Goal: Contribute content: Contribute content

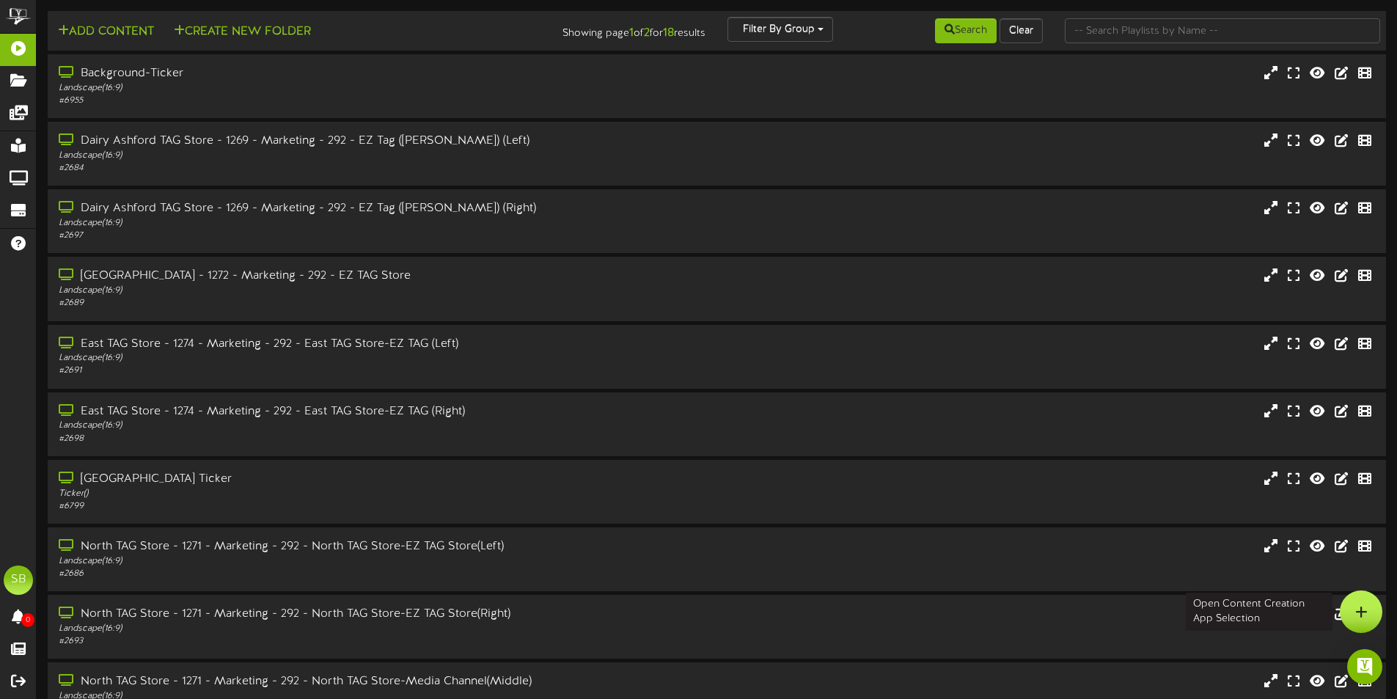
click at [1361, 600] on div at bounding box center [1360, 611] width 43 height 43
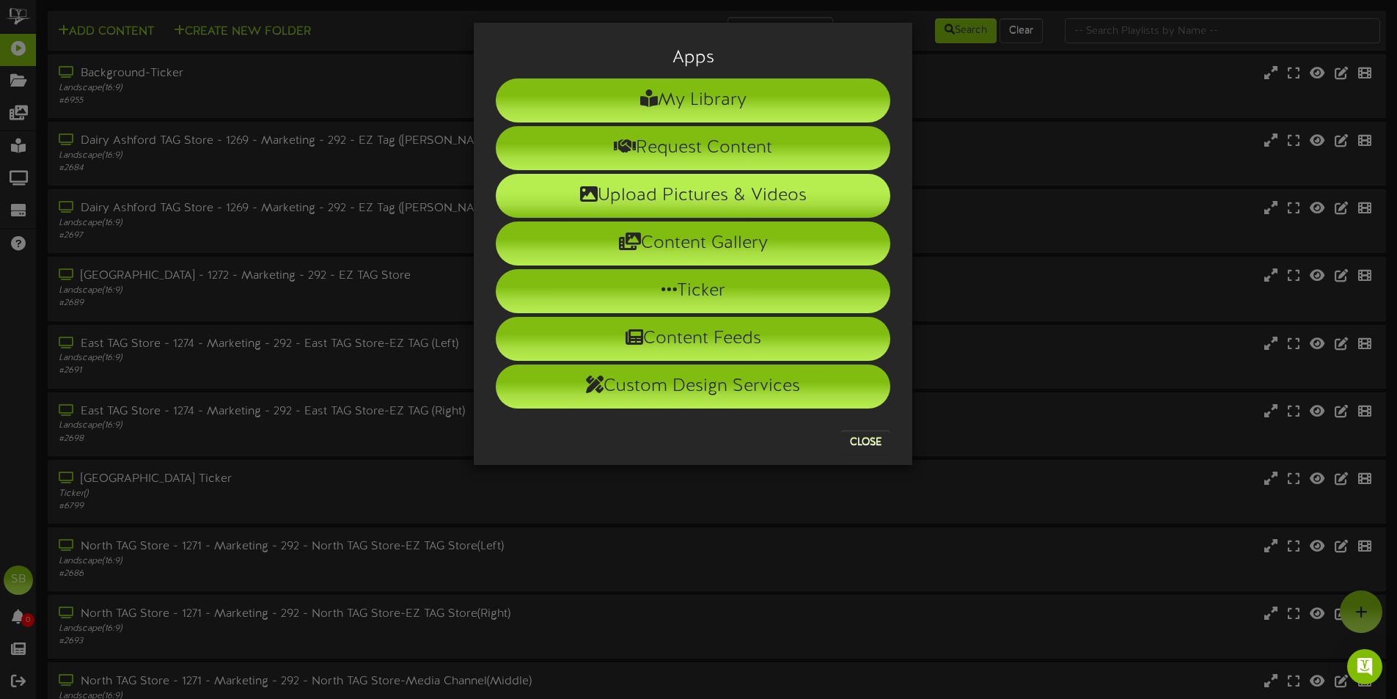
click at [684, 179] on li "Upload Pictures & Videos" at bounding box center [693, 196] width 394 height 44
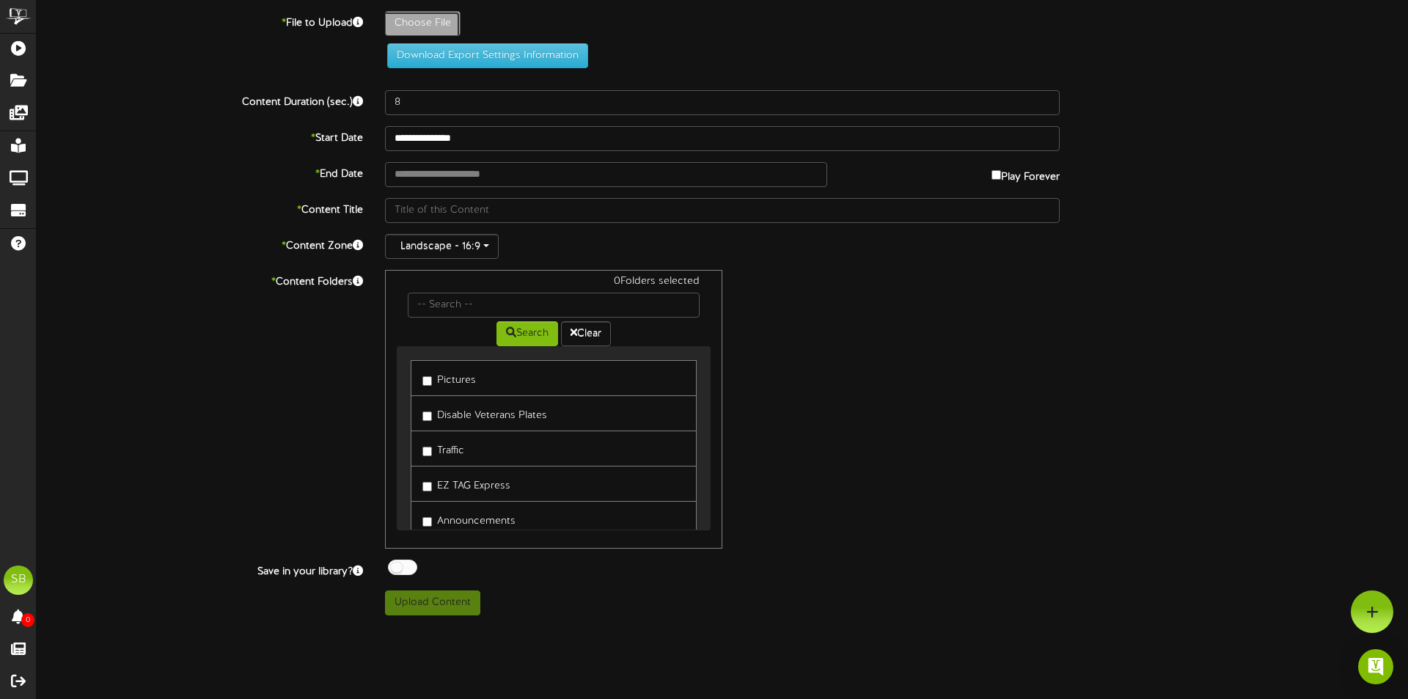
type input "**********"
type input "WishYouWereHere_Revel_JeromeLisa"
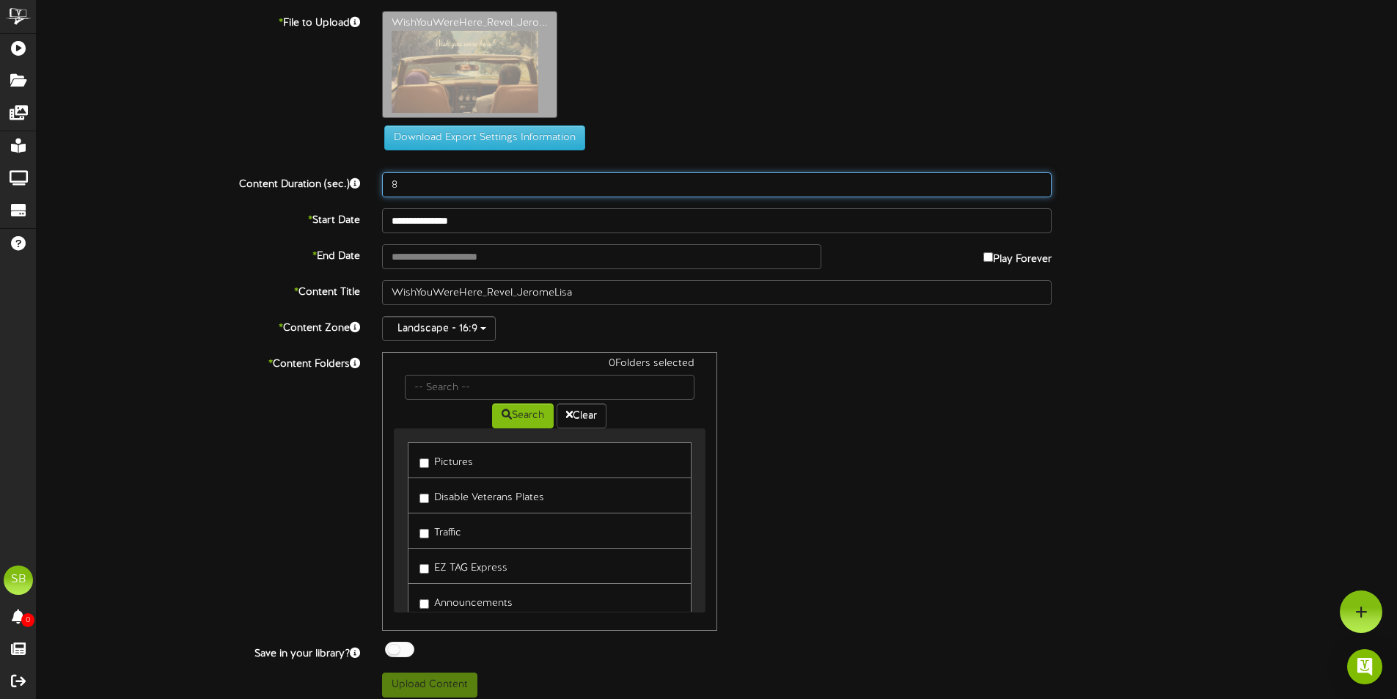
click at [446, 188] on input "8" at bounding box center [716, 184] width 669 height 25
drag, startPoint x: 391, startPoint y: 186, endPoint x: 365, endPoint y: 186, distance: 25.7
click at [365, 186] on div "Content Duration (sec.) 8" at bounding box center [717, 184] width 1382 height 25
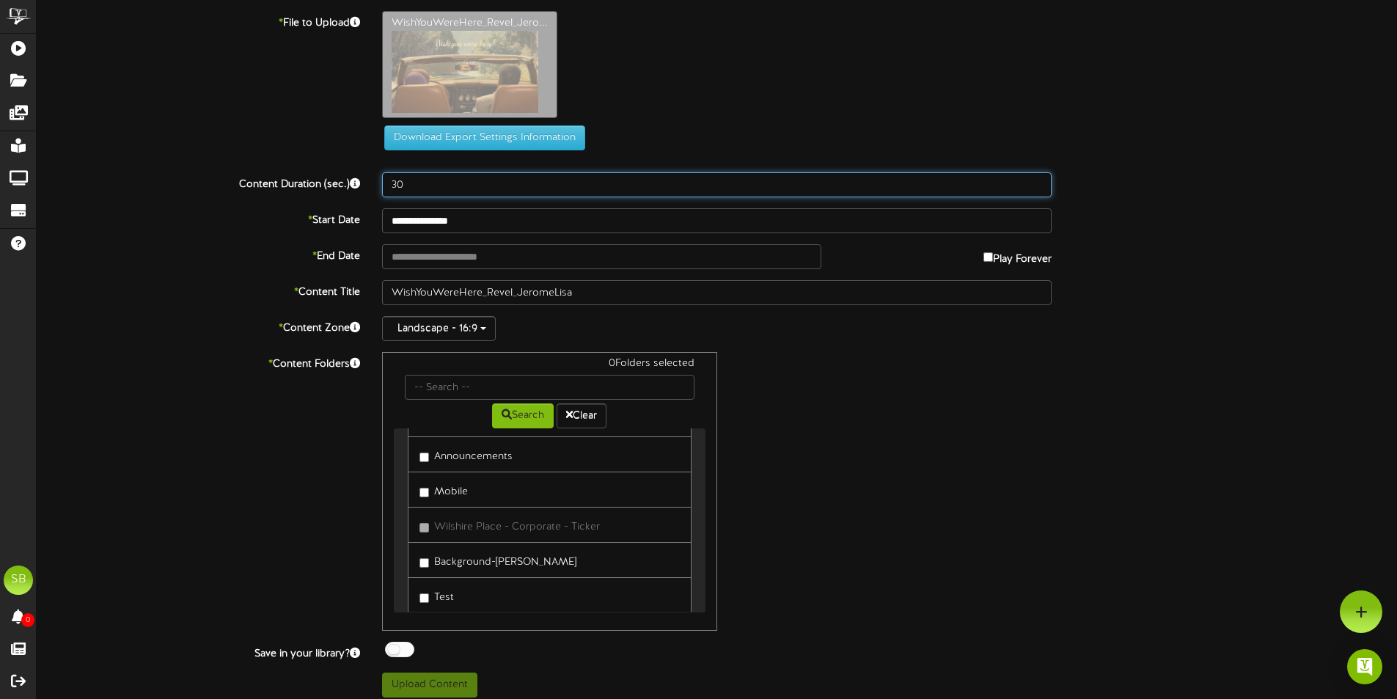
type input "30"
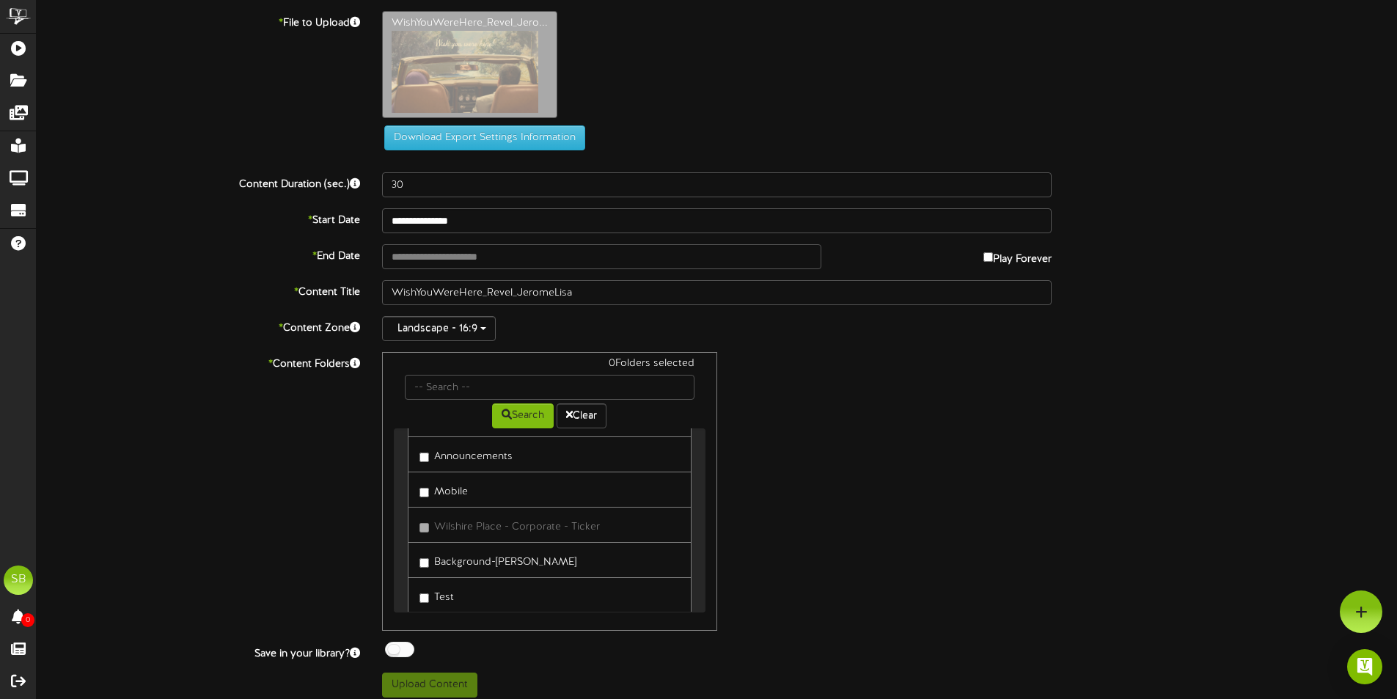
click at [457, 450] on label "Announcements" at bounding box center [465, 454] width 93 height 20
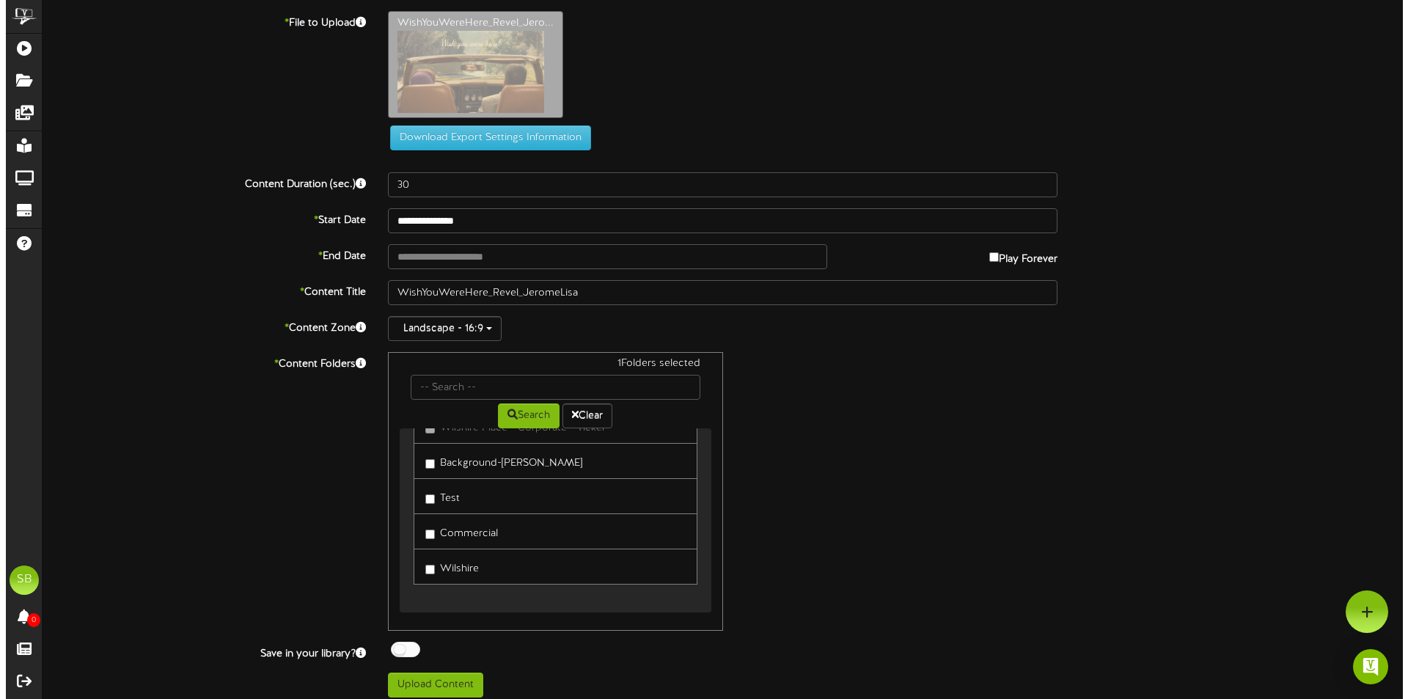
scroll to position [247, 0]
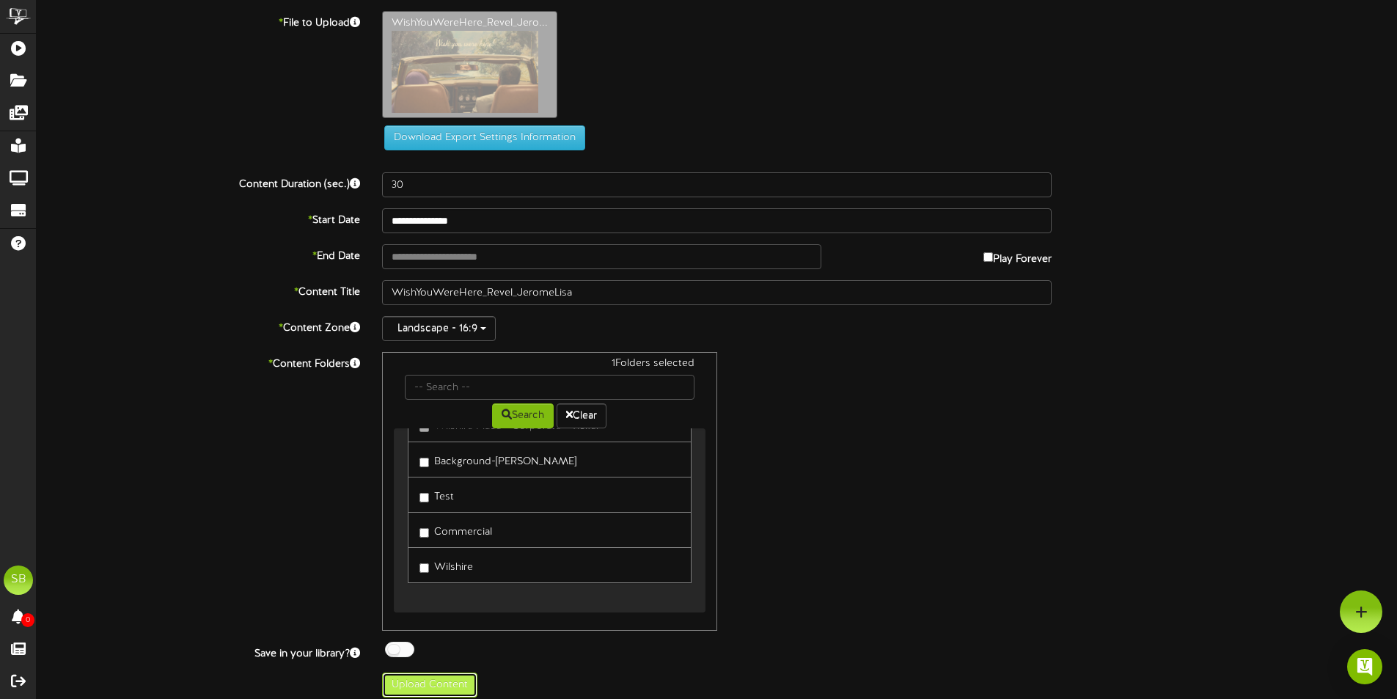
click at [430, 680] on button "Upload Content" at bounding box center [429, 684] width 95 height 25
type input "**********"
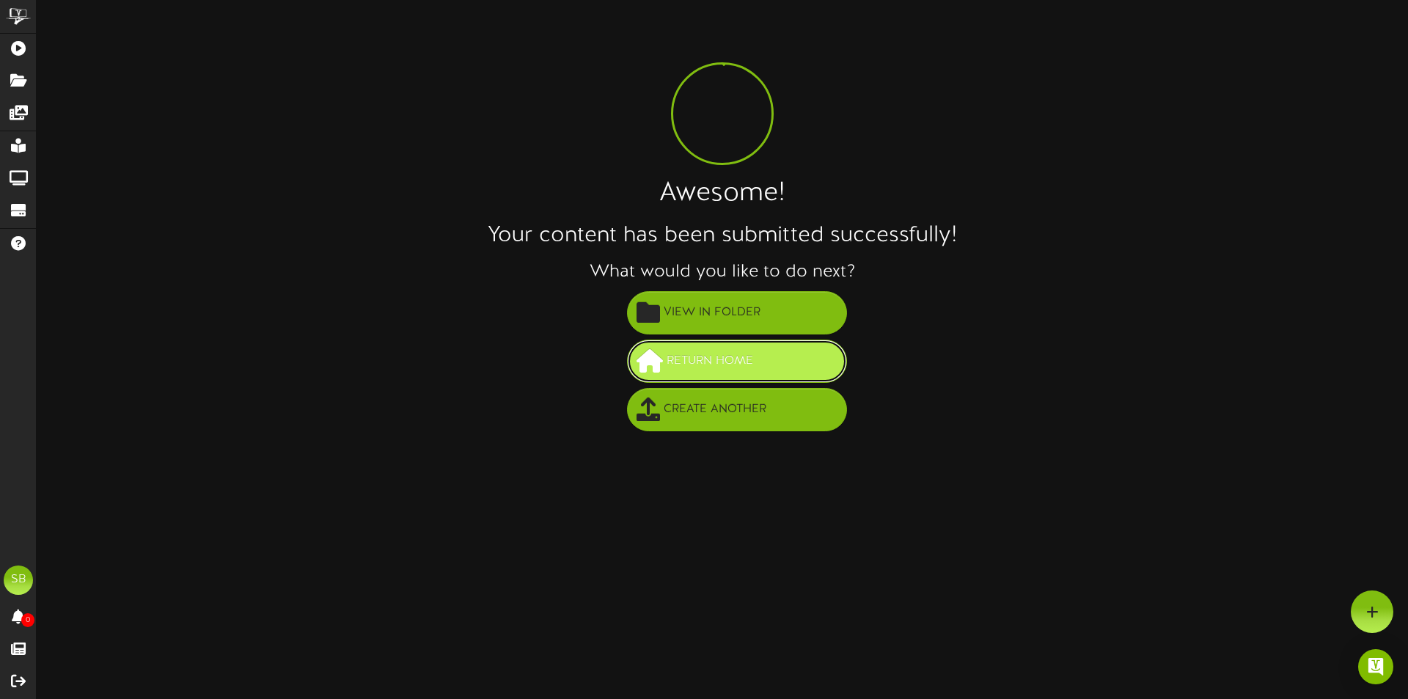
click at [727, 356] on span "Return Home" at bounding box center [710, 361] width 94 height 24
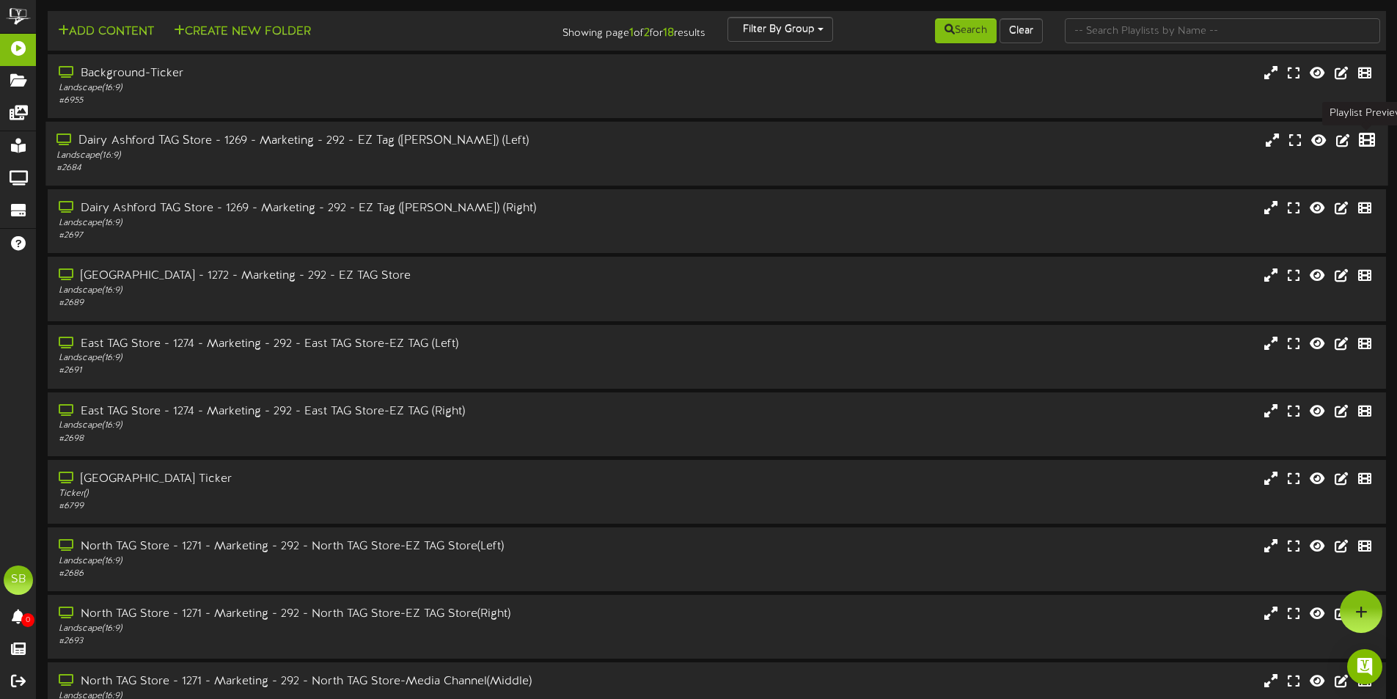
click at [1359, 139] on icon at bounding box center [1367, 140] width 16 height 16
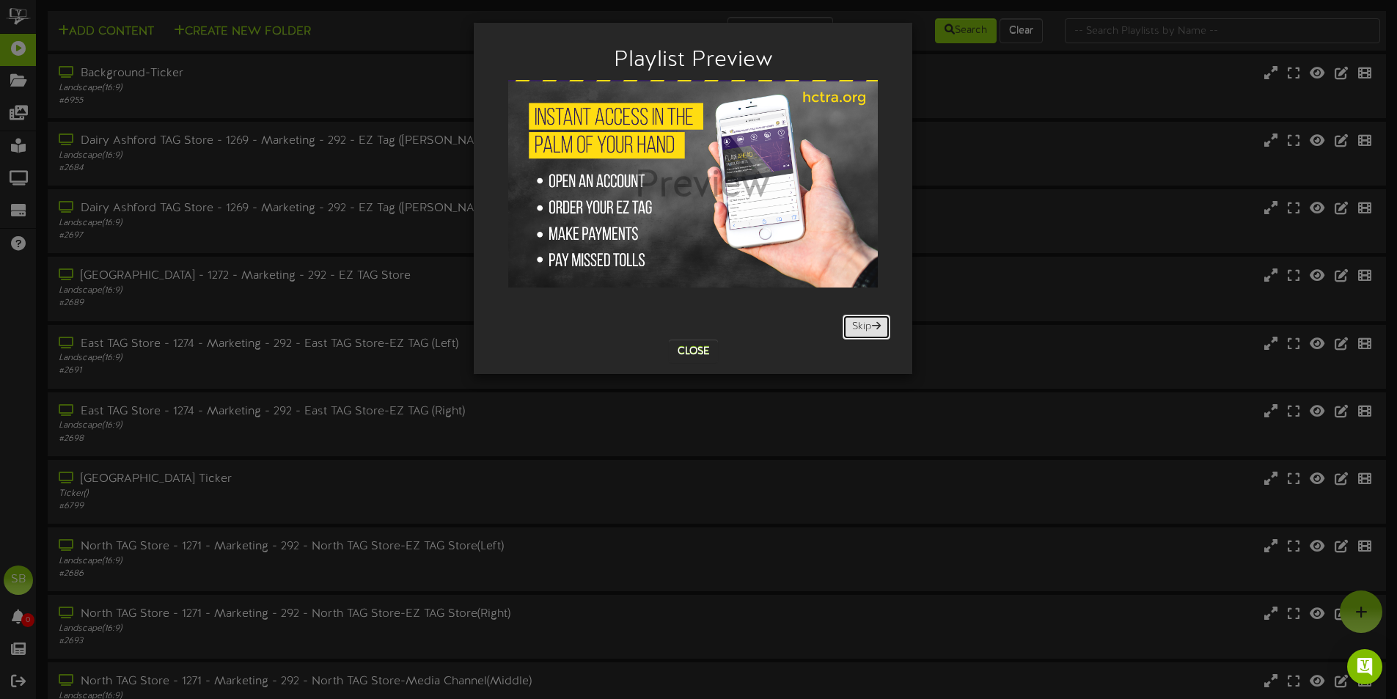
click at [858, 331] on button "Skip" at bounding box center [866, 327] width 48 height 25
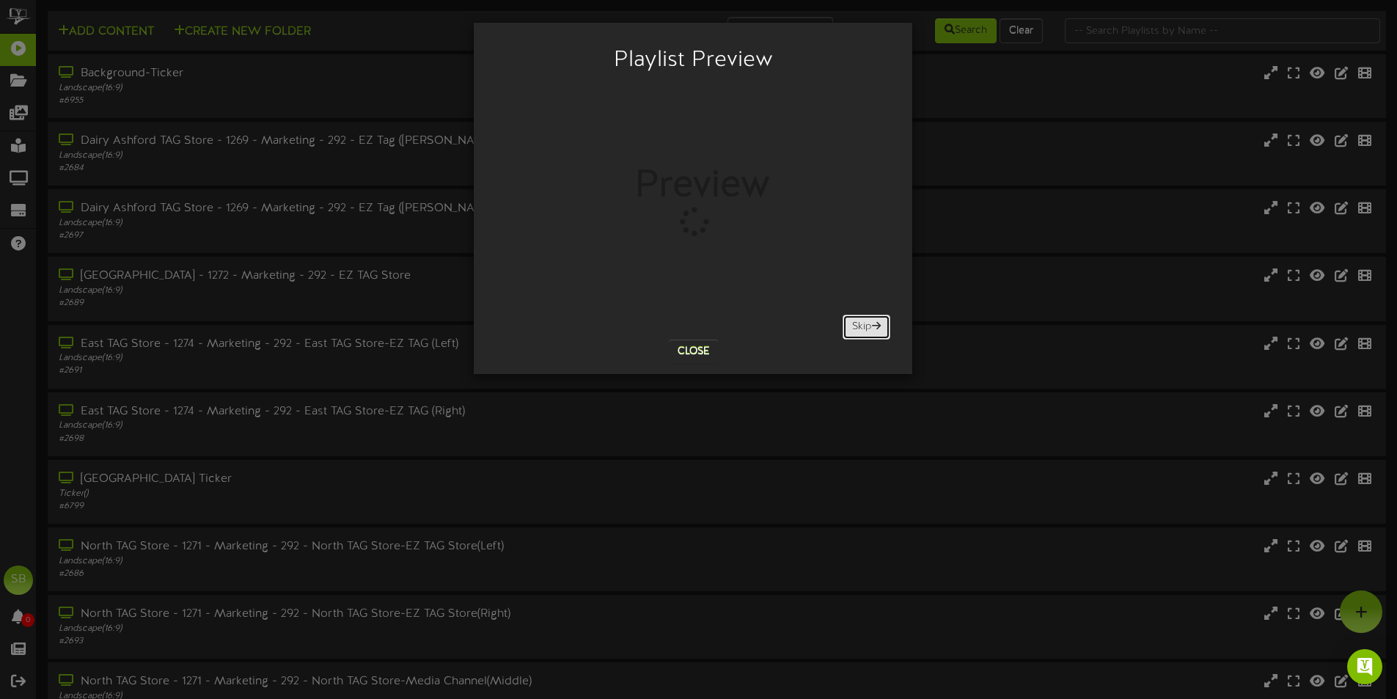
click at [858, 331] on button "Skip" at bounding box center [866, 327] width 48 height 25
click at [856, 331] on button "Skip" at bounding box center [866, 327] width 48 height 25
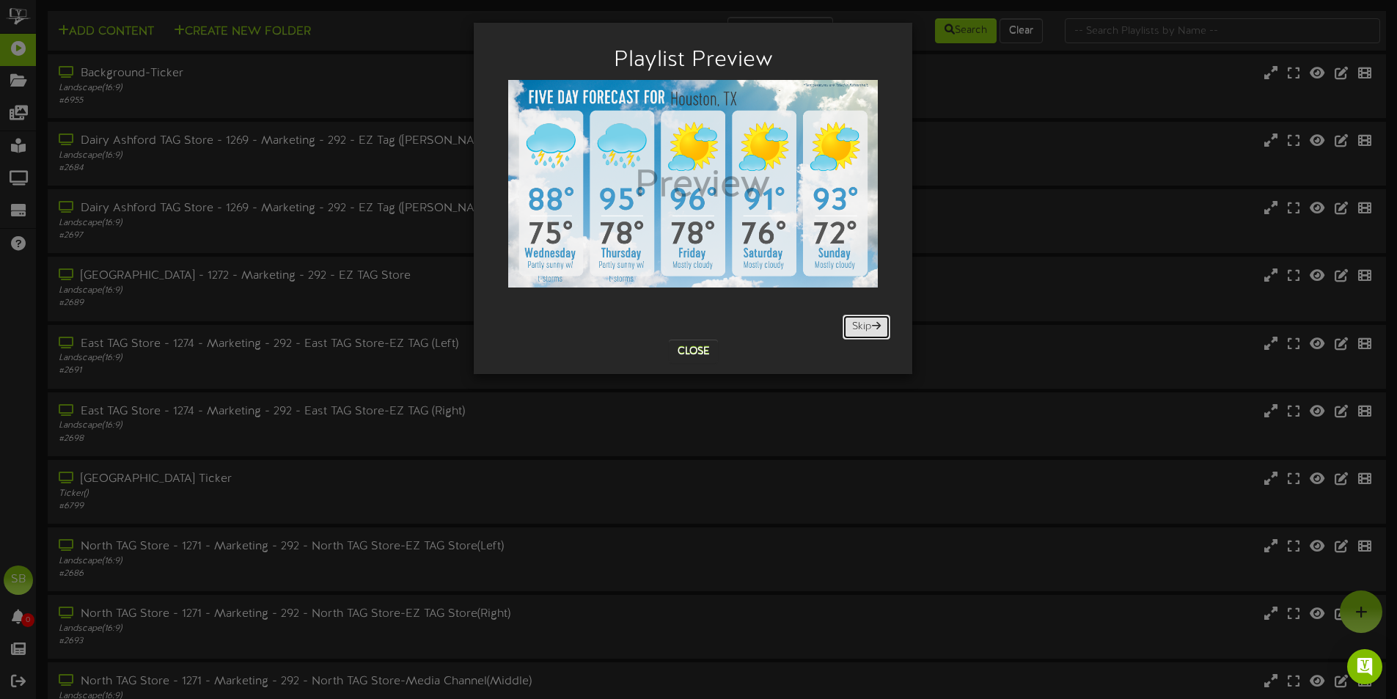
click at [856, 331] on button "Skip" at bounding box center [866, 327] width 48 height 25
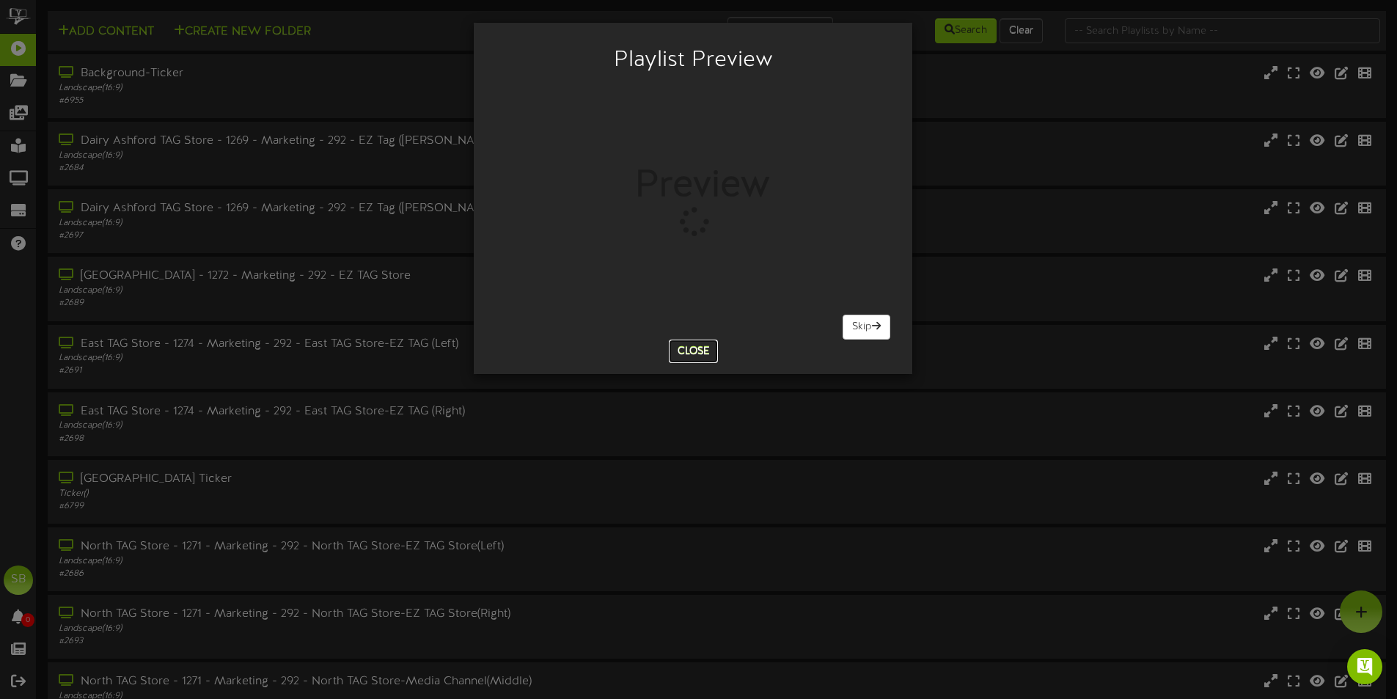
click at [692, 346] on button "Close" at bounding box center [693, 350] width 49 height 23
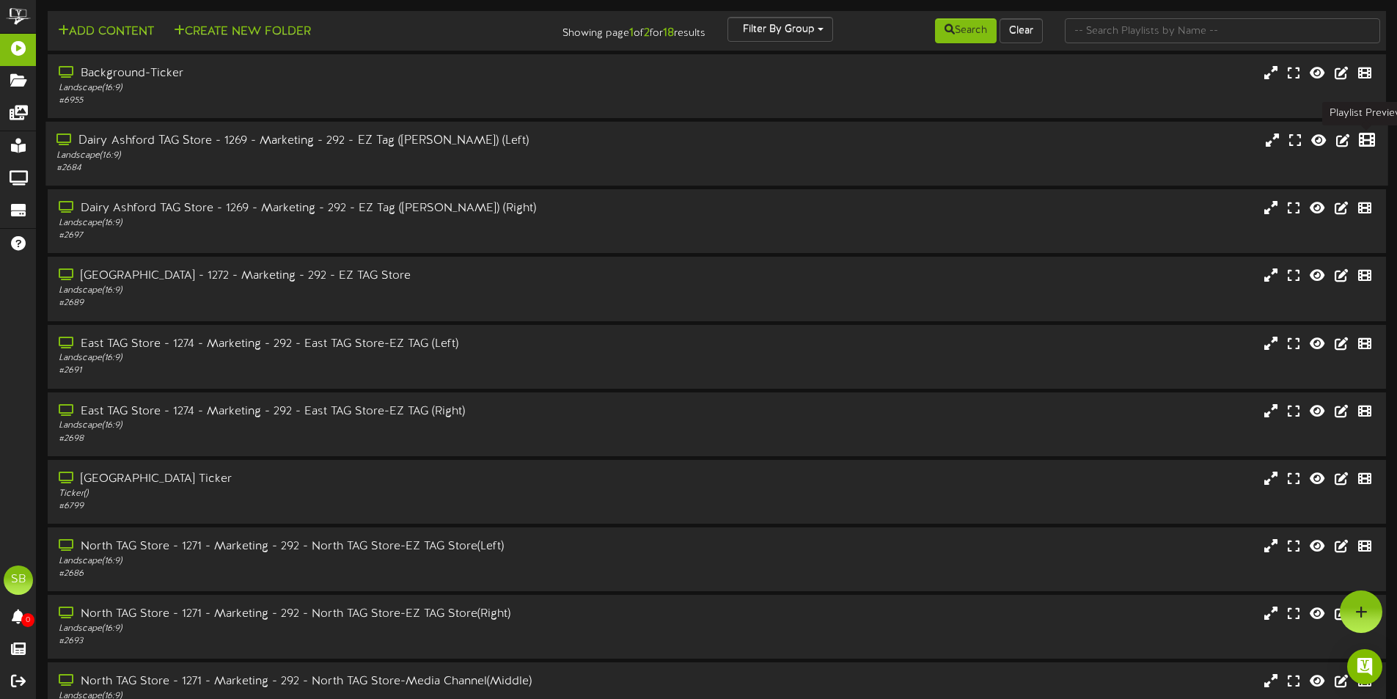
click at [1361, 144] on icon at bounding box center [1367, 140] width 16 height 16
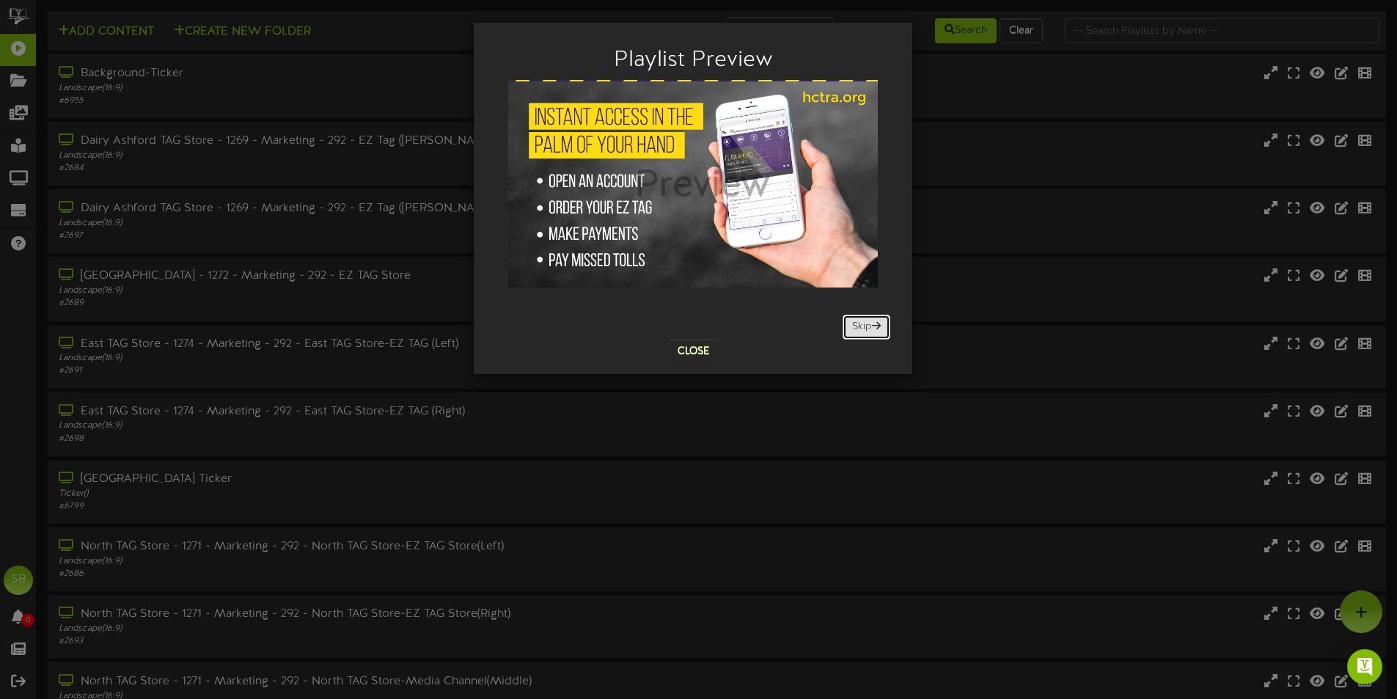
click at [862, 329] on button "Skip" at bounding box center [866, 327] width 48 height 25
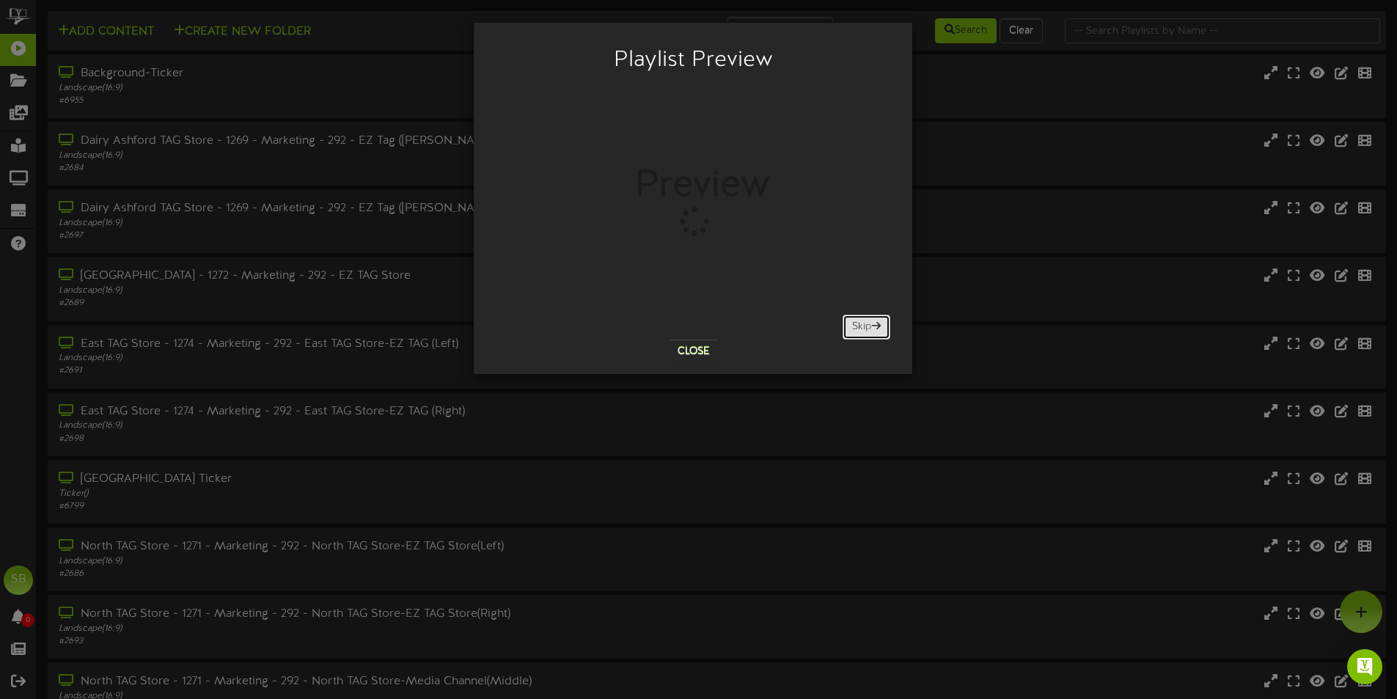
click at [862, 329] on button "Skip" at bounding box center [866, 327] width 48 height 25
click at [862, 328] on button "Skip" at bounding box center [866, 327] width 48 height 25
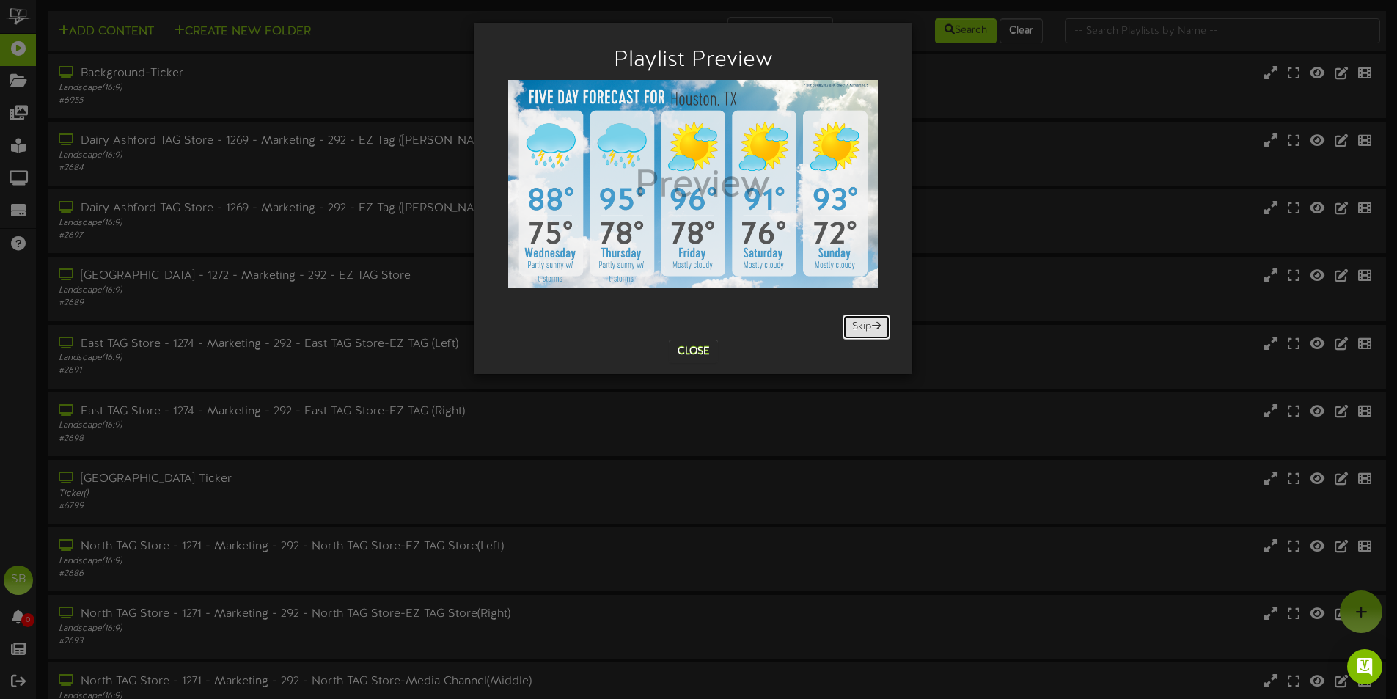
click at [862, 328] on button "Skip" at bounding box center [866, 327] width 48 height 25
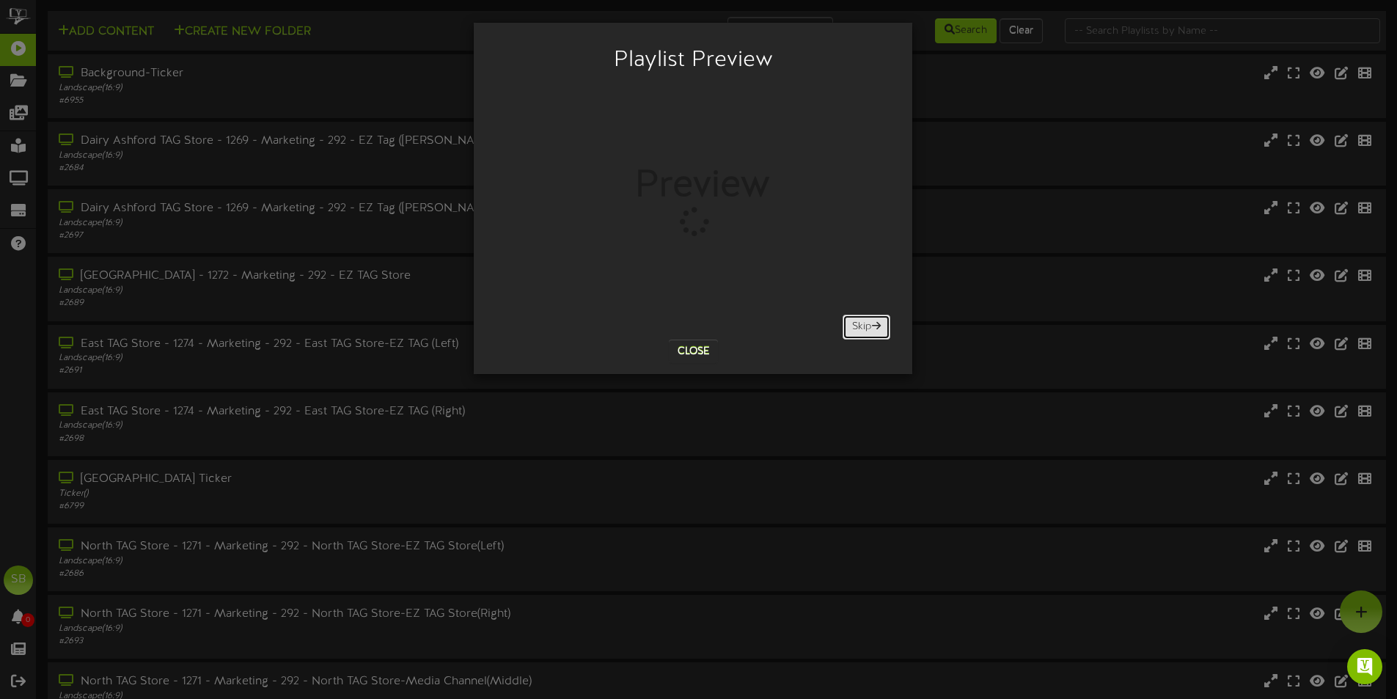
click at [862, 328] on button "Skip" at bounding box center [866, 327] width 48 height 25
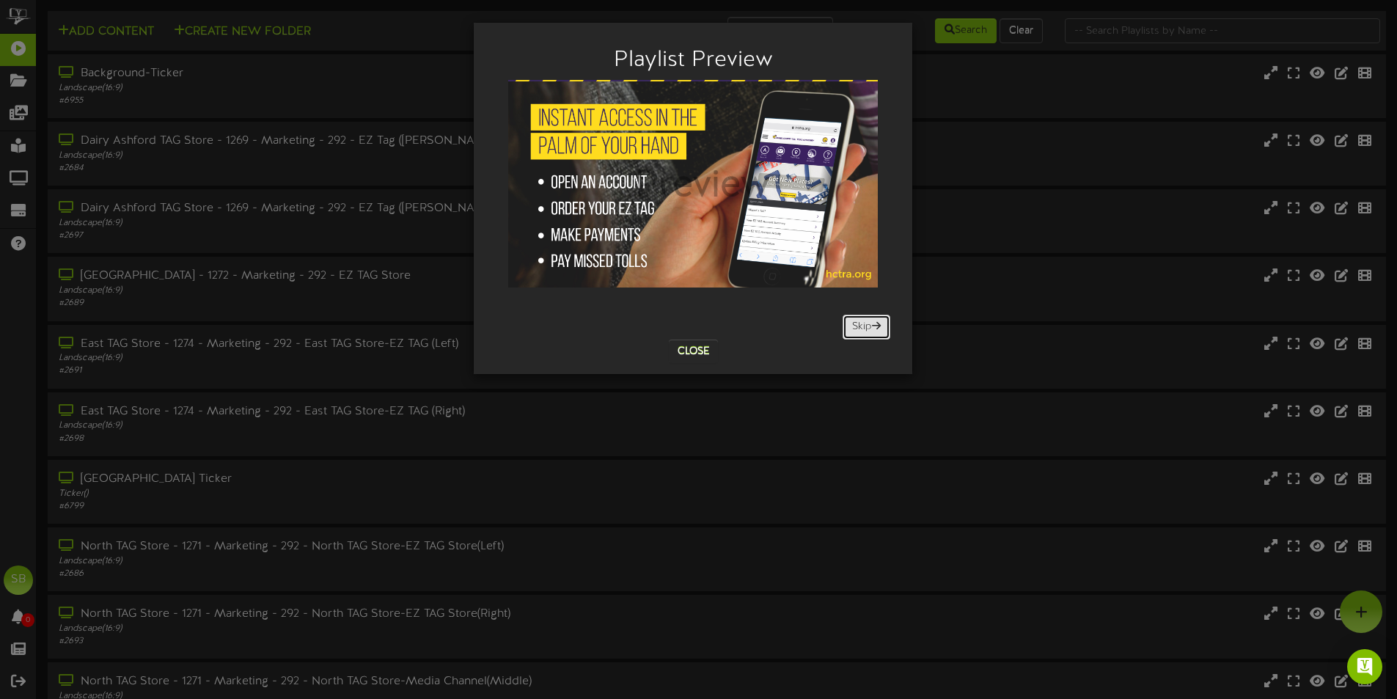
click at [862, 328] on button "Skip" at bounding box center [866, 327] width 48 height 25
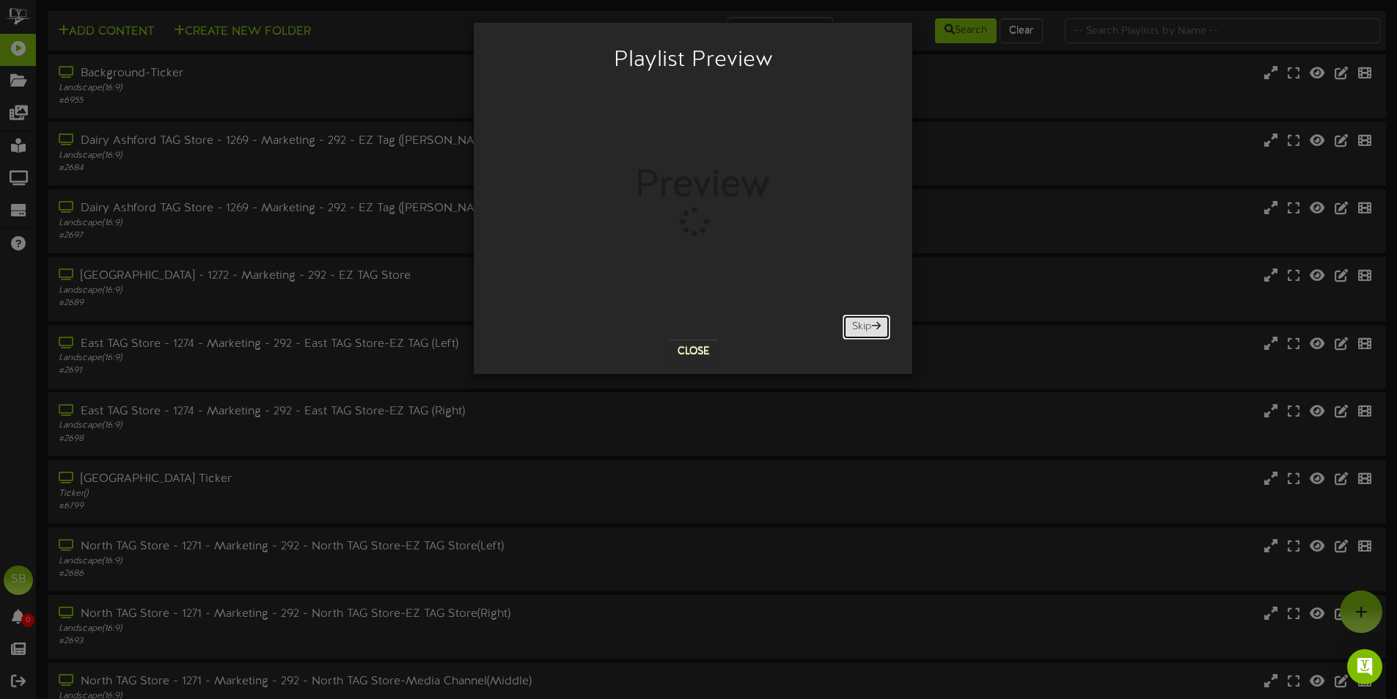
click at [862, 328] on button "Skip" at bounding box center [866, 327] width 48 height 25
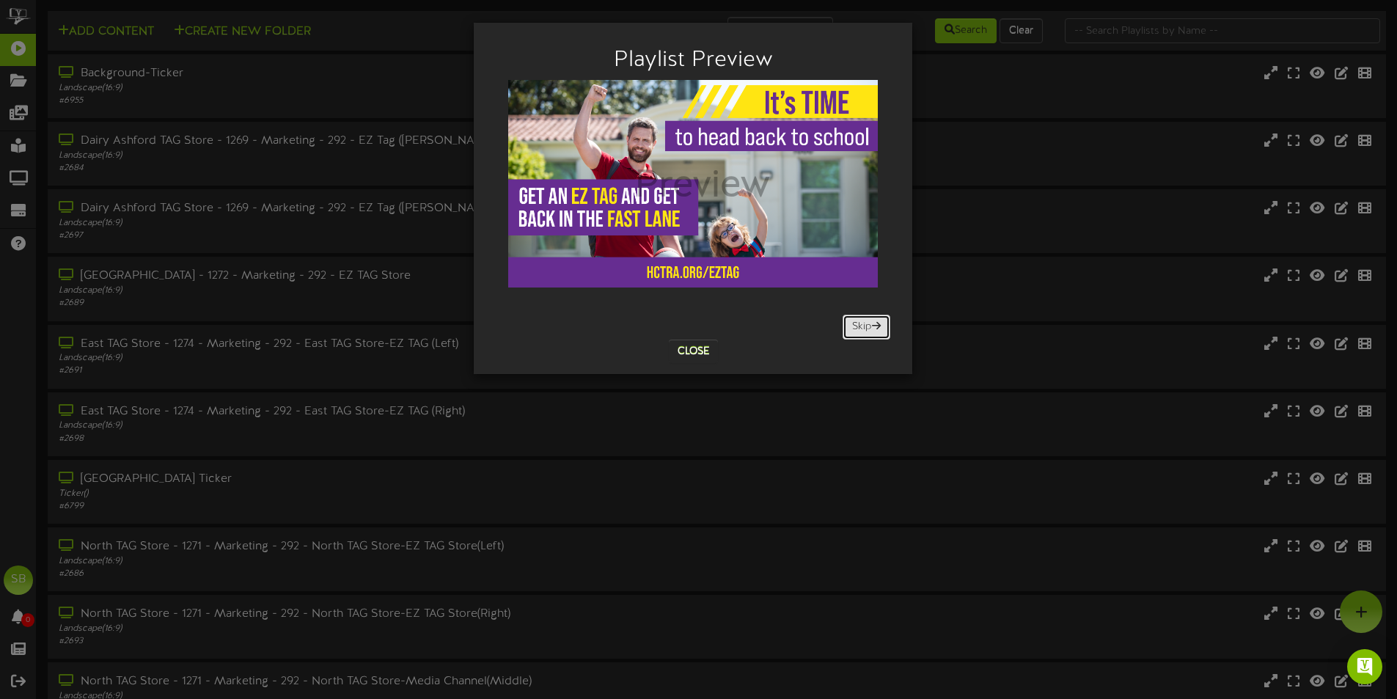
click at [862, 328] on button "Skip" at bounding box center [866, 327] width 48 height 25
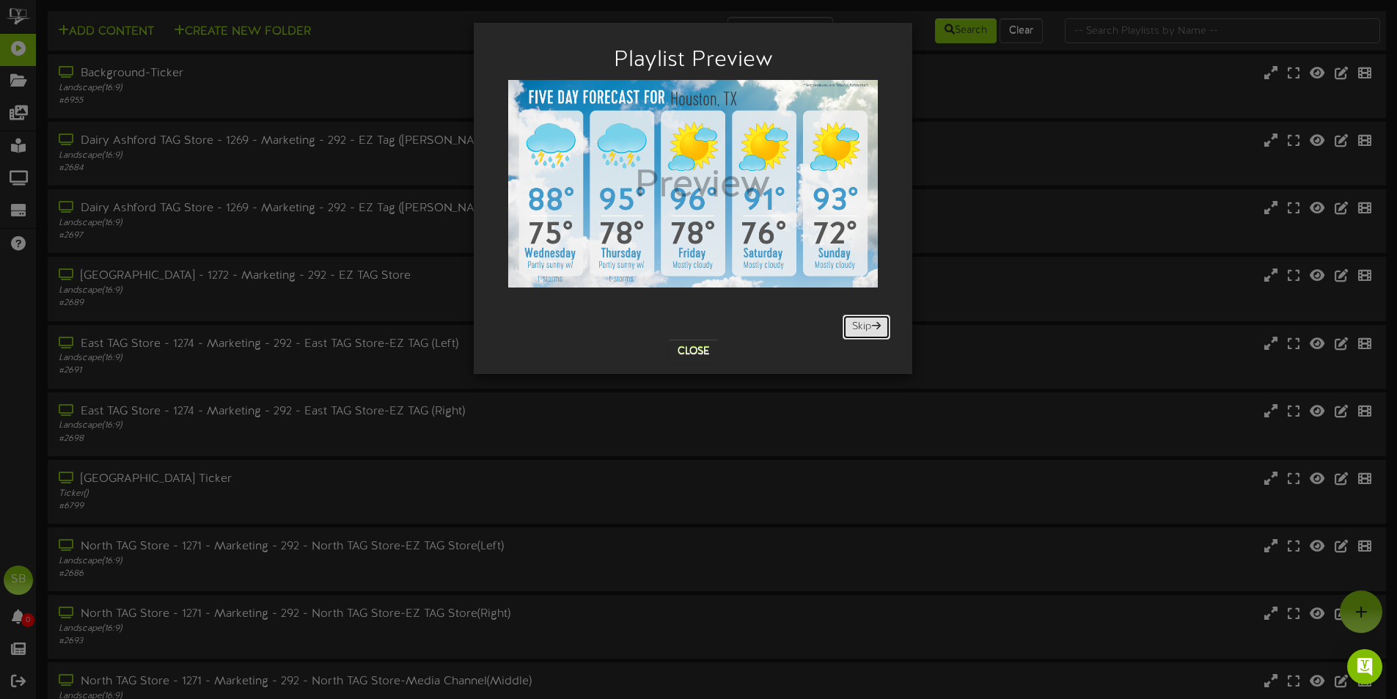
click at [862, 328] on button "Skip" at bounding box center [866, 327] width 48 height 25
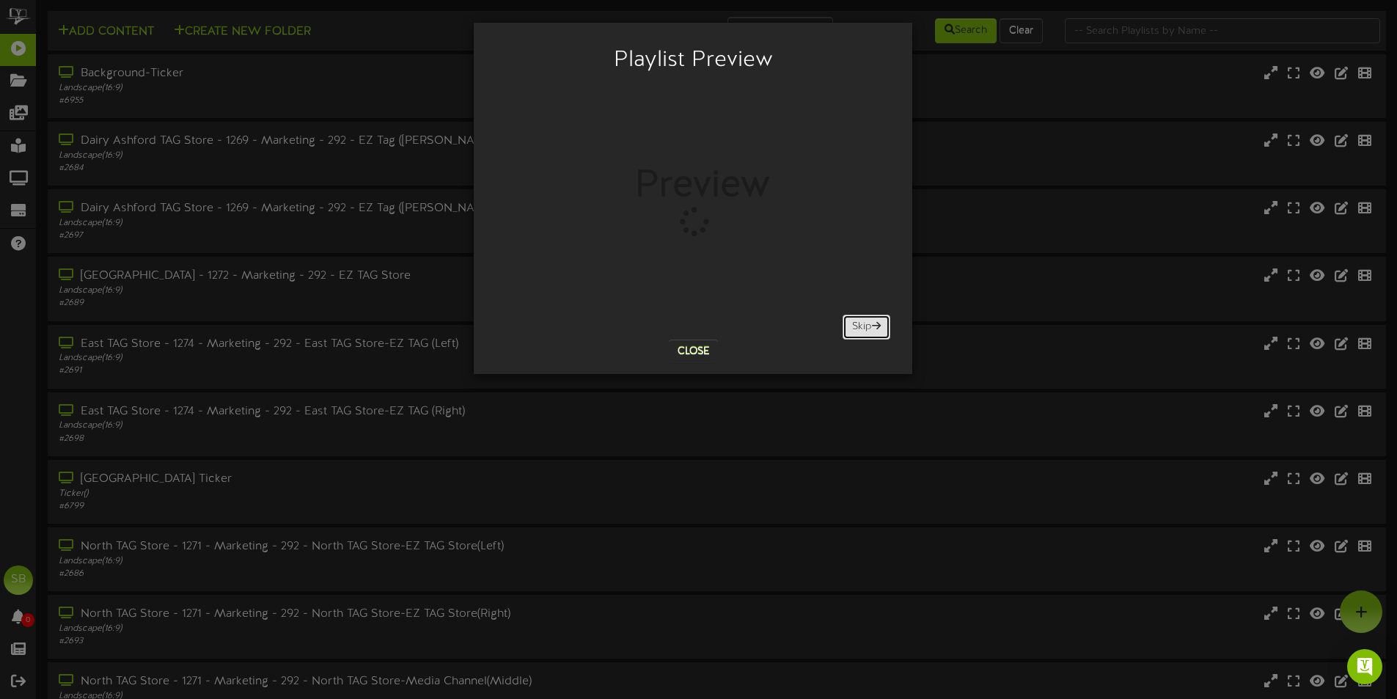
click at [862, 328] on button "Skip" at bounding box center [866, 327] width 48 height 25
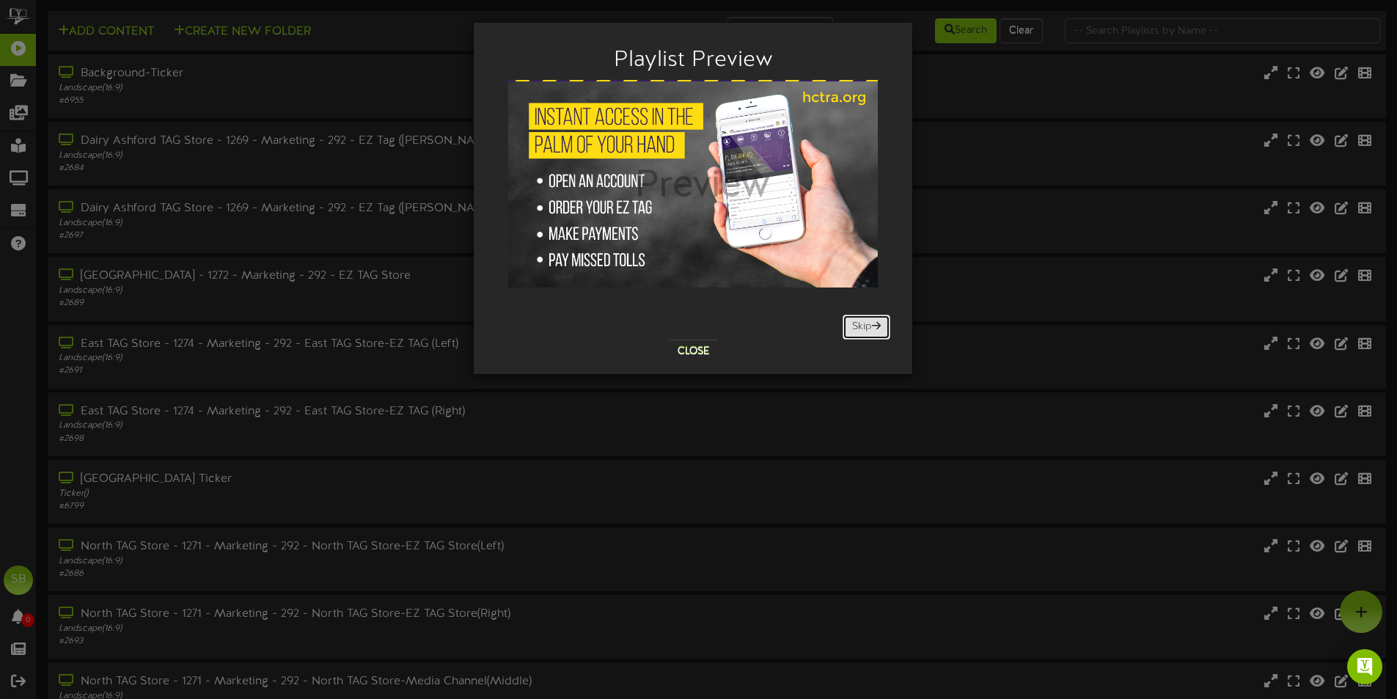
click at [862, 328] on button "Skip" at bounding box center [866, 327] width 48 height 25
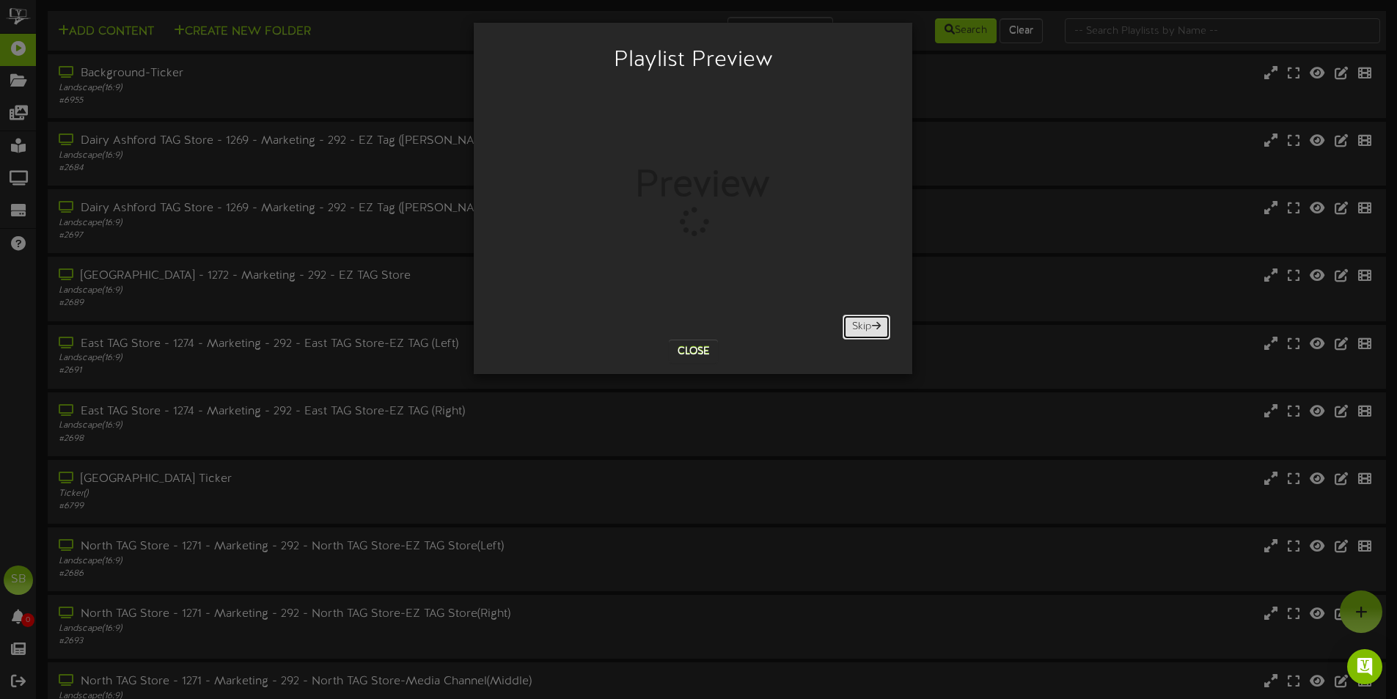
click at [862, 328] on button "Skip" at bounding box center [866, 327] width 48 height 25
click at [861, 327] on button "Skip" at bounding box center [866, 327] width 48 height 25
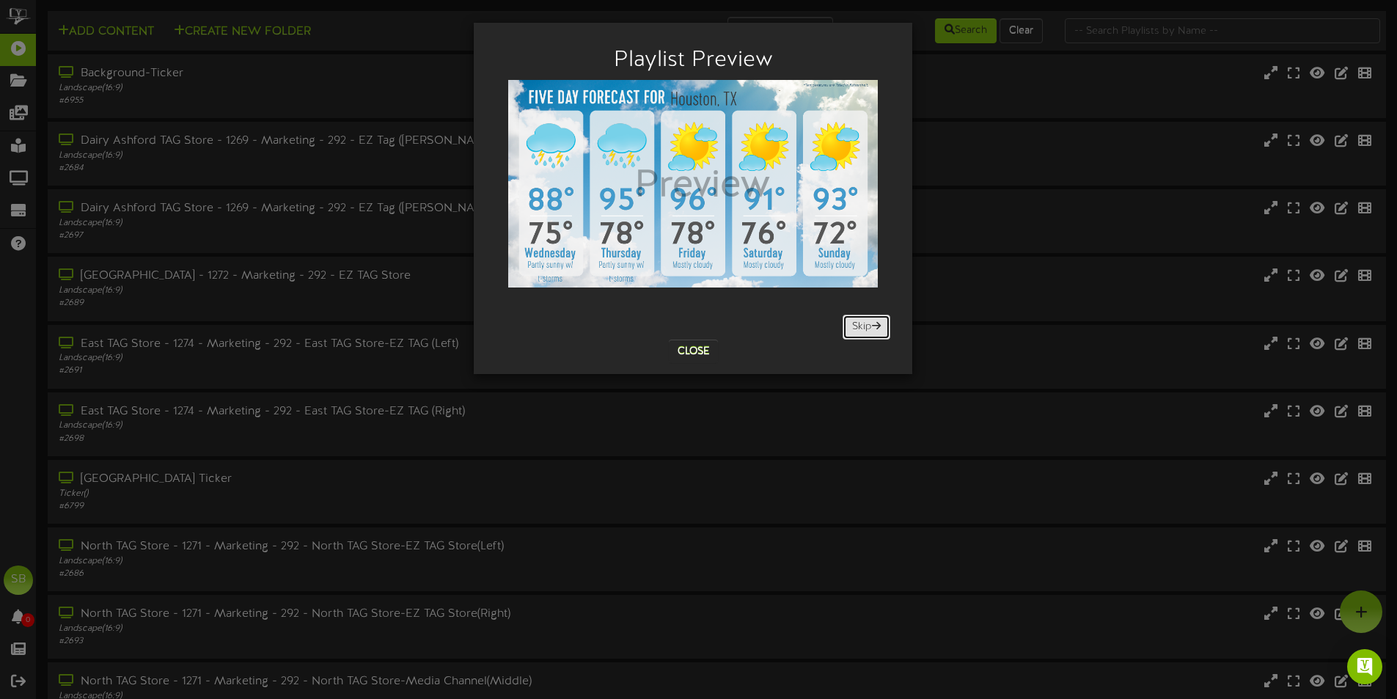
click at [861, 327] on button "Skip" at bounding box center [866, 327] width 48 height 25
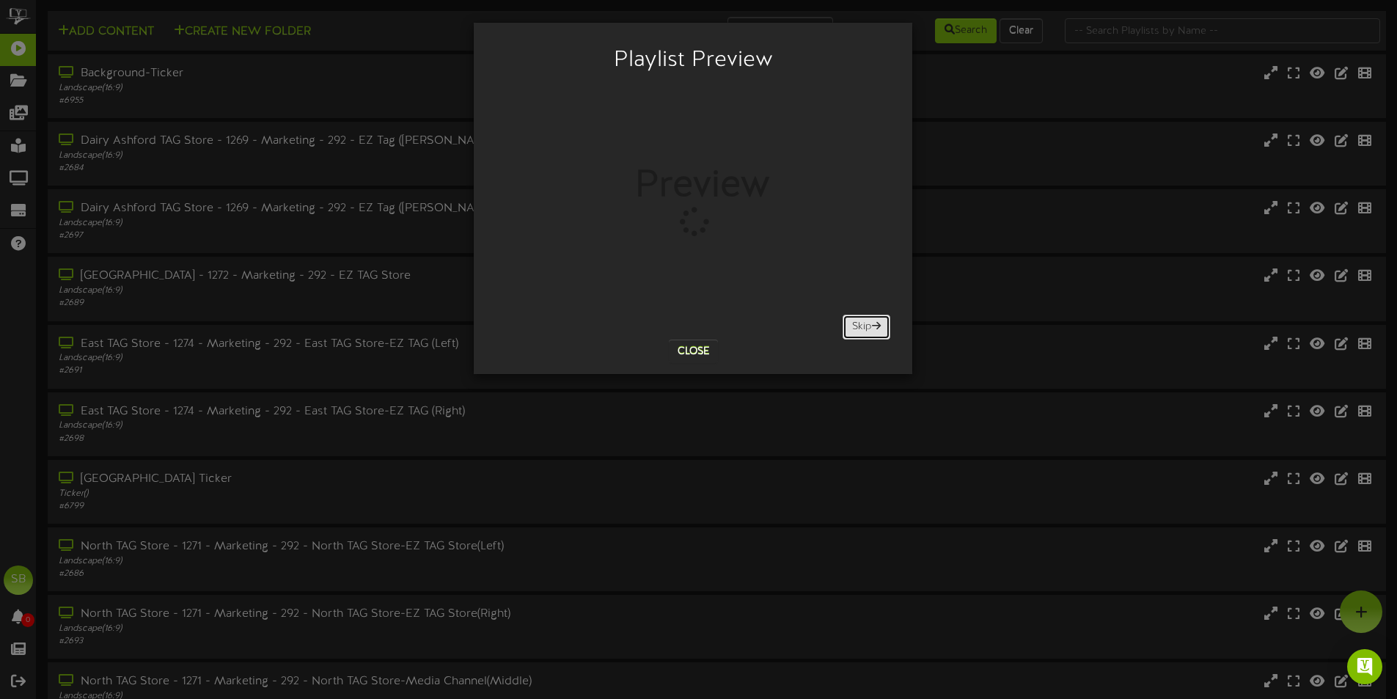
click at [861, 327] on button "Skip" at bounding box center [866, 327] width 48 height 25
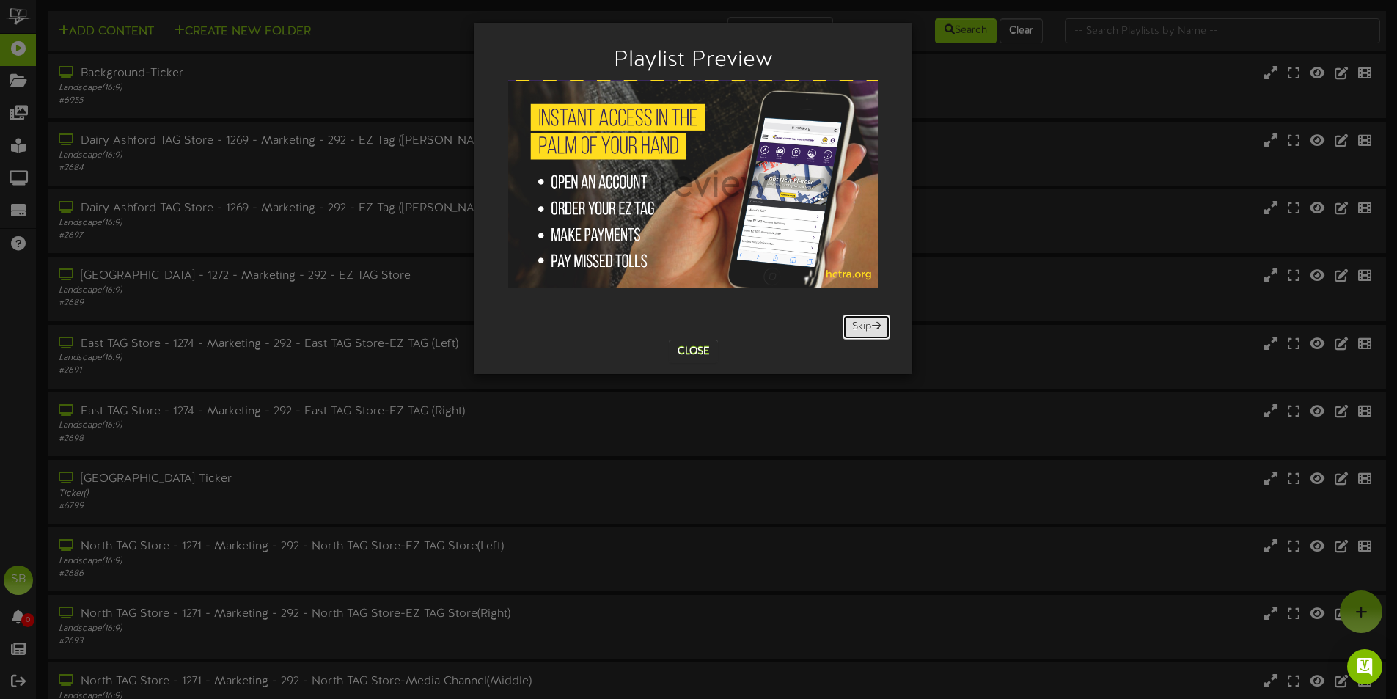
click at [861, 327] on button "Skip" at bounding box center [866, 327] width 48 height 25
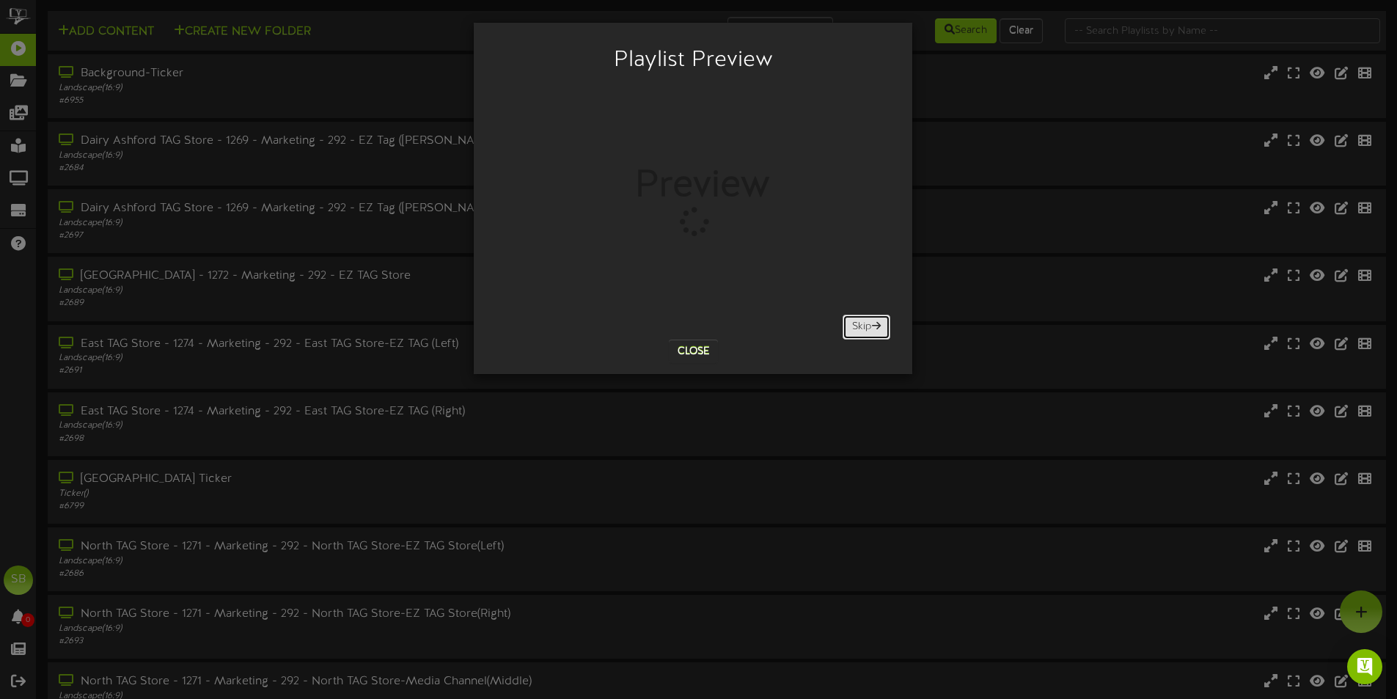
click at [861, 327] on button "Skip" at bounding box center [866, 327] width 48 height 25
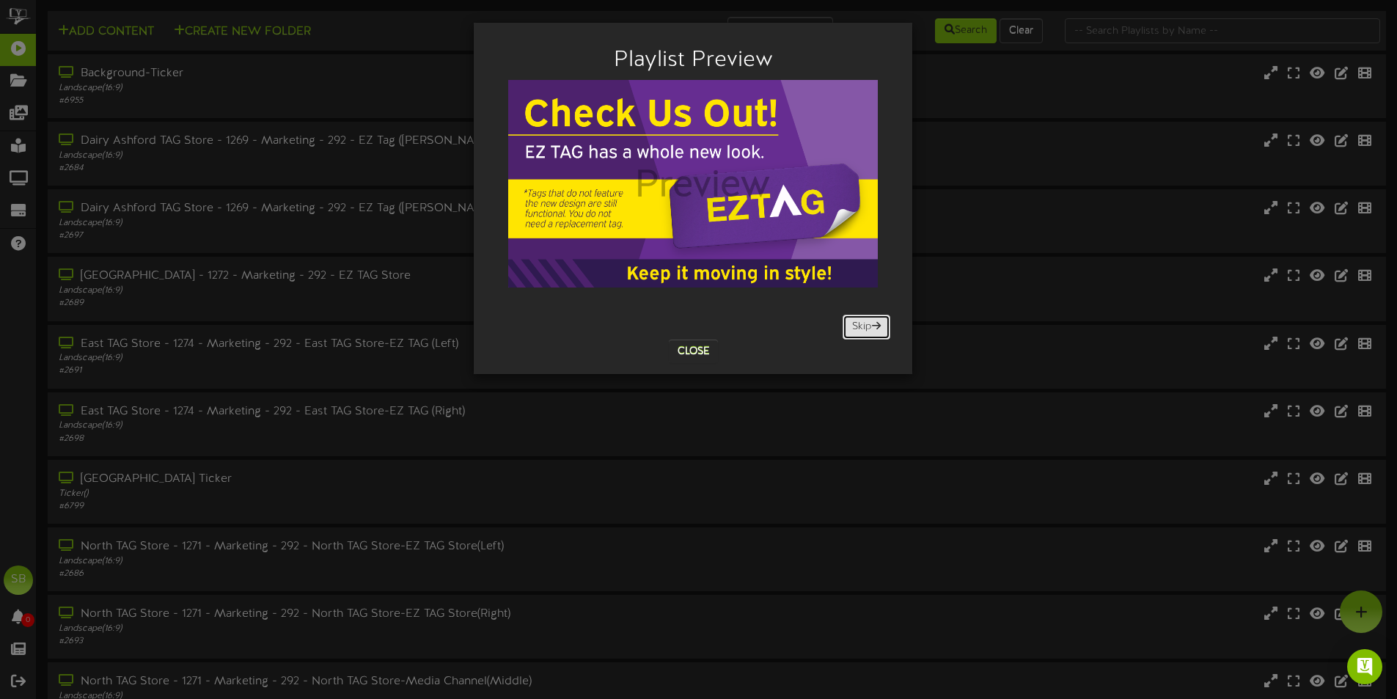
click at [861, 327] on button "Skip" at bounding box center [866, 327] width 48 height 25
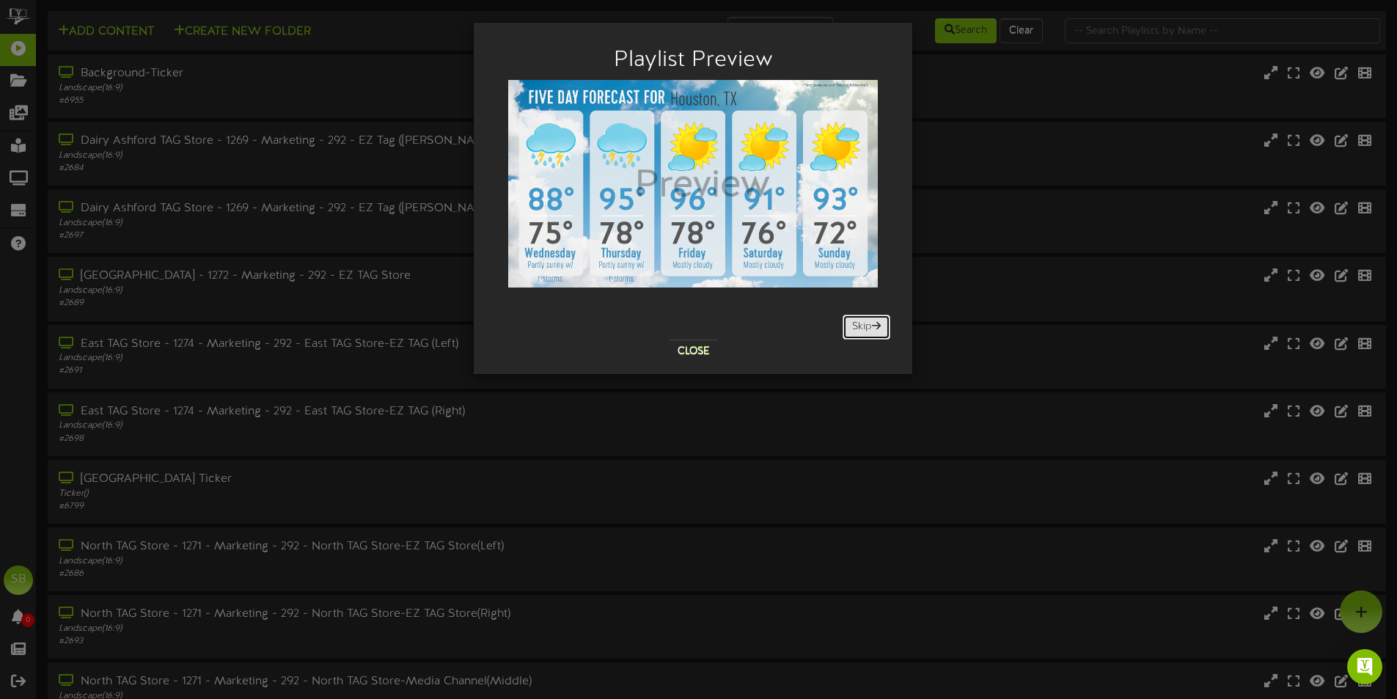
click at [861, 327] on button "Skip" at bounding box center [866, 327] width 48 height 25
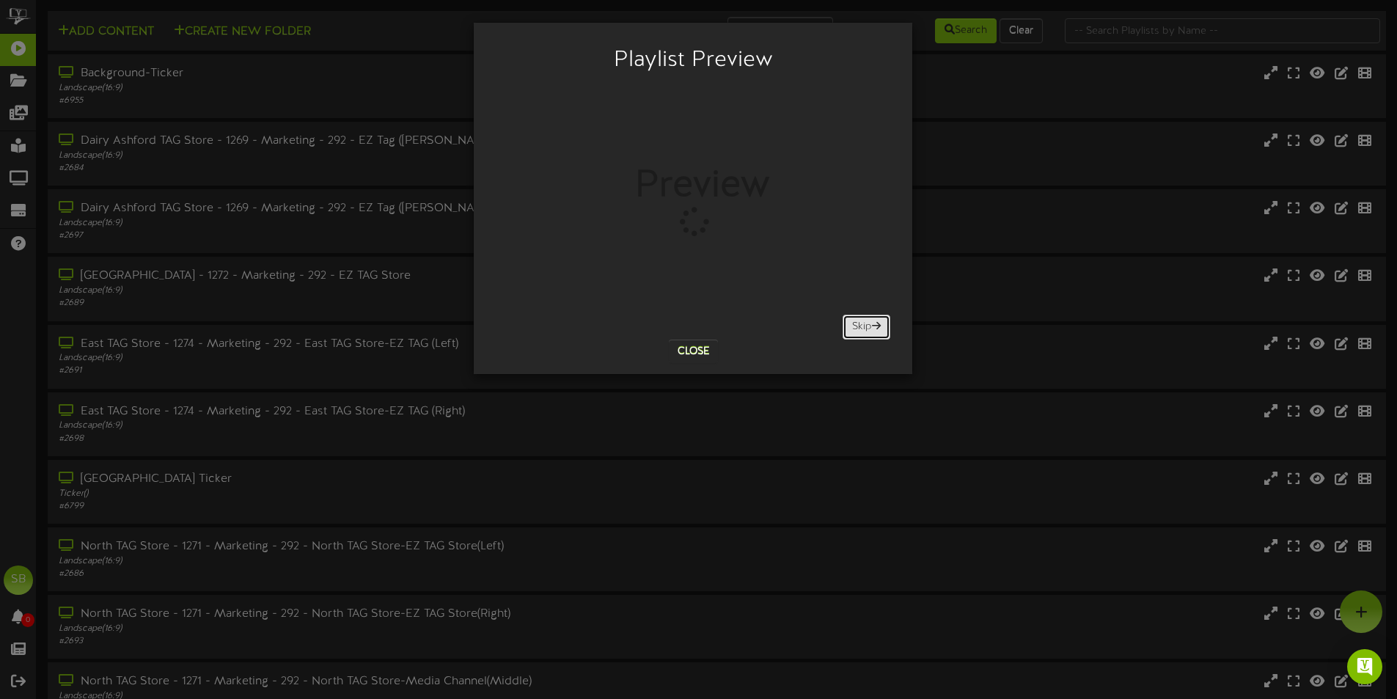
click at [861, 327] on button "Skip" at bounding box center [866, 327] width 48 height 25
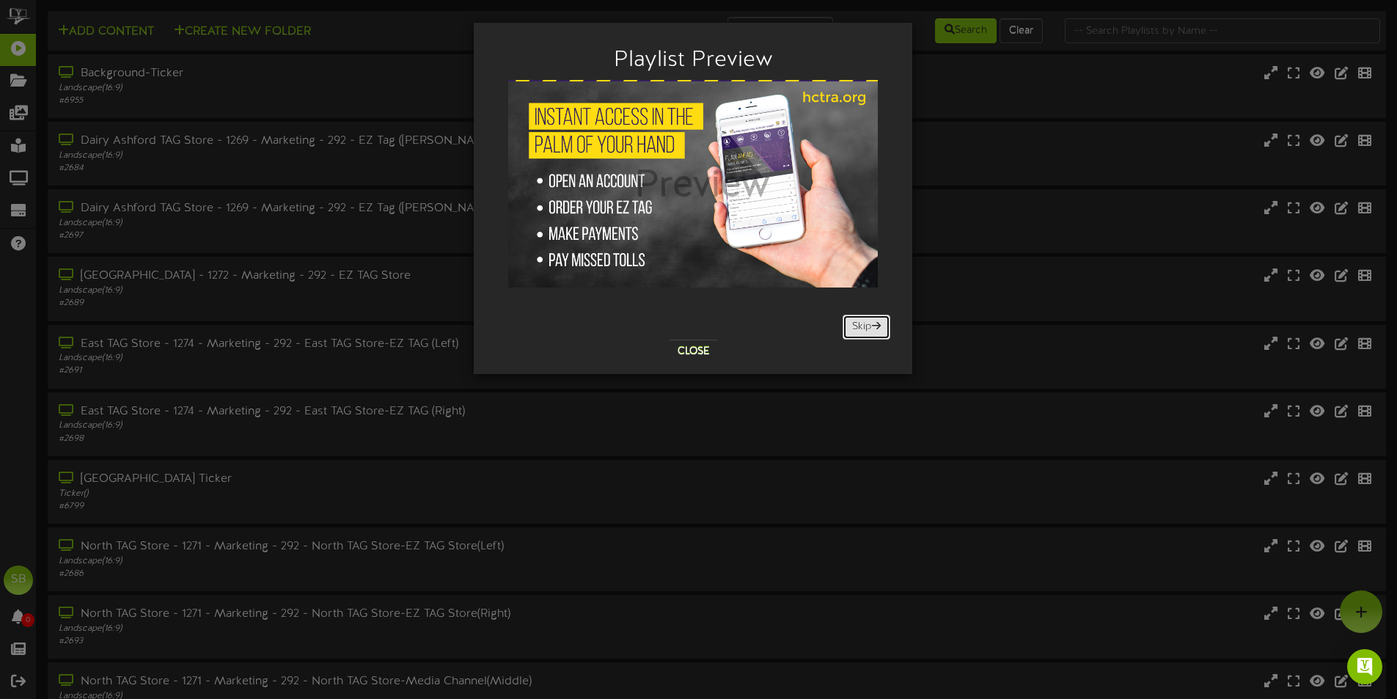
click at [861, 327] on button "Skip" at bounding box center [866, 327] width 48 height 25
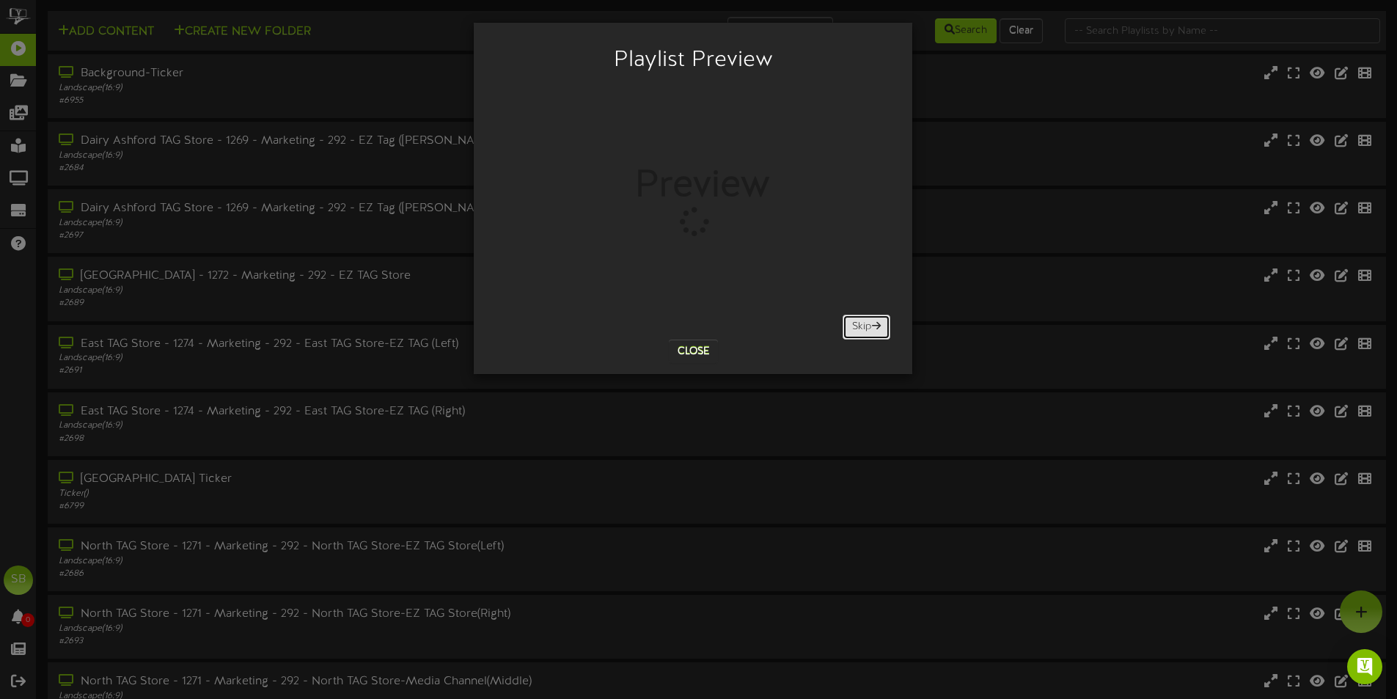
click at [861, 327] on button "Skip" at bounding box center [866, 327] width 48 height 25
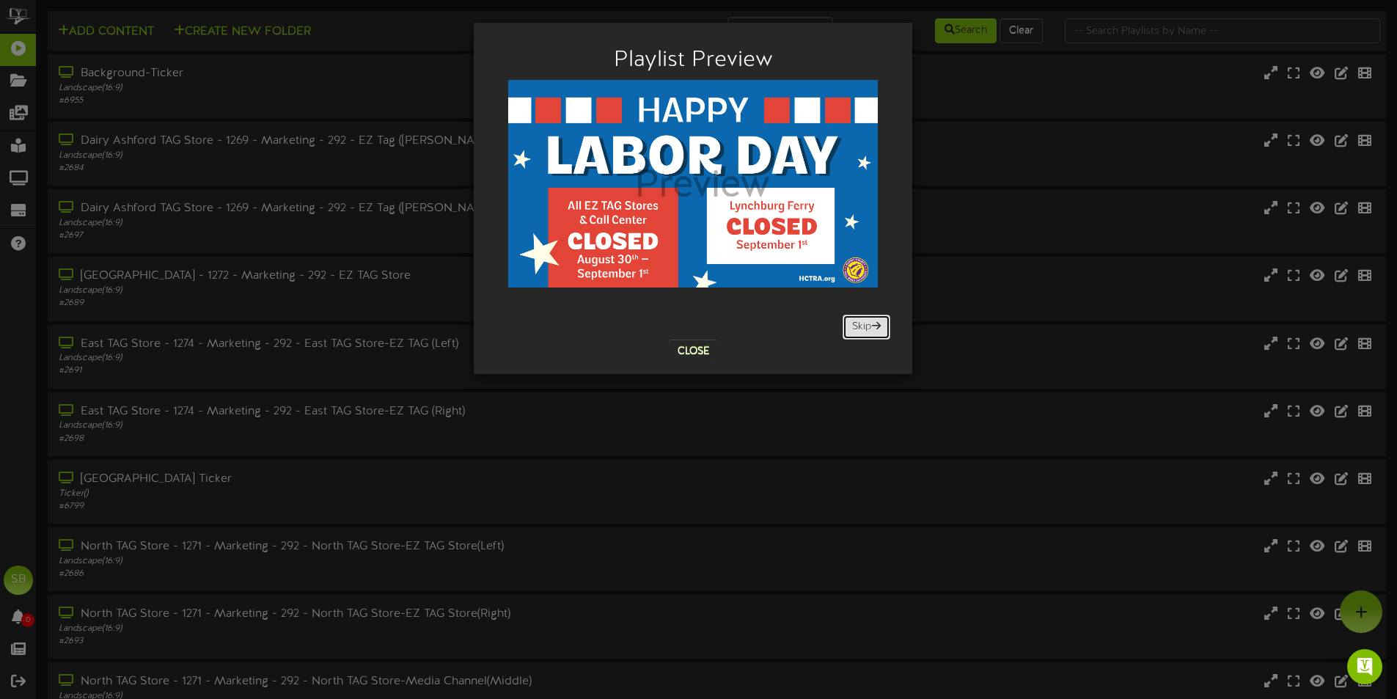
click at [852, 327] on button "Skip" at bounding box center [866, 327] width 48 height 25
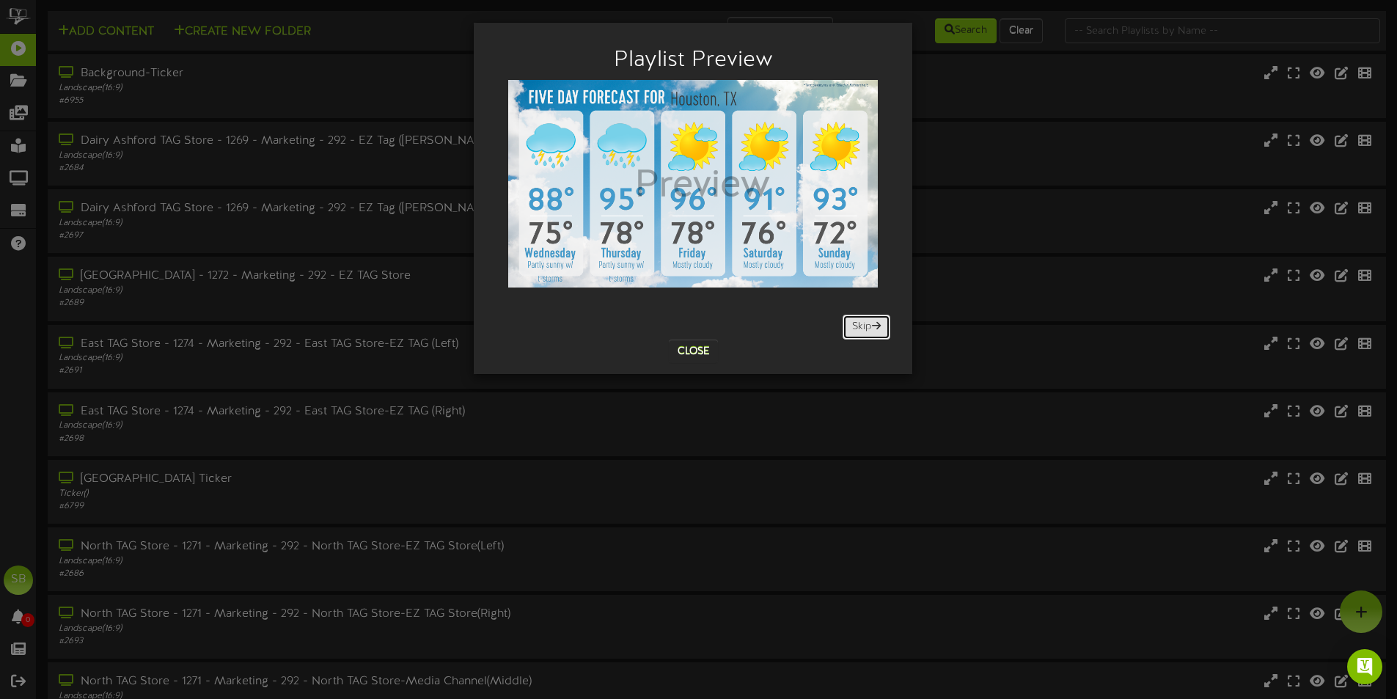
click at [852, 327] on button "Skip" at bounding box center [866, 327] width 48 height 25
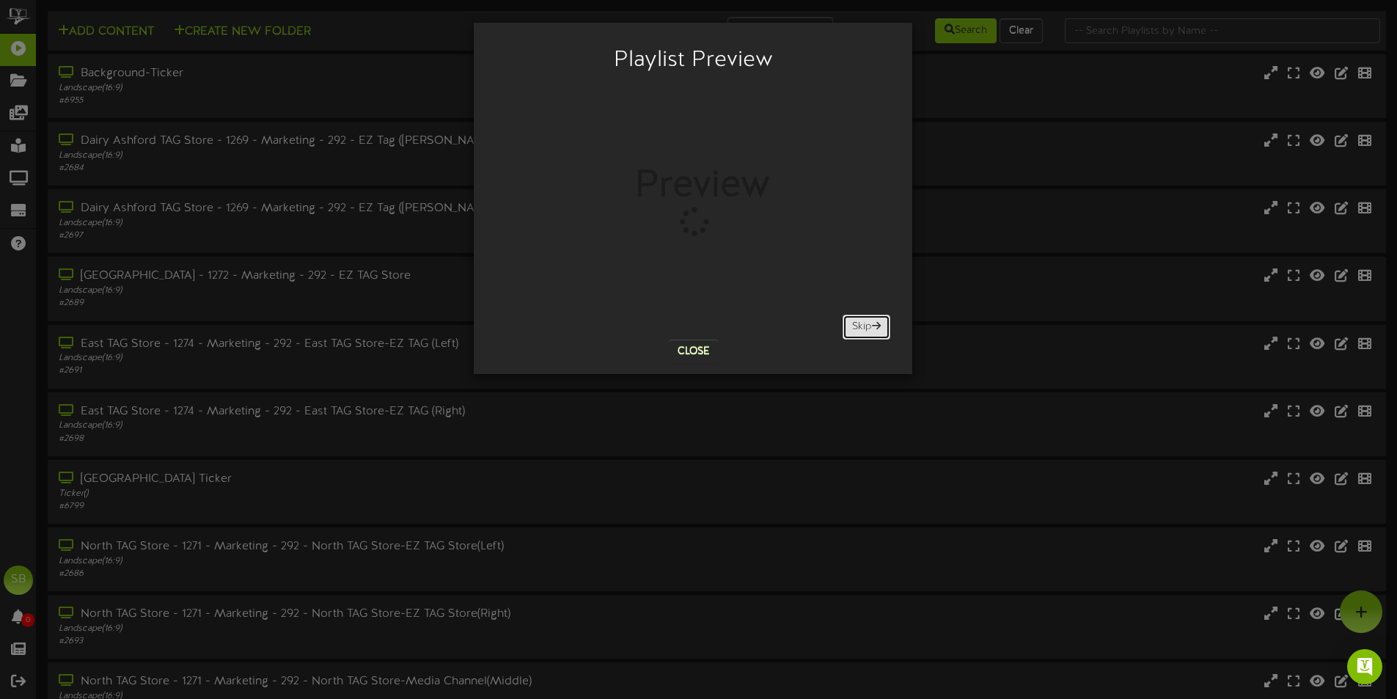
click at [852, 327] on button "Skip" at bounding box center [866, 327] width 48 height 25
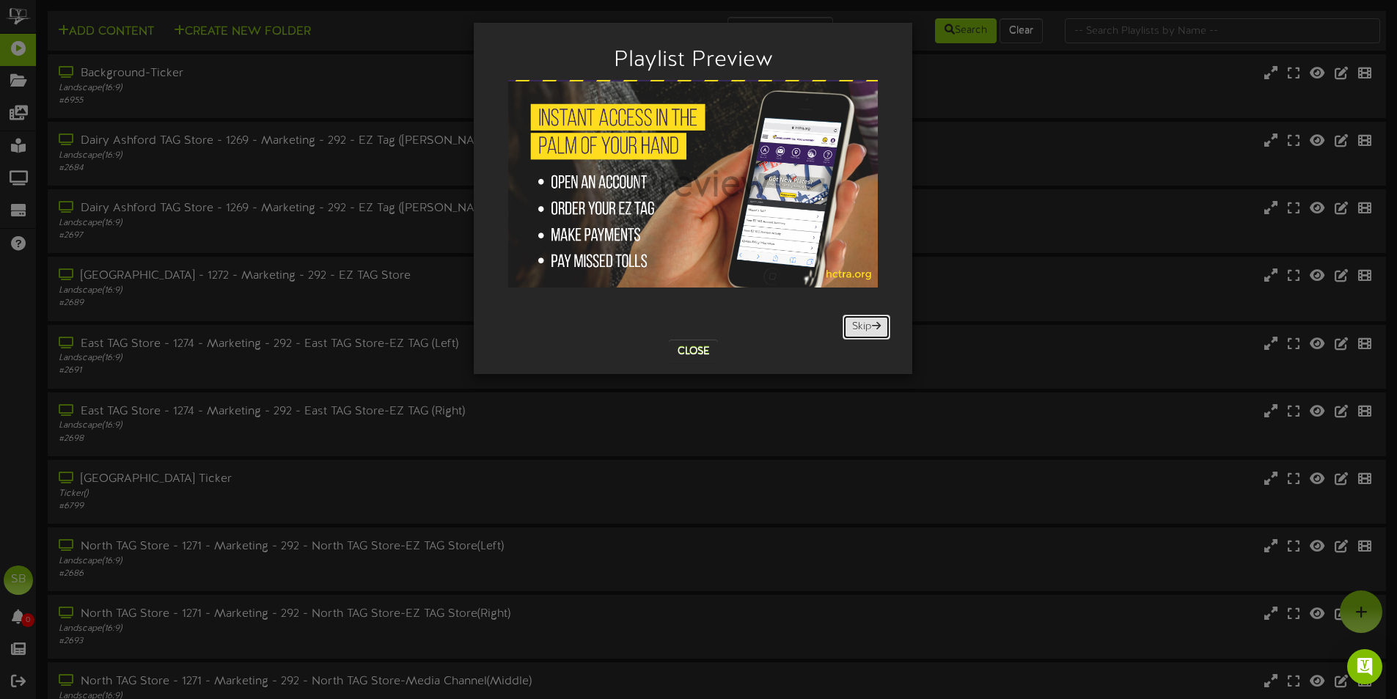
click at [852, 327] on button "Skip" at bounding box center [866, 327] width 48 height 25
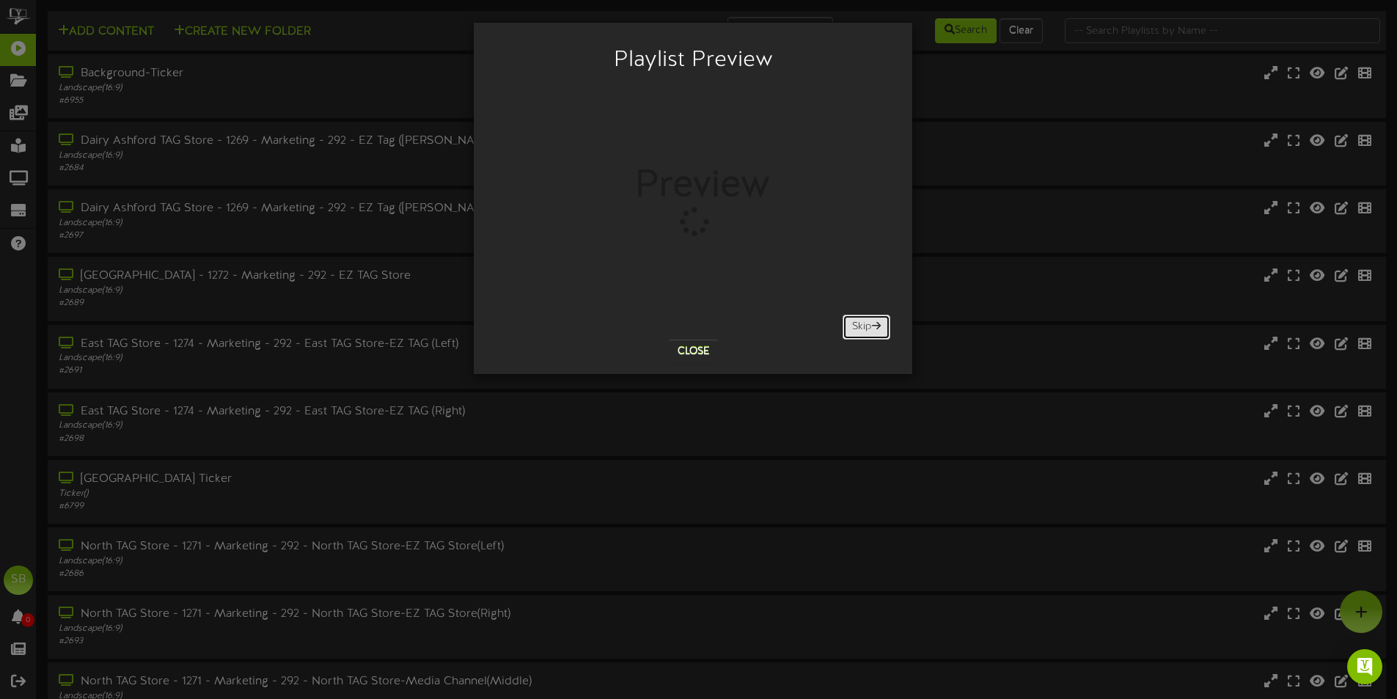
click at [852, 327] on button "Skip" at bounding box center [866, 327] width 48 height 25
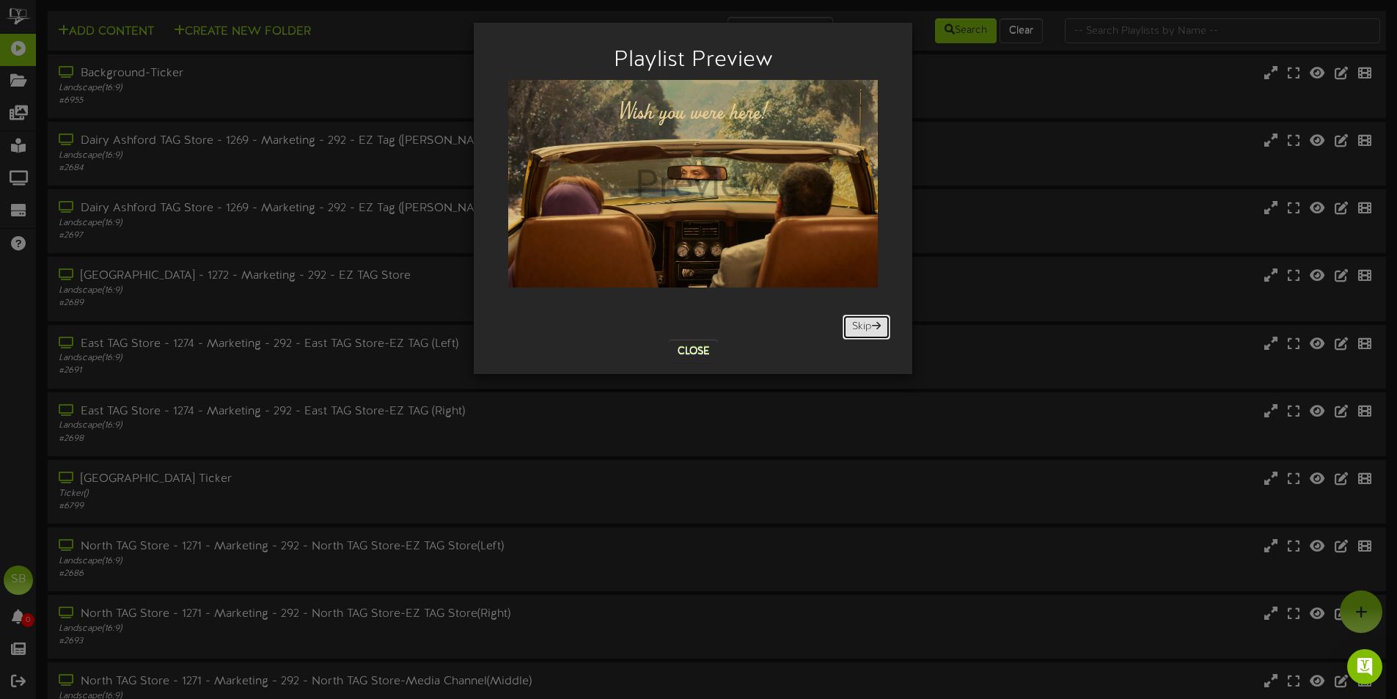
click at [849, 326] on button "Skip" at bounding box center [866, 327] width 48 height 25
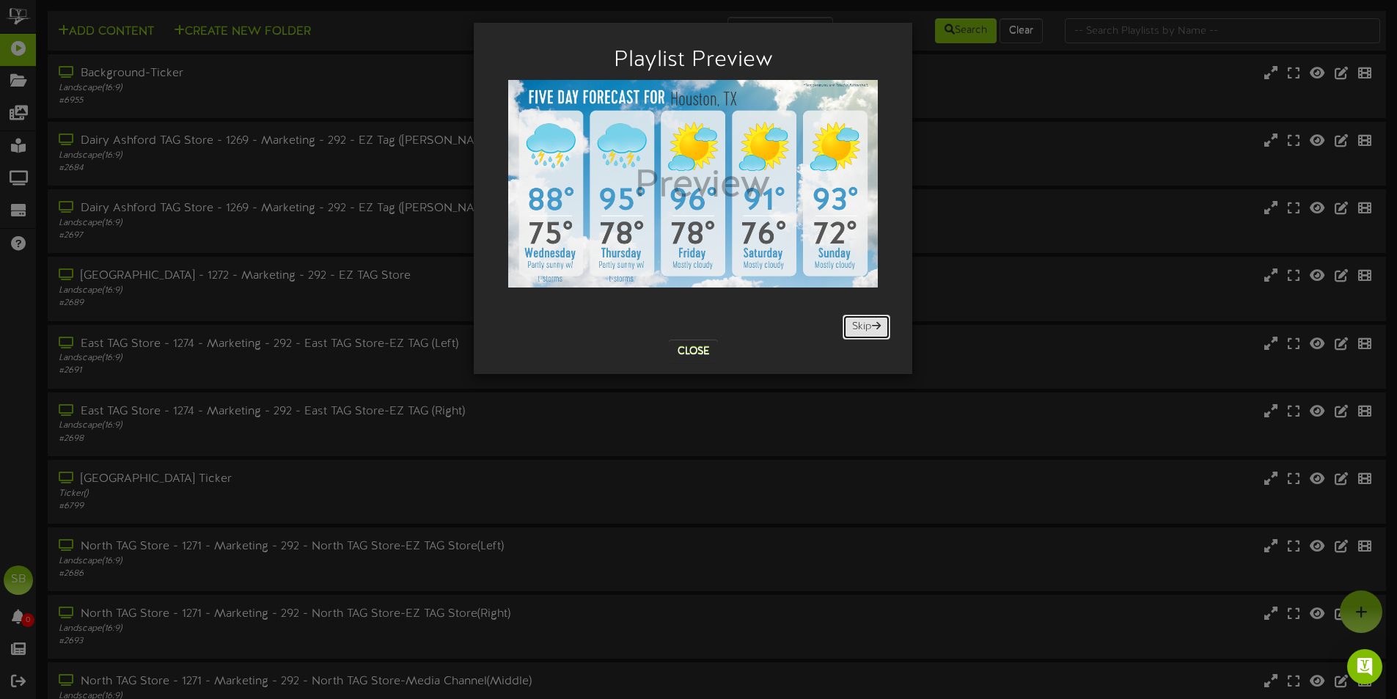
click at [849, 326] on button "Skip" at bounding box center [866, 327] width 48 height 25
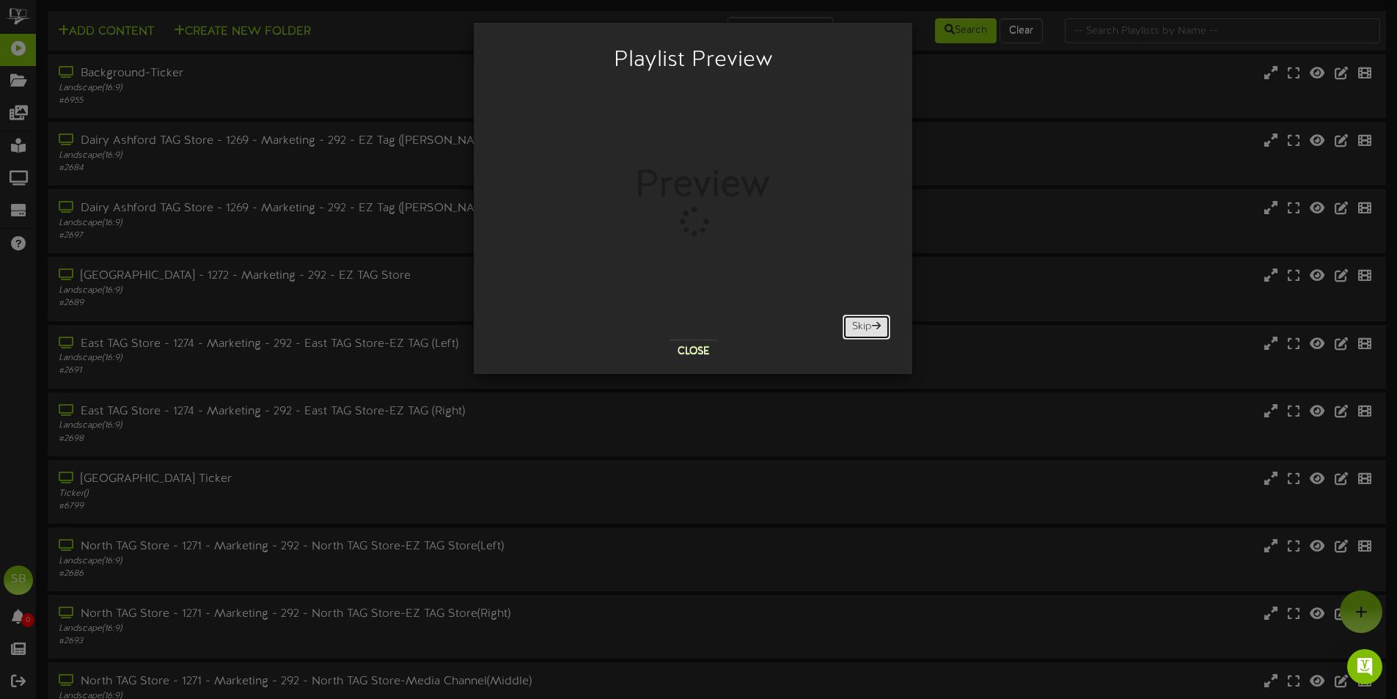
click at [849, 326] on button "Skip" at bounding box center [866, 327] width 48 height 25
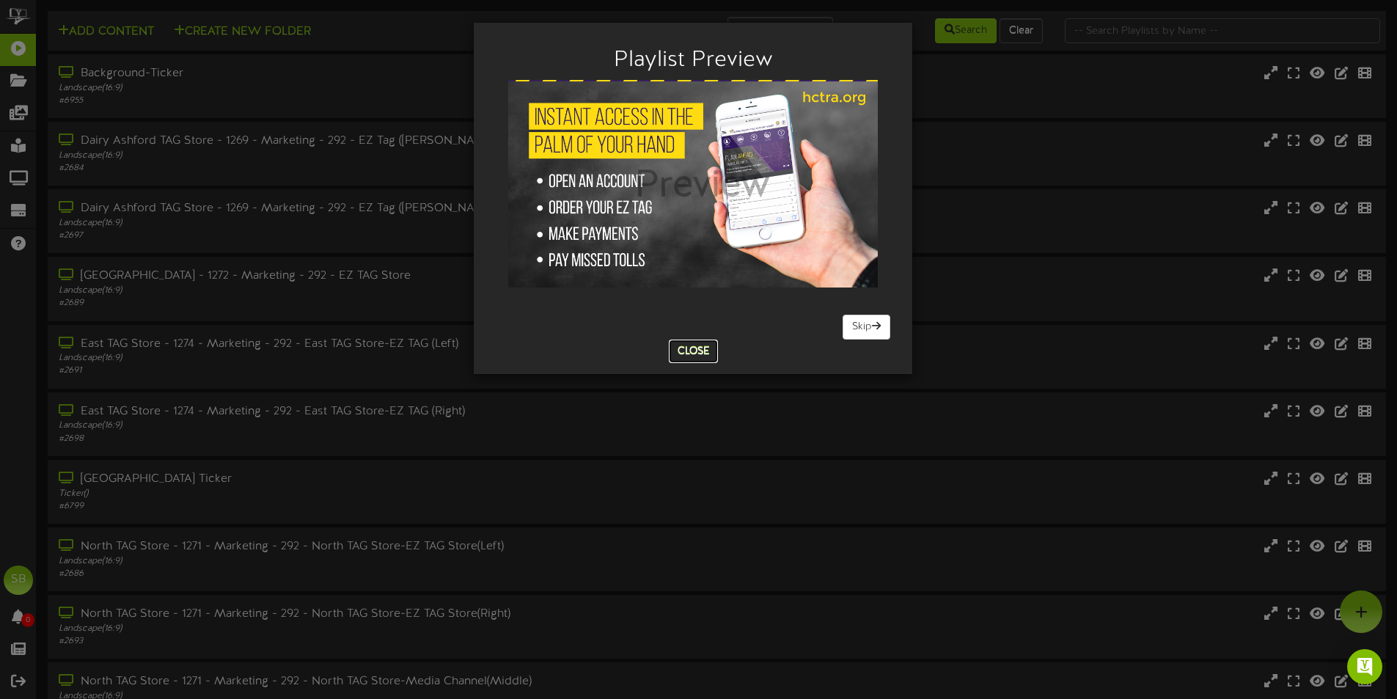
click at [701, 345] on button "Close" at bounding box center [693, 350] width 49 height 23
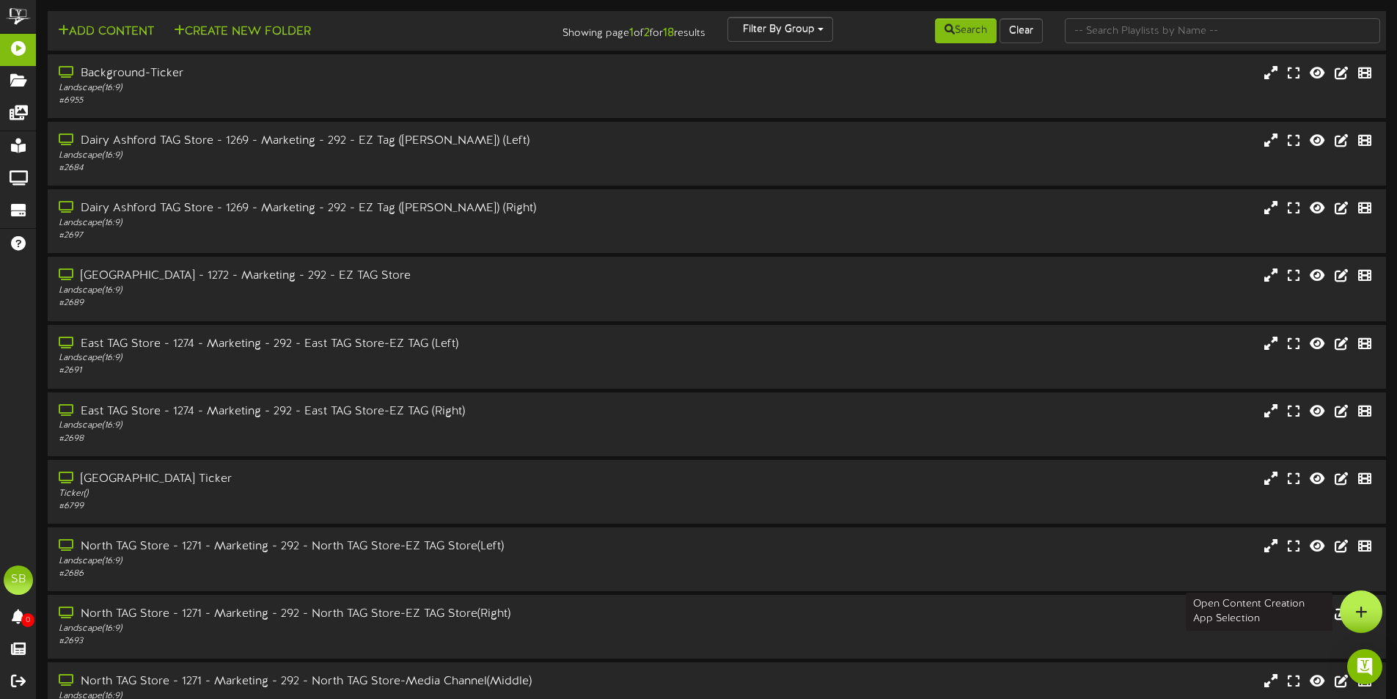
click at [1353, 613] on div at bounding box center [1360, 611] width 43 height 43
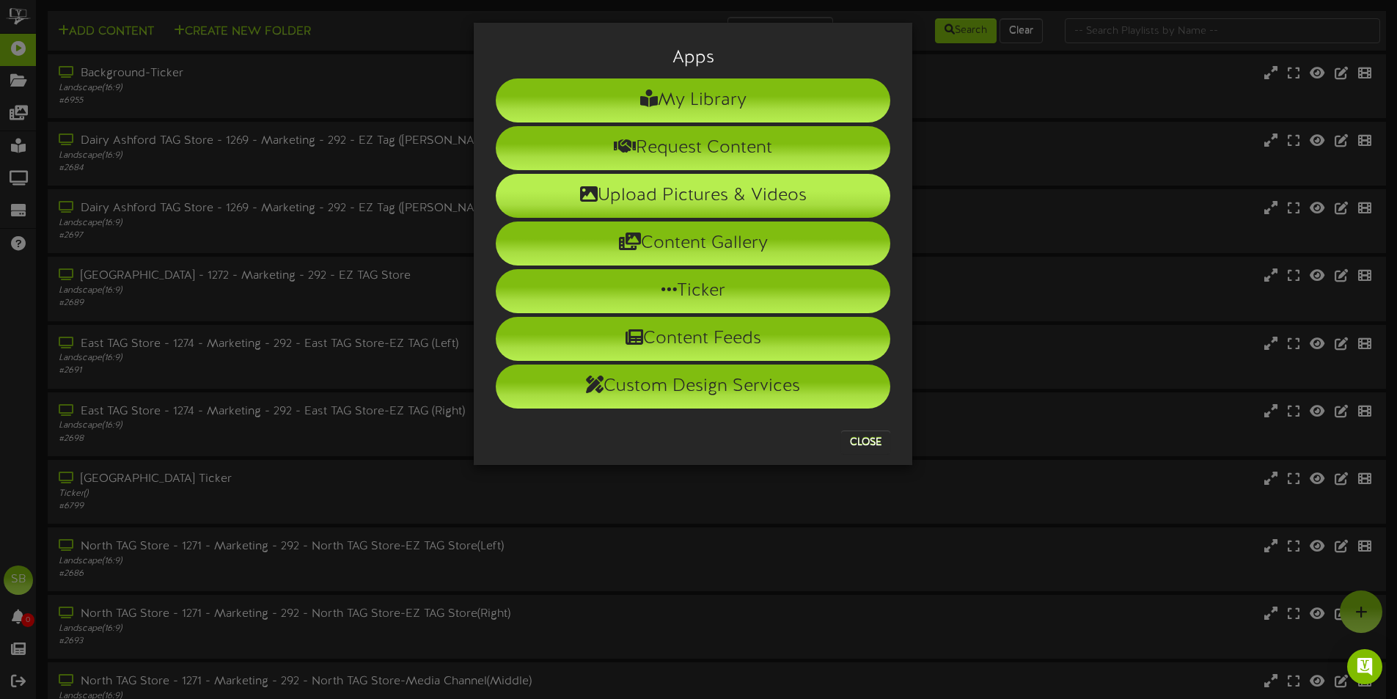
click at [723, 200] on li "Upload Pictures & Videos" at bounding box center [693, 196] width 394 height 44
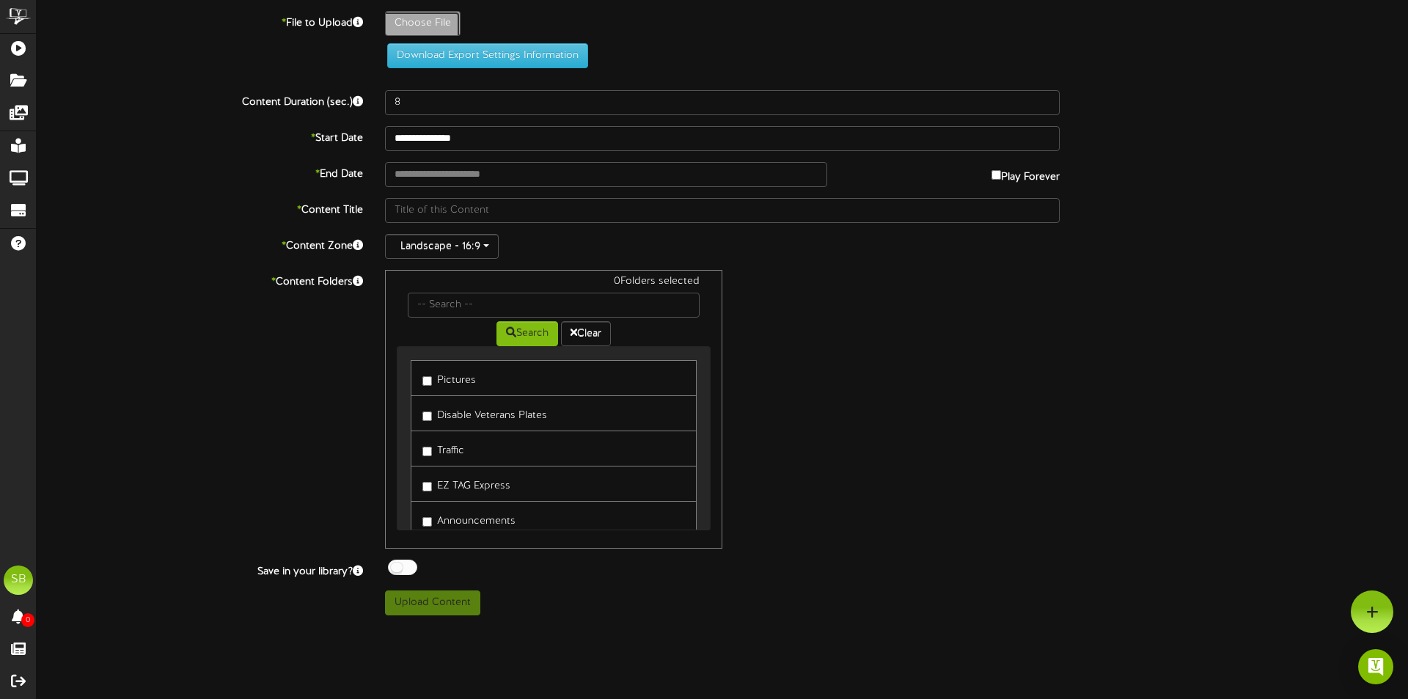
type input "**********"
type input "WishYouWereHere_Revel_LynchburgFerryWave"
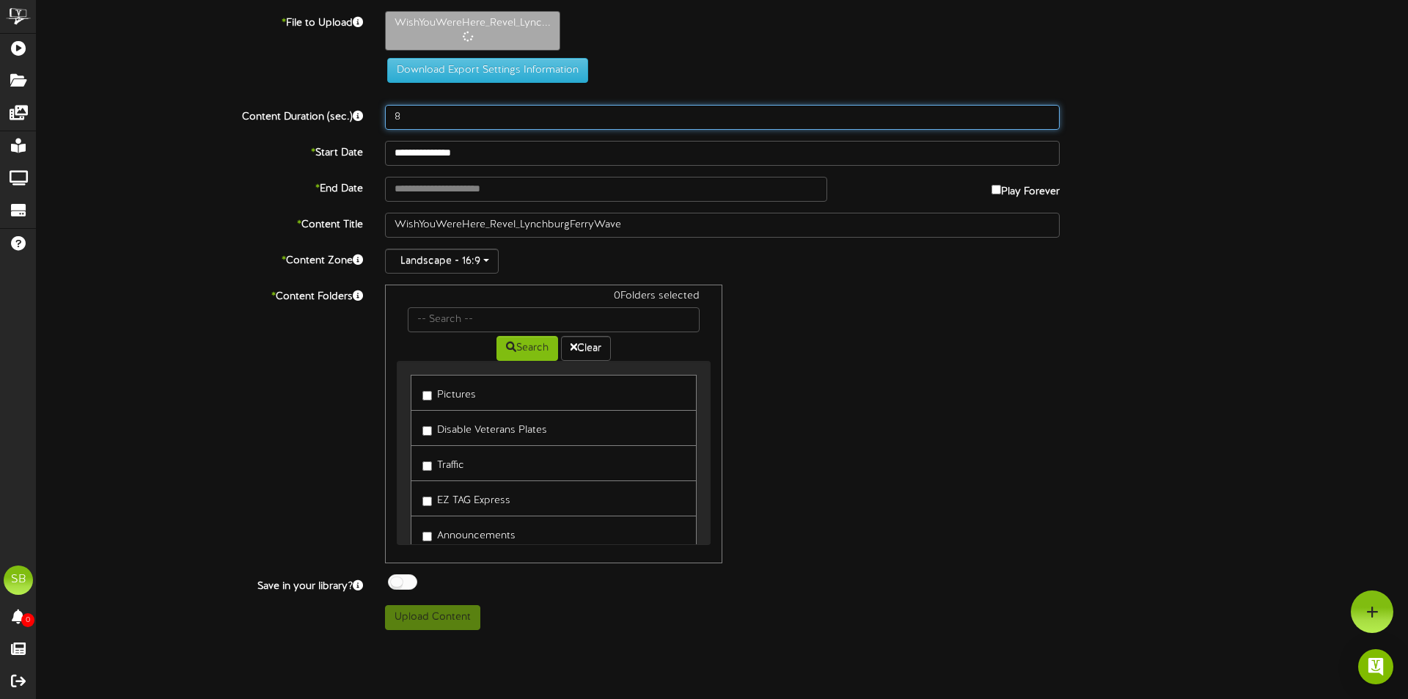
click at [404, 114] on input "8" at bounding box center [722, 117] width 674 height 25
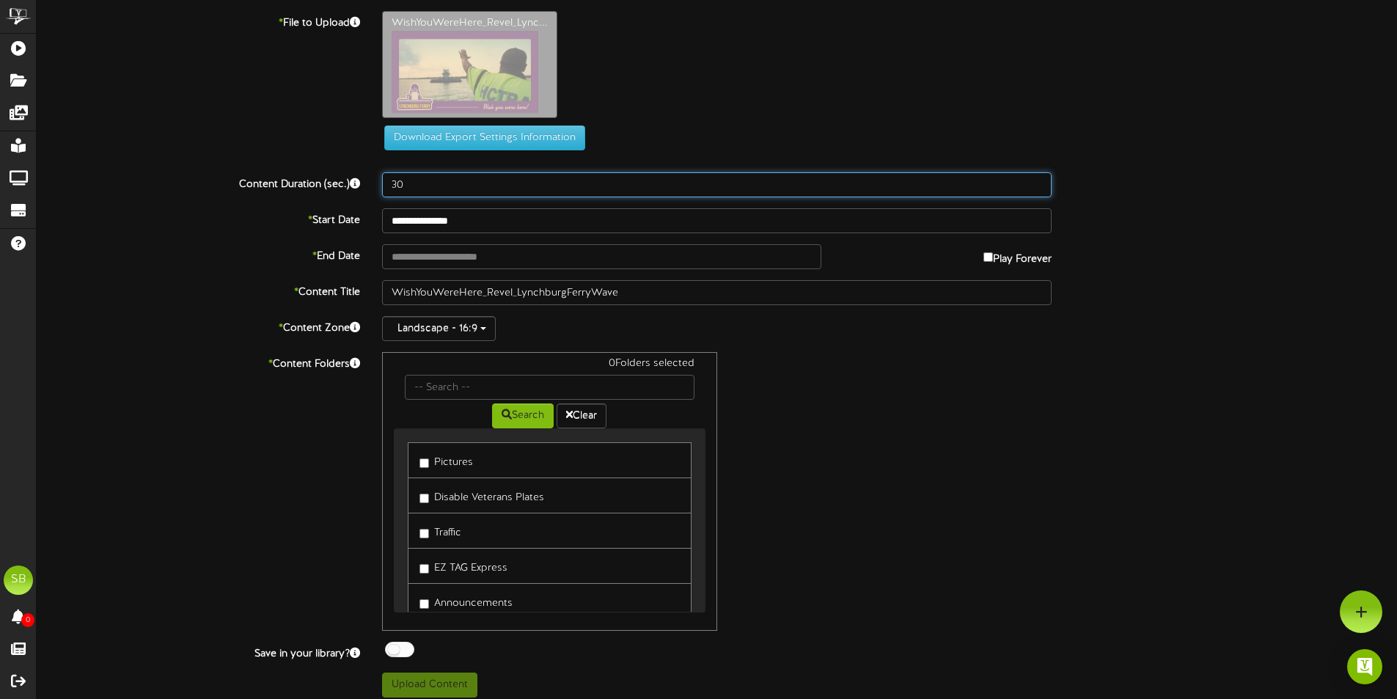
type input "30"
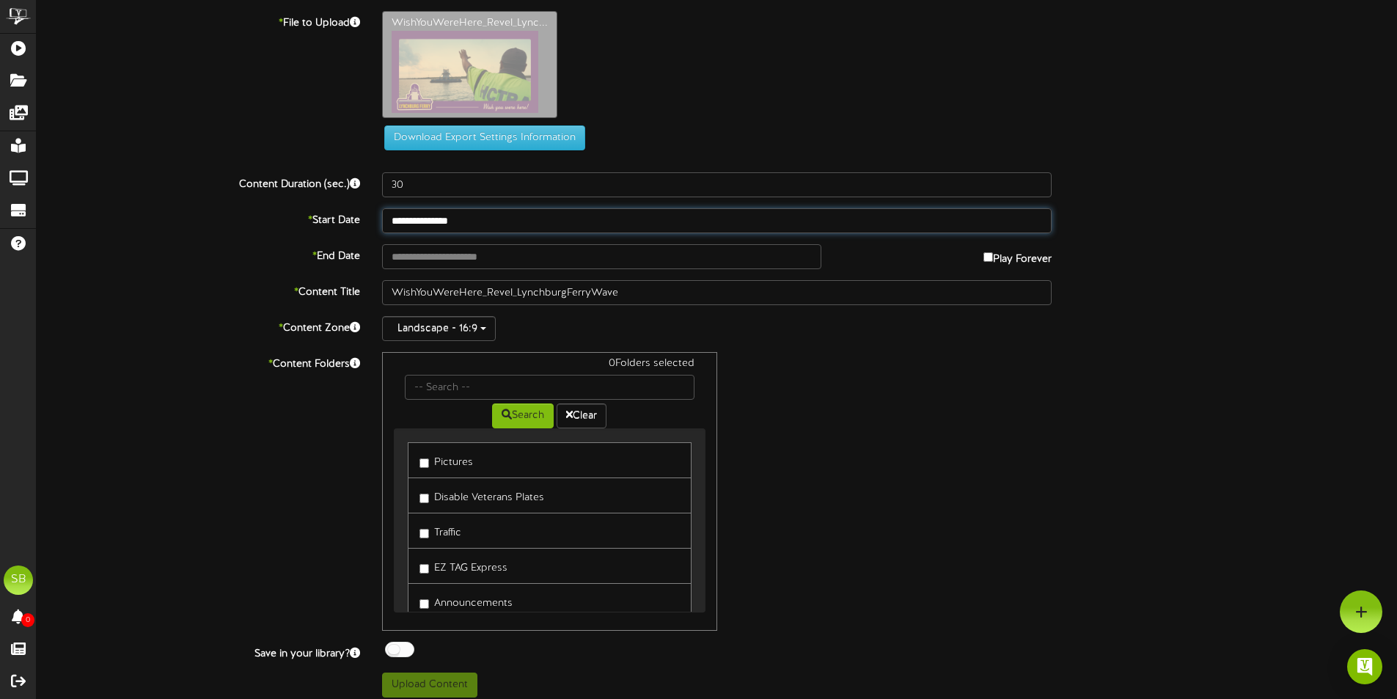
click at [529, 224] on input "**********" at bounding box center [716, 220] width 669 height 25
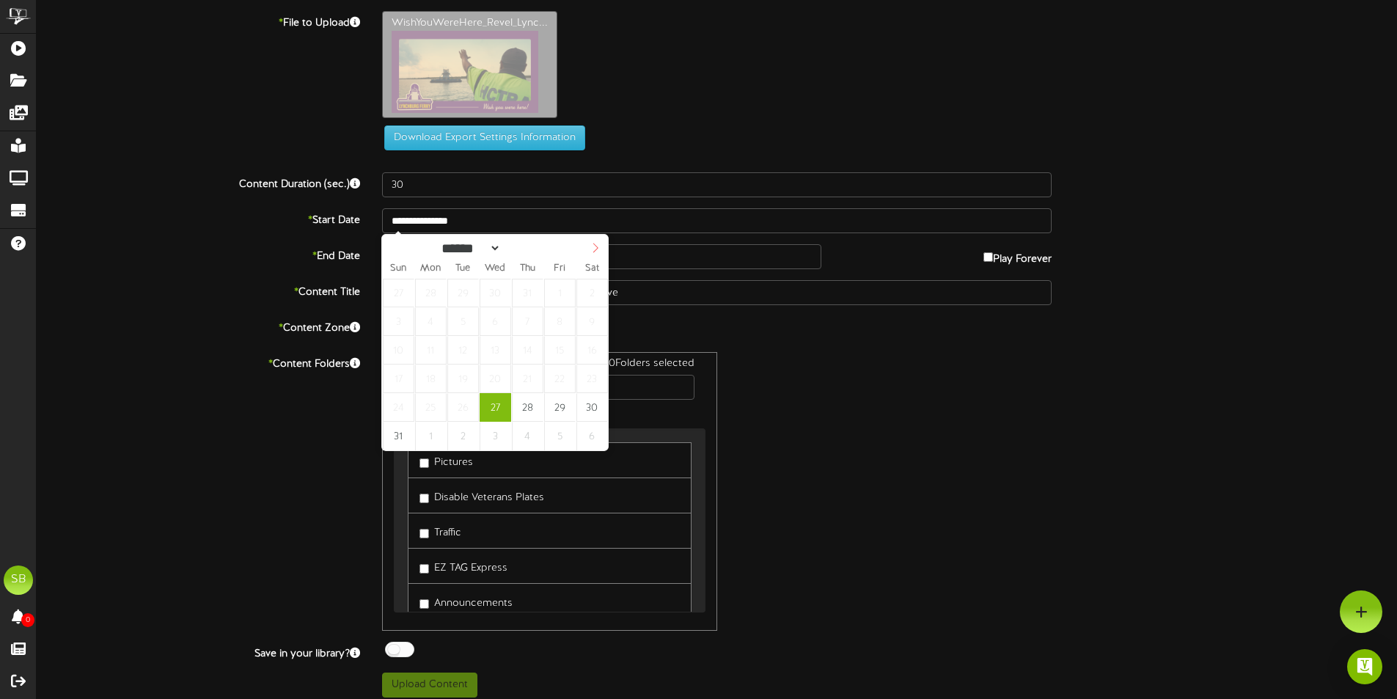
click at [593, 249] on icon at bounding box center [595, 248] width 10 height 10
click at [396, 249] on div "****** ********* ******* ******** ******** ****" at bounding box center [495, 246] width 226 height 23
select select "*"
click at [597, 248] on icon at bounding box center [595, 248] width 10 height 10
type input "**********"
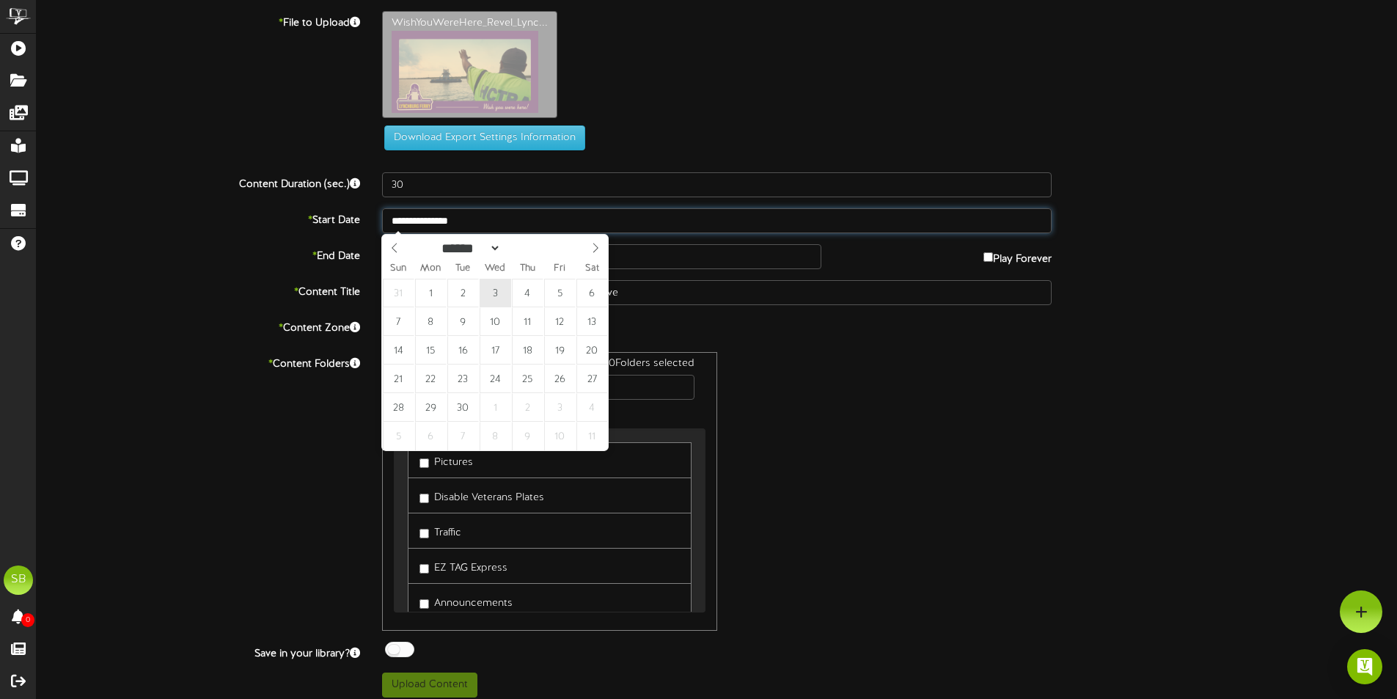
type input "**********"
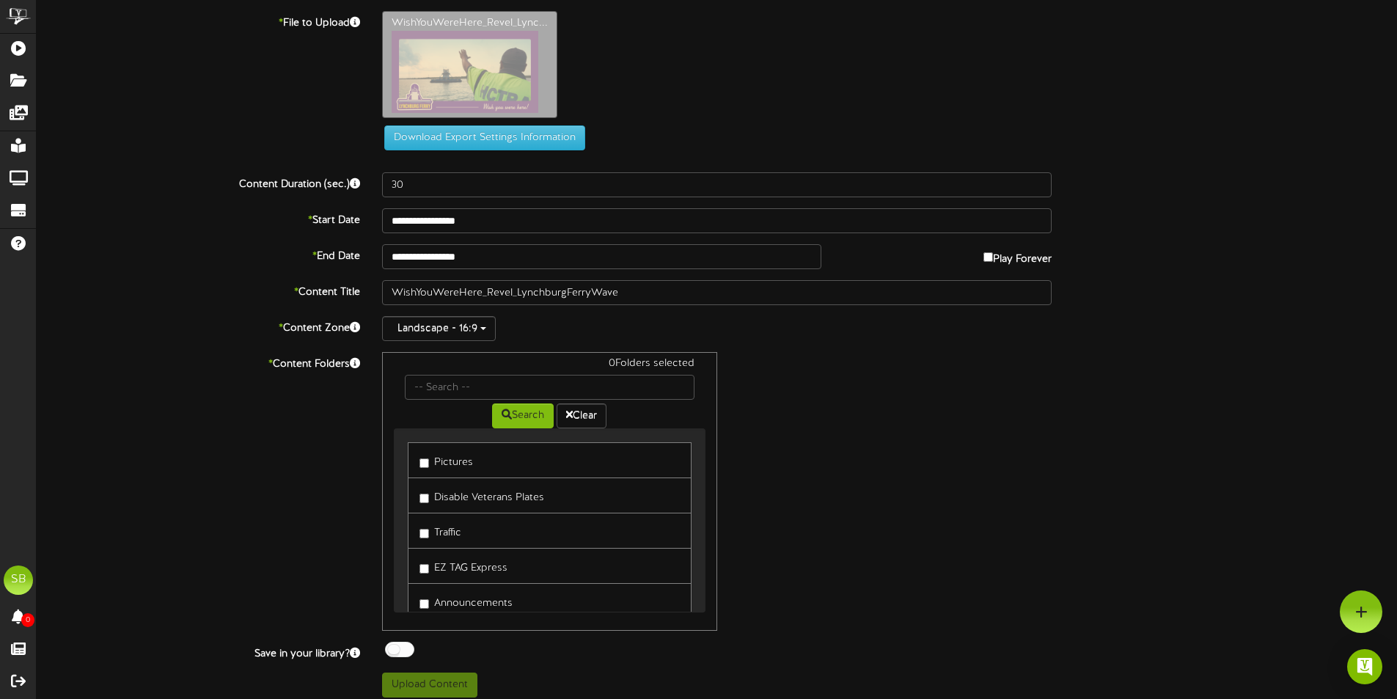
click at [990, 262] on label "Play Forever" at bounding box center [1017, 255] width 68 height 23
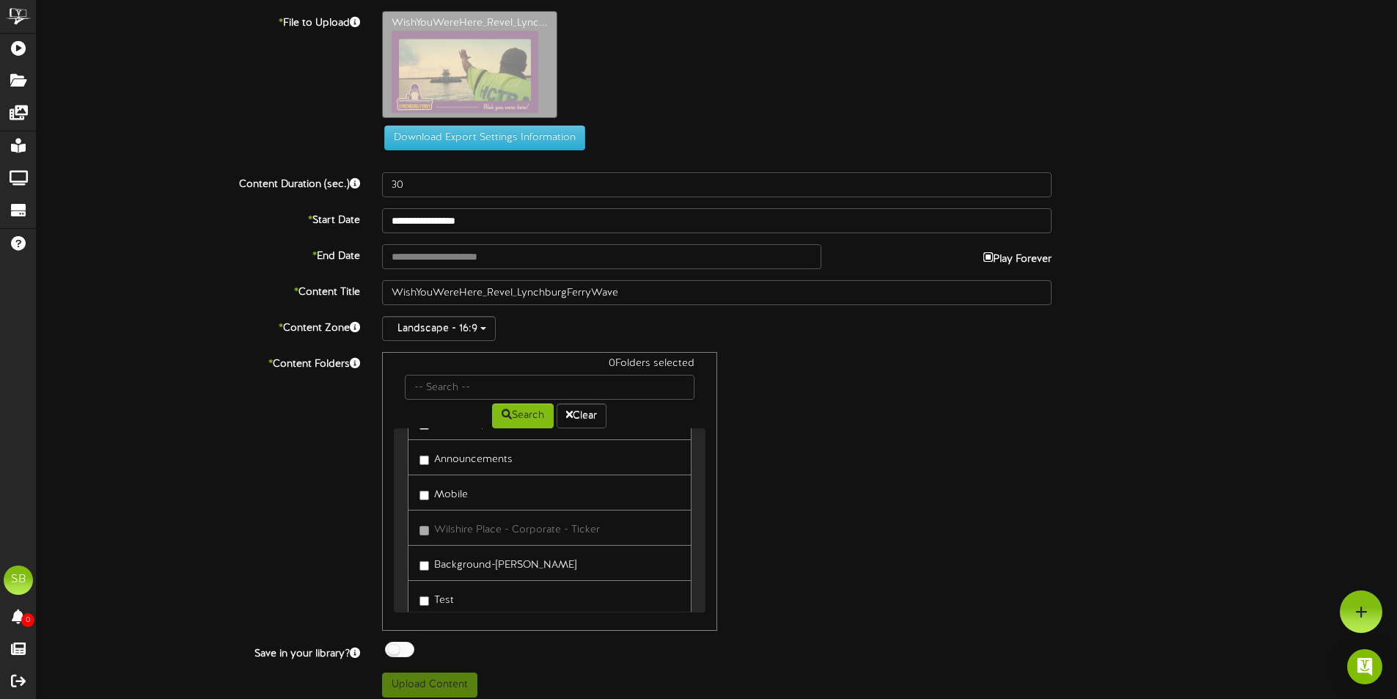
scroll to position [147, 0]
click at [449, 456] on label "Announcements" at bounding box center [465, 454] width 93 height 20
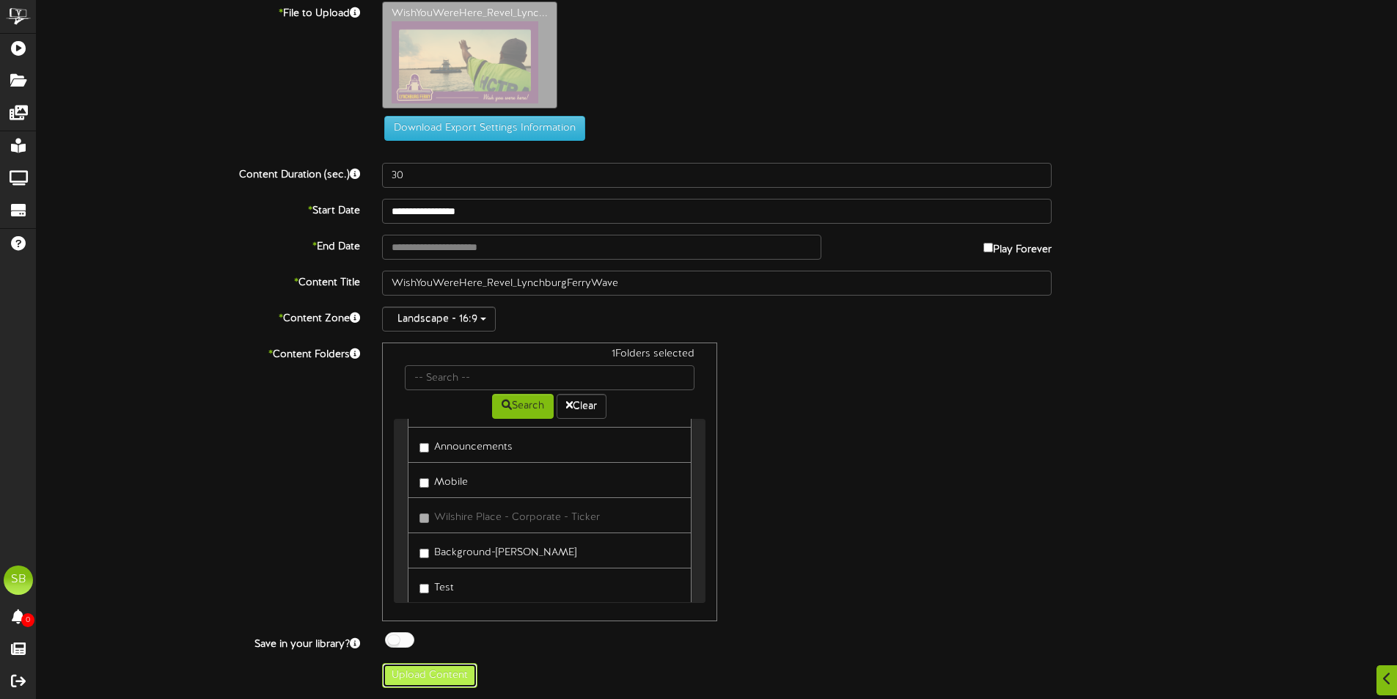
click at [435, 683] on button "Upload Content" at bounding box center [429, 675] width 95 height 25
type input "**********"
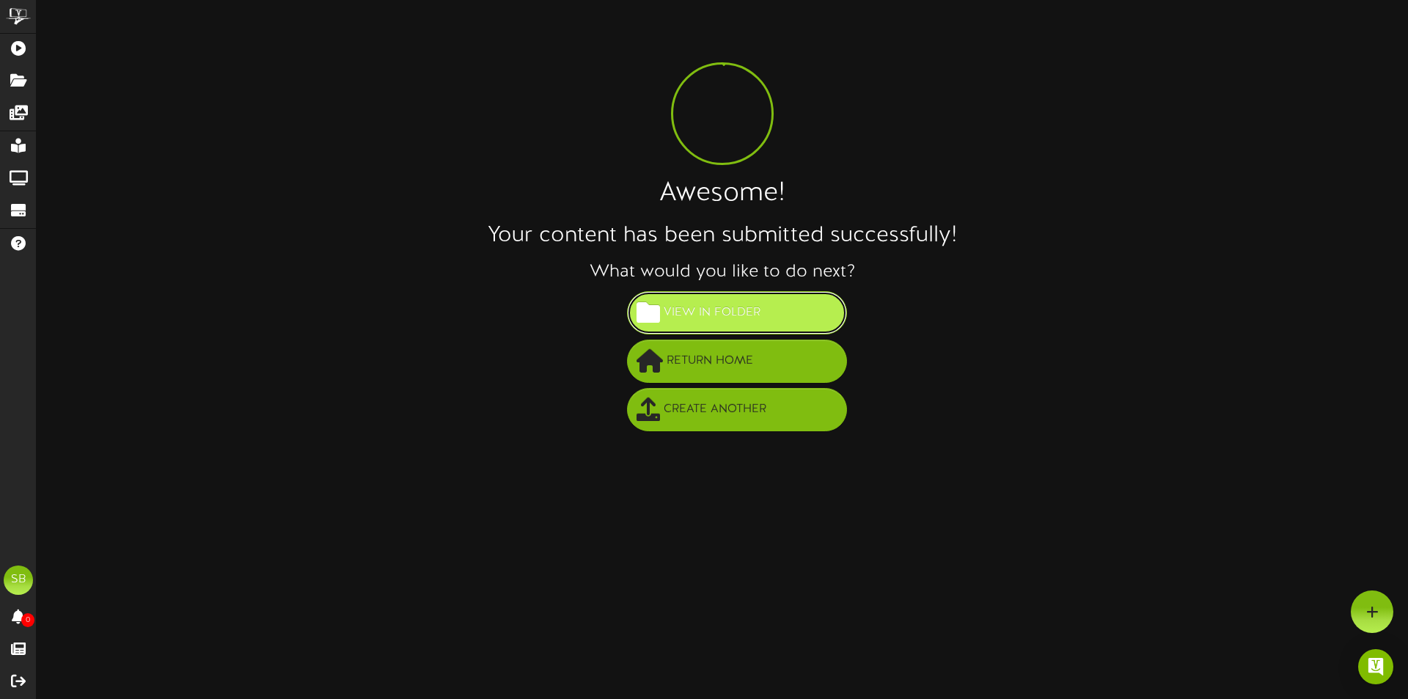
click at [747, 312] on span "View in Folder" at bounding box center [712, 313] width 104 height 24
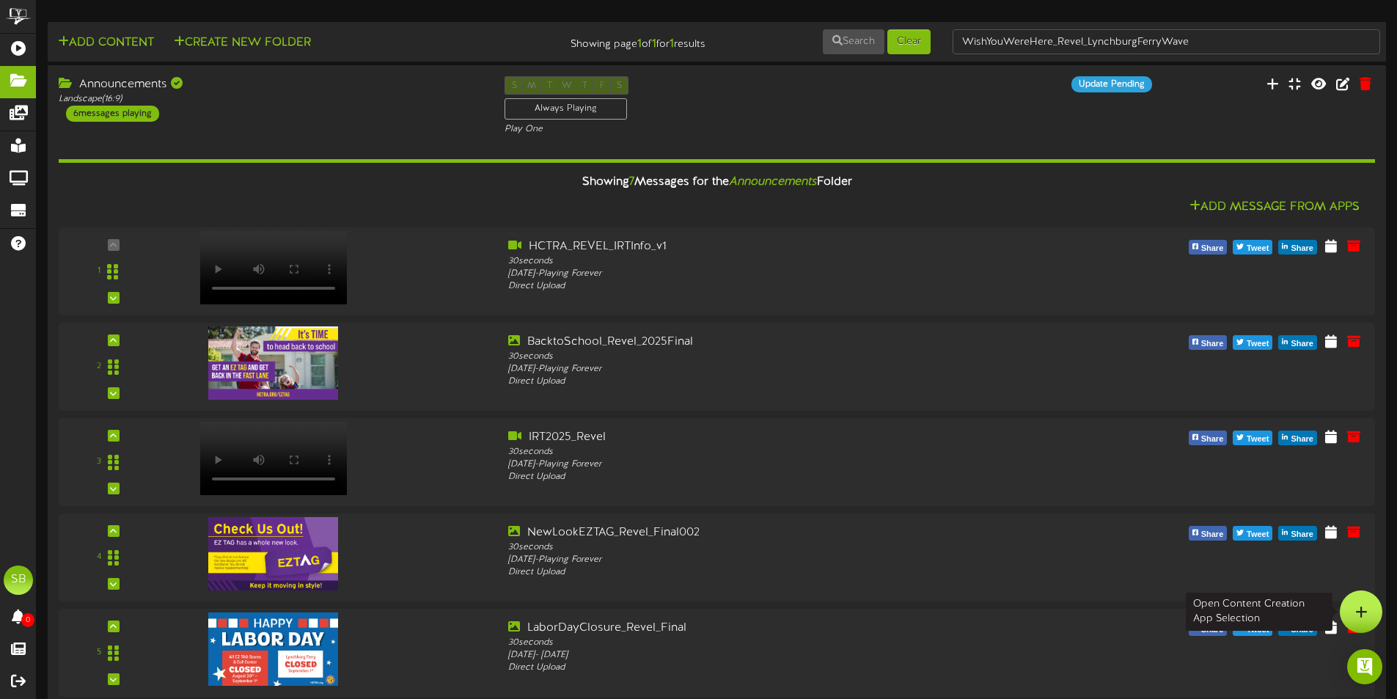
click at [1351, 611] on div at bounding box center [1360, 611] width 43 height 43
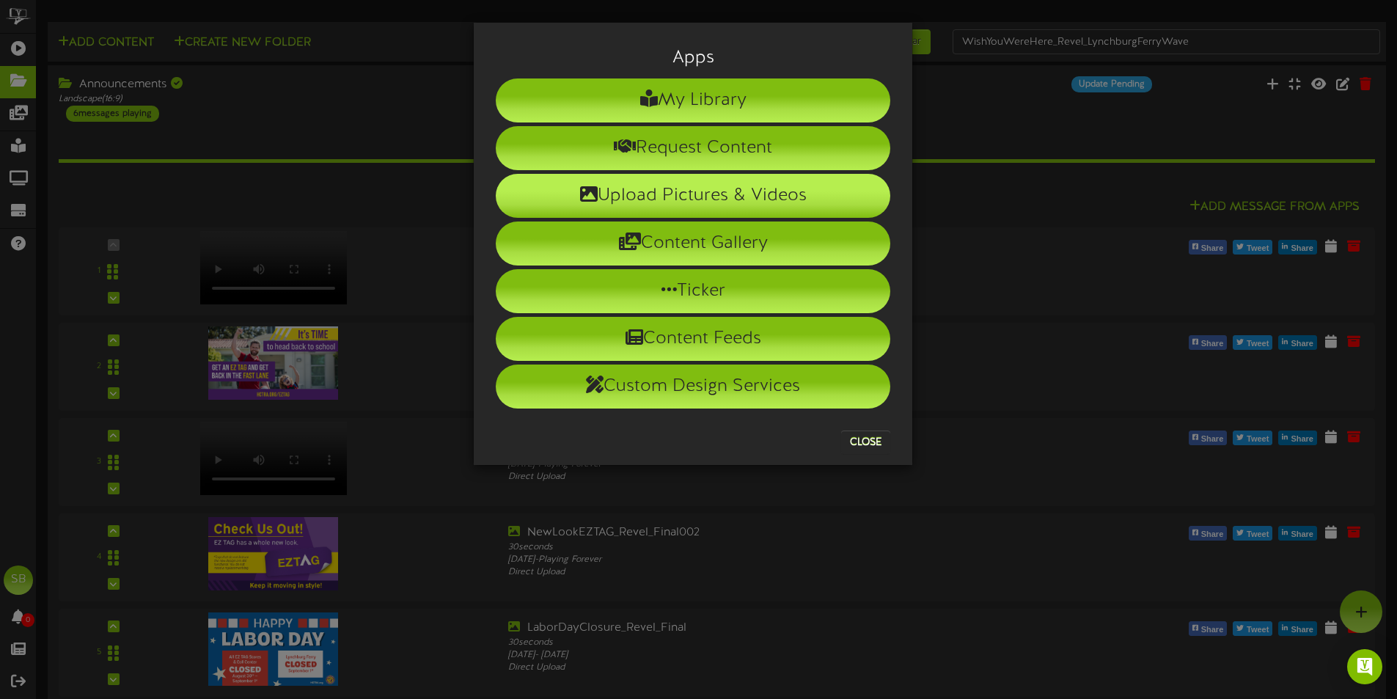
click at [686, 185] on li "Upload Pictures & Videos" at bounding box center [693, 196] width 394 height 44
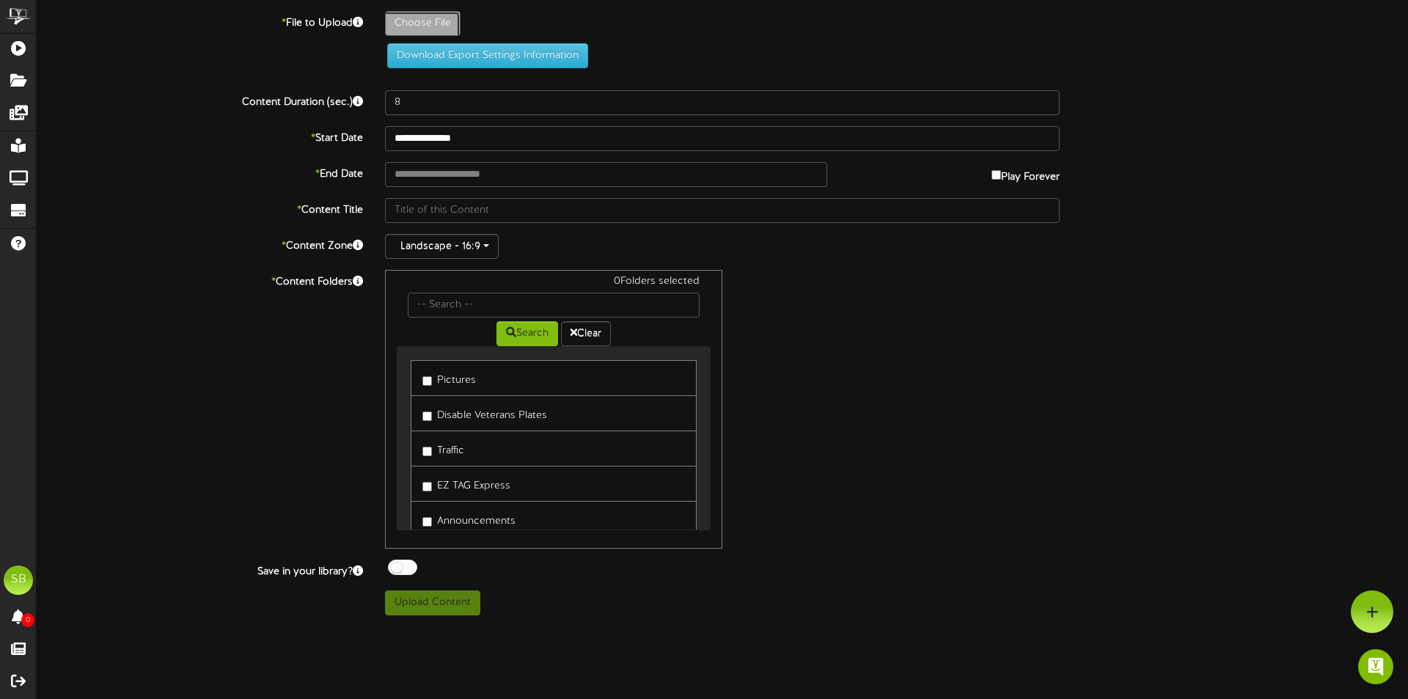
type input "**********"
type input "WishYouWereHere_Revel_LynchburgFerry"
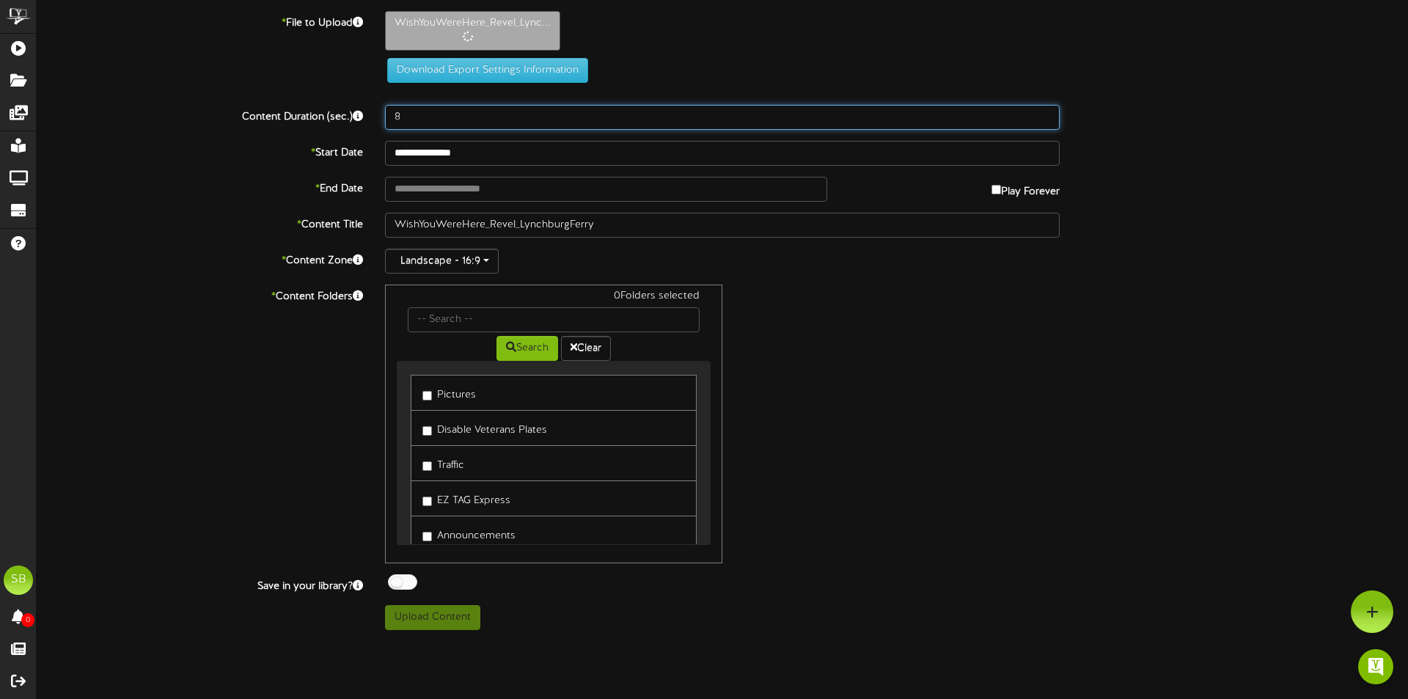
click at [427, 117] on input "8" at bounding box center [722, 117] width 674 height 25
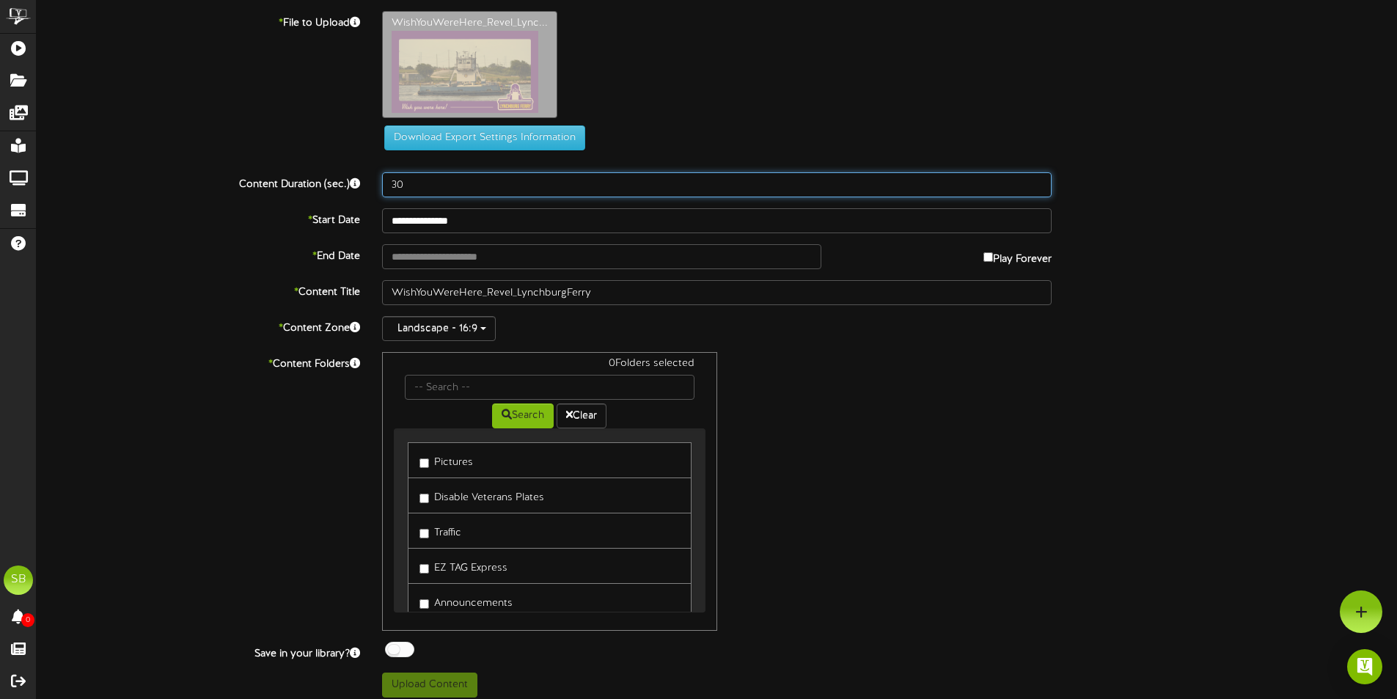
type input "30"
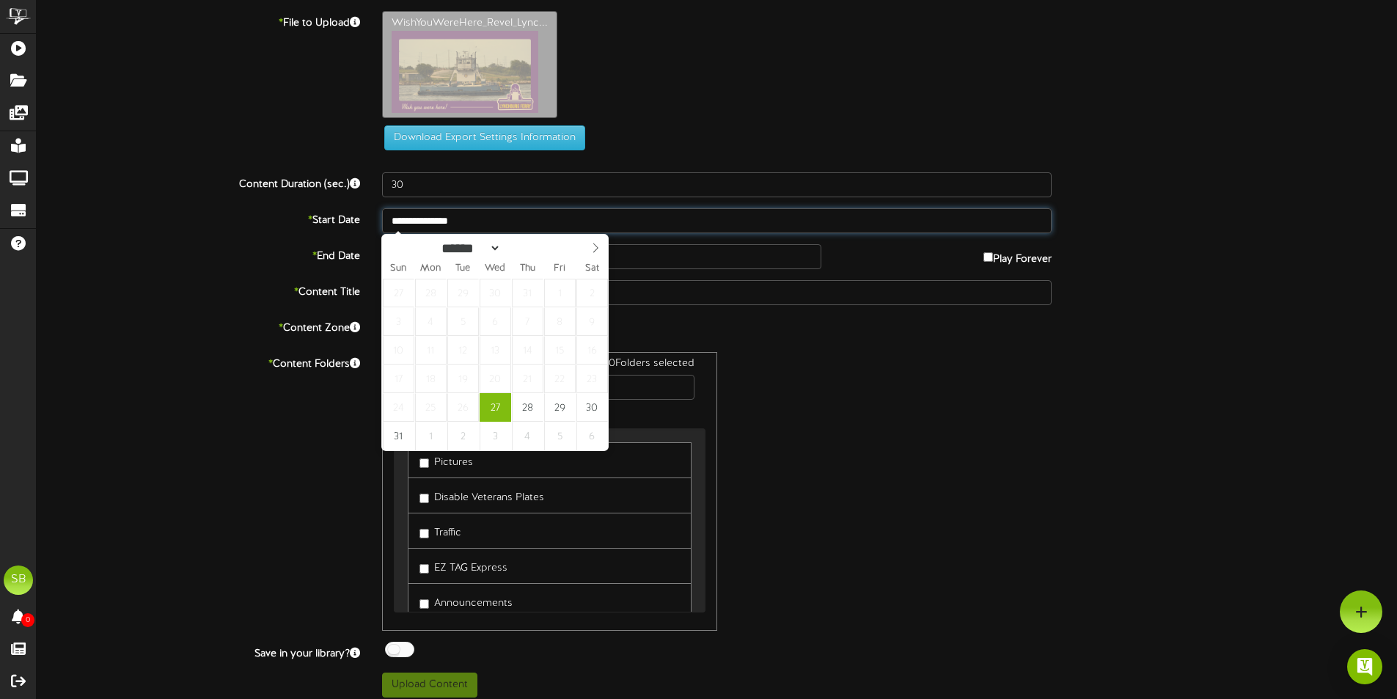
click at [477, 217] on input "**********" at bounding box center [716, 220] width 669 height 25
select select "*"
click at [598, 246] on icon at bounding box center [595, 248] width 10 height 10
type input "**********"
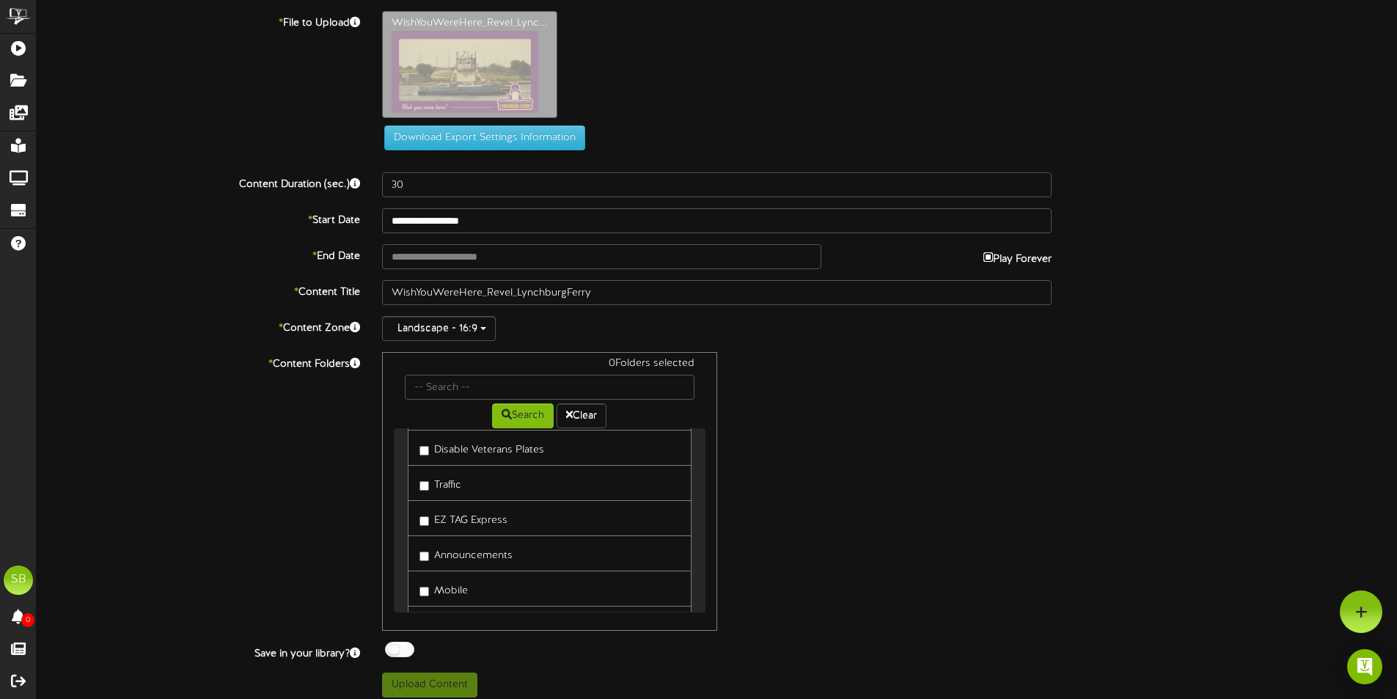
scroll to position [73, 0]
click at [477, 529] on label "Announcements" at bounding box center [465, 528] width 93 height 20
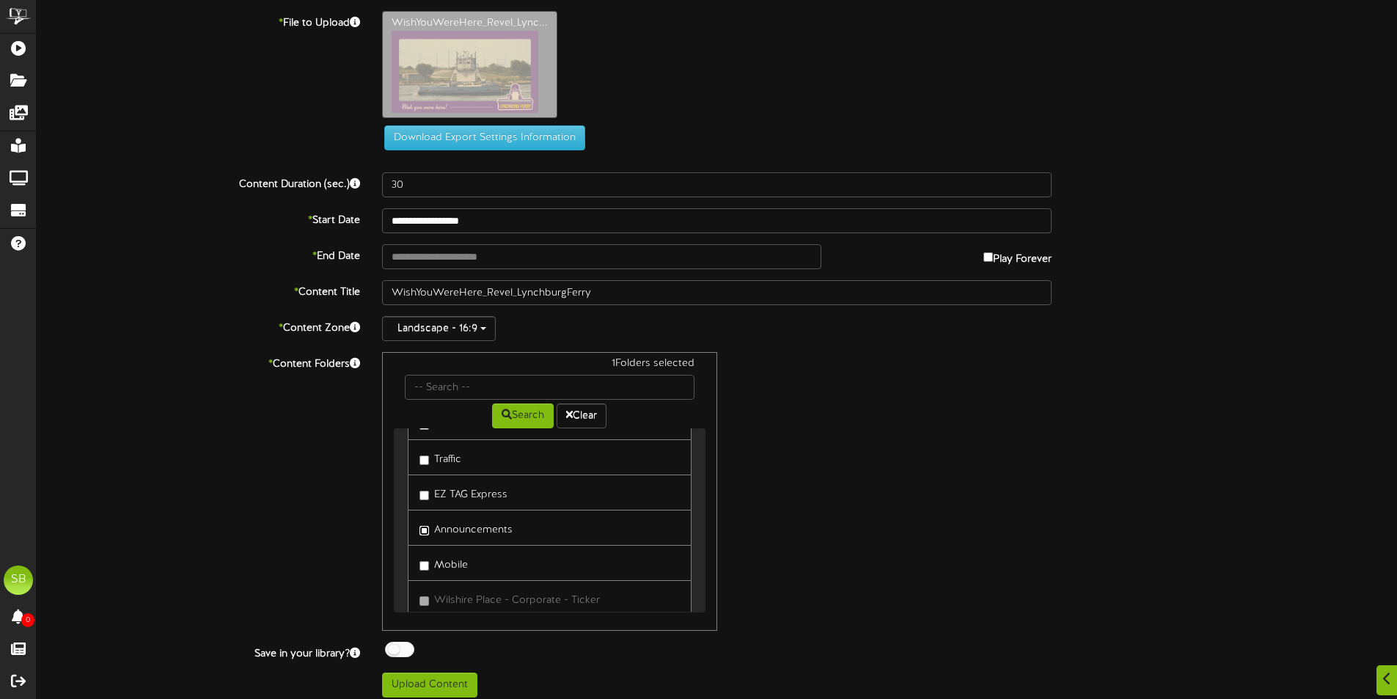
scroll to position [10, 0]
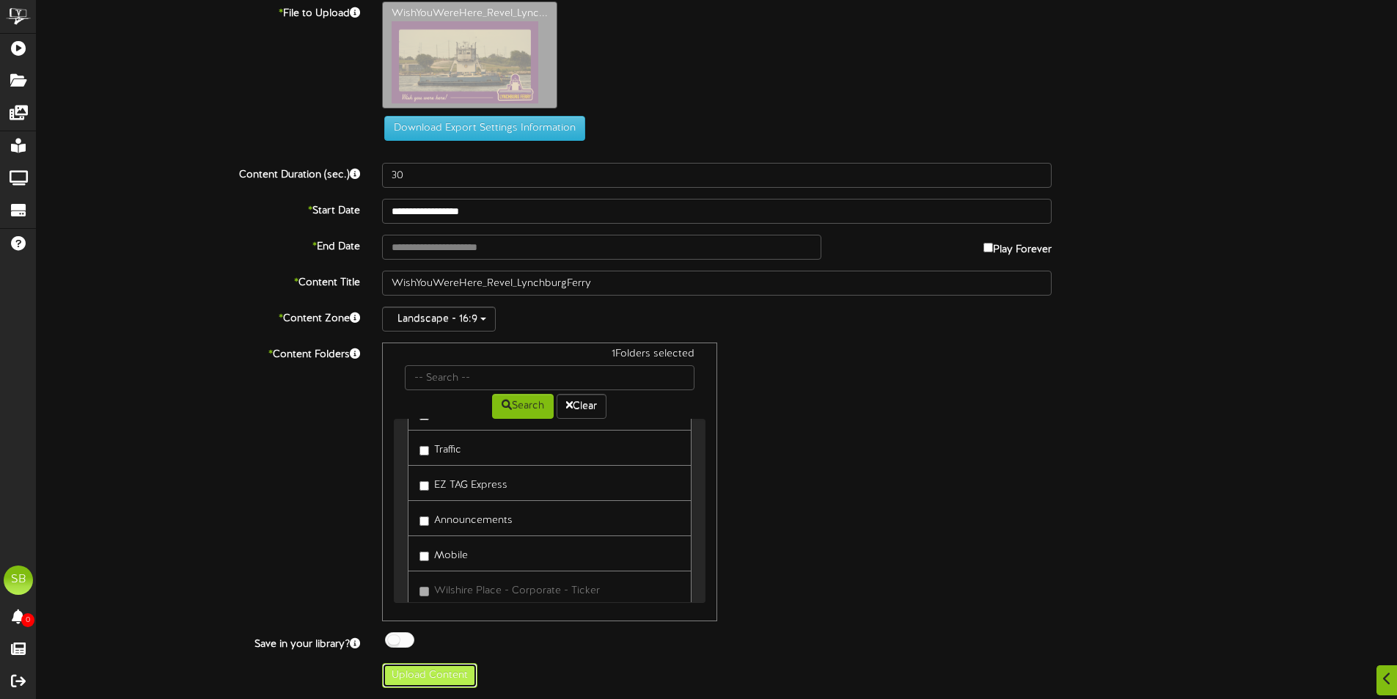
click at [432, 678] on button "Upload Content" at bounding box center [429, 675] width 95 height 25
type input "**********"
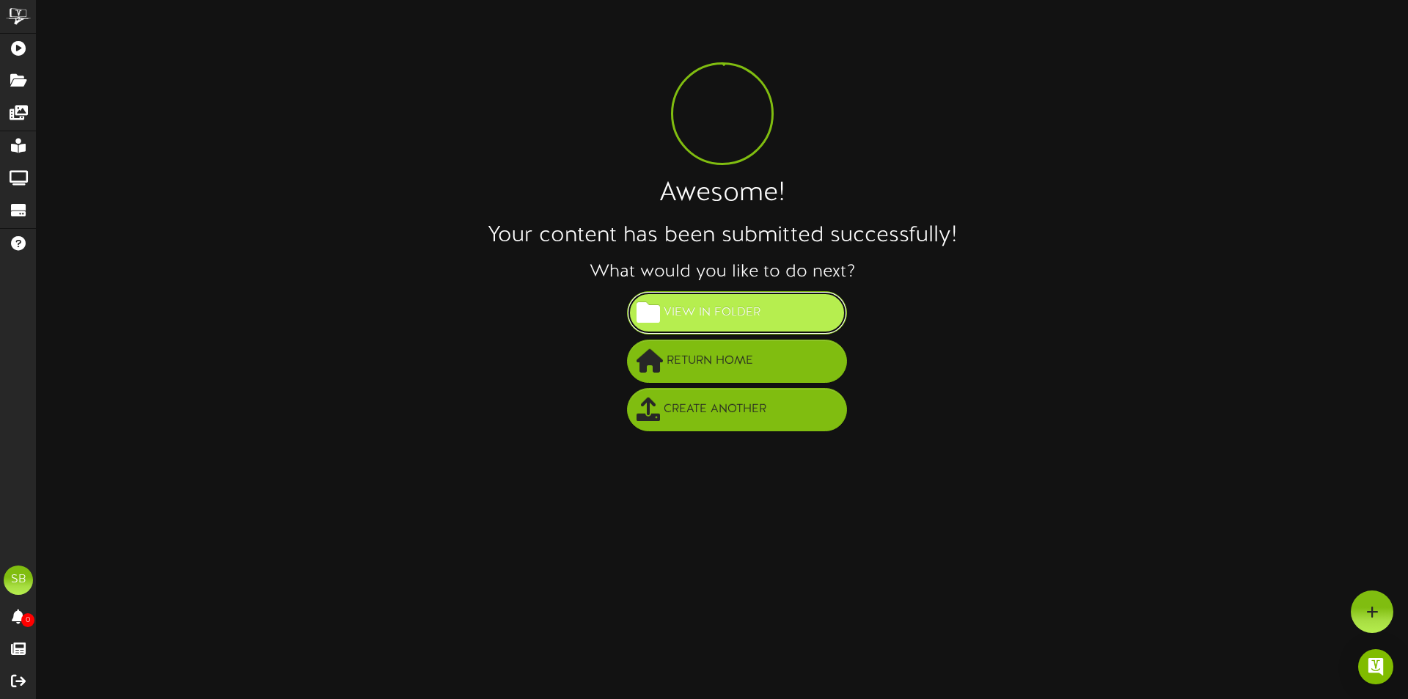
click at [683, 298] on button "View in Folder" at bounding box center [737, 312] width 220 height 43
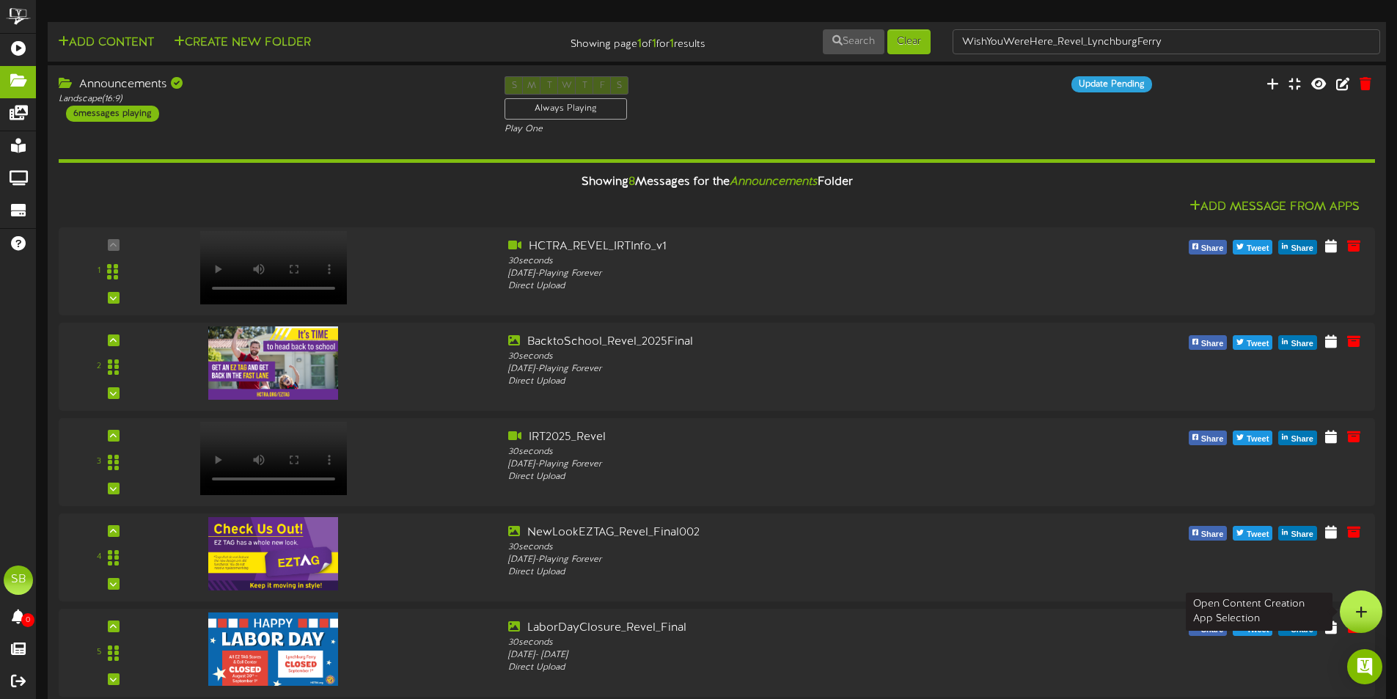
click at [1355, 606] on icon at bounding box center [1361, 611] width 12 height 13
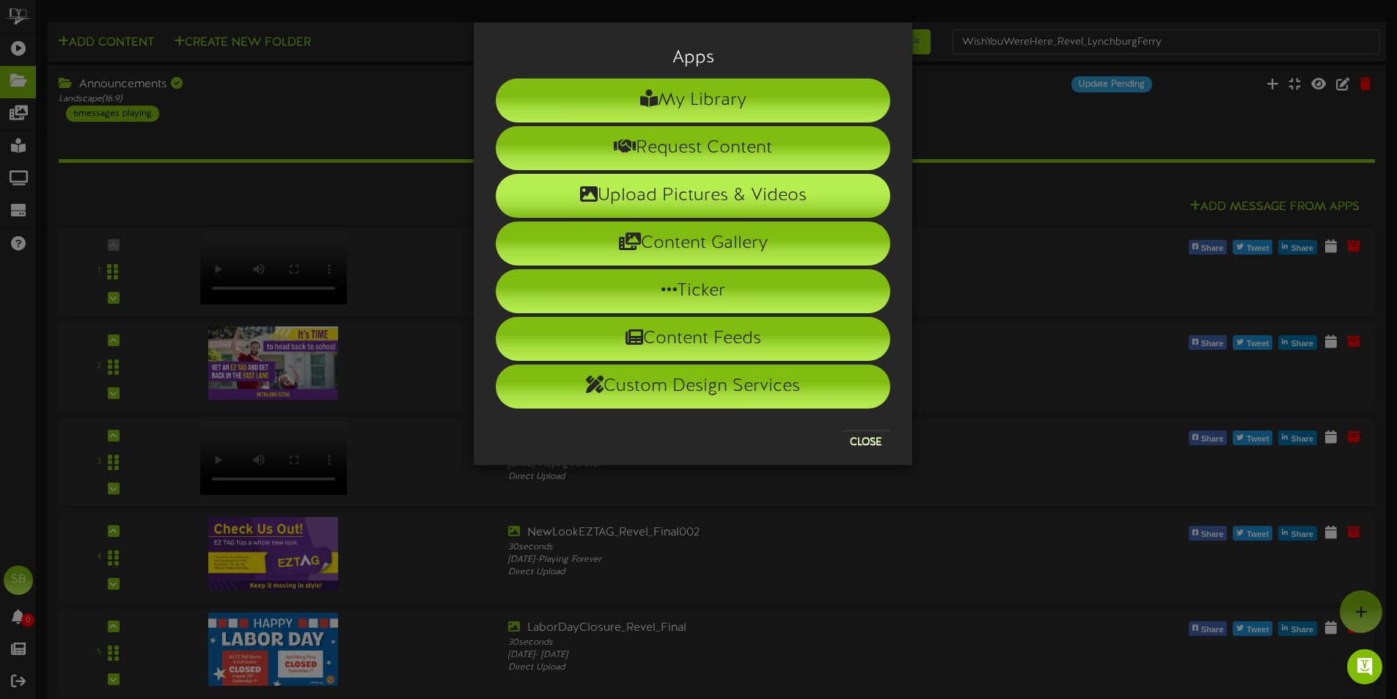
click at [792, 196] on li "Upload Pictures & Videos" at bounding box center [693, 196] width 394 height 44
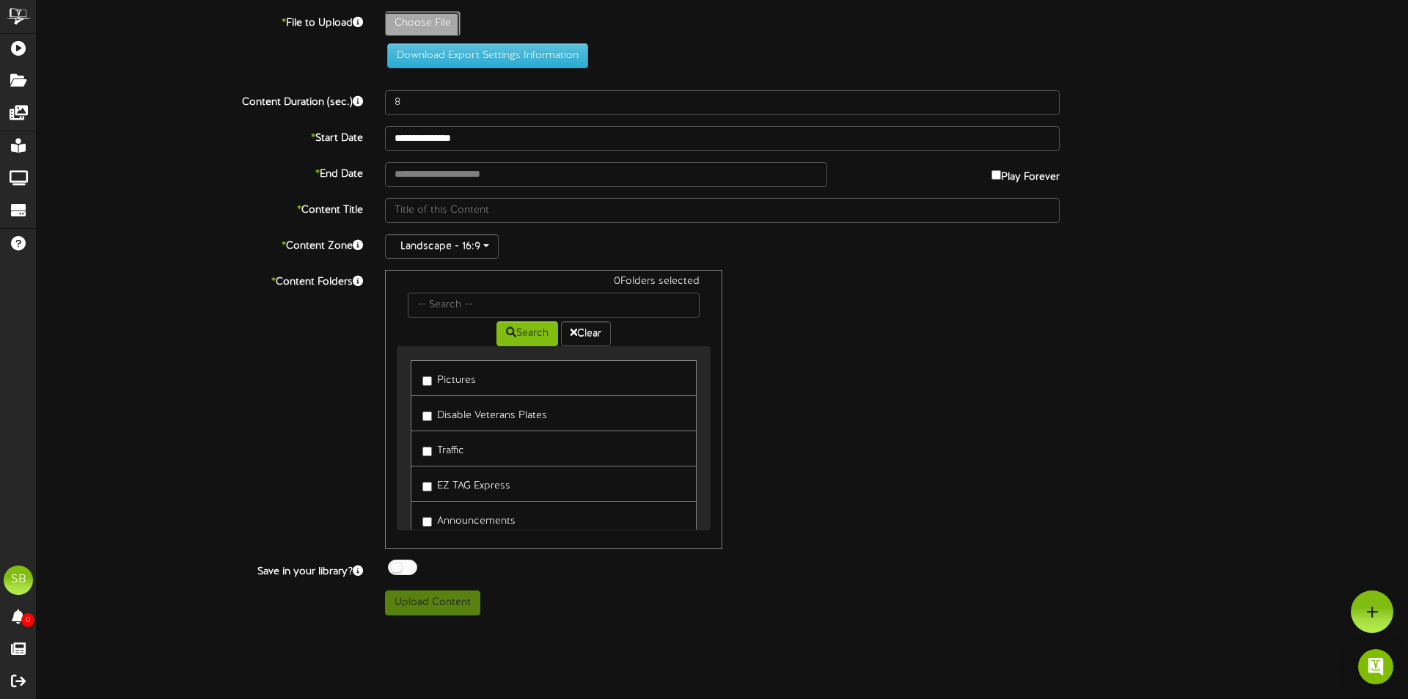
type input "**********"
type input "WishYouWereHere_Revel_ShipChannelBridge"
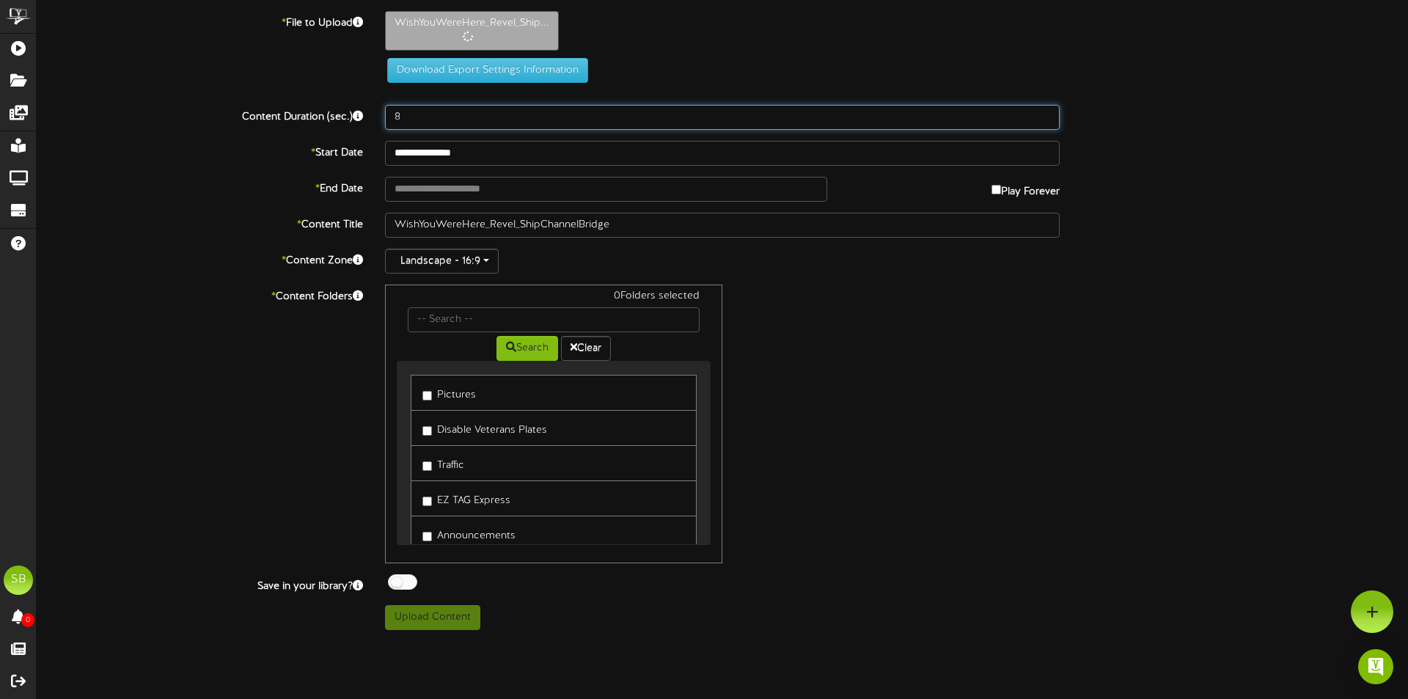
click at [408, 117] on input "8" at bounding box center [722, 117] width 674 height 25
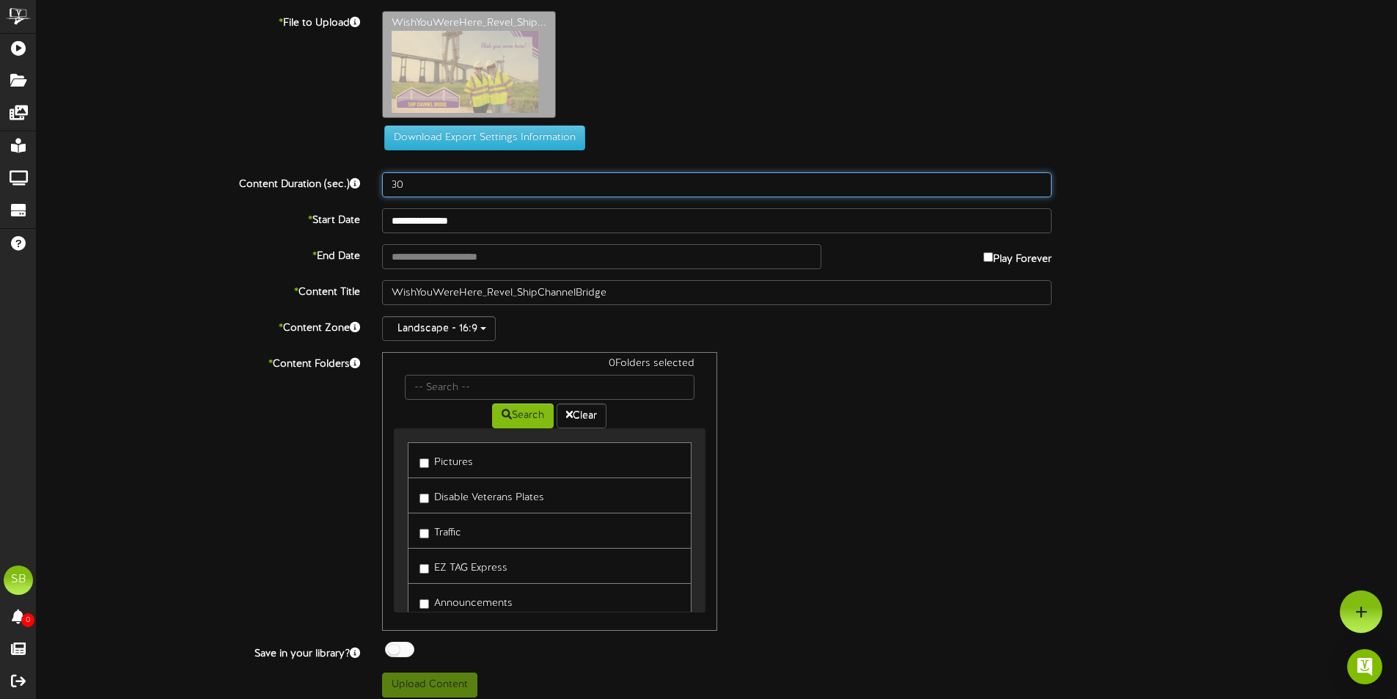
type input "30"
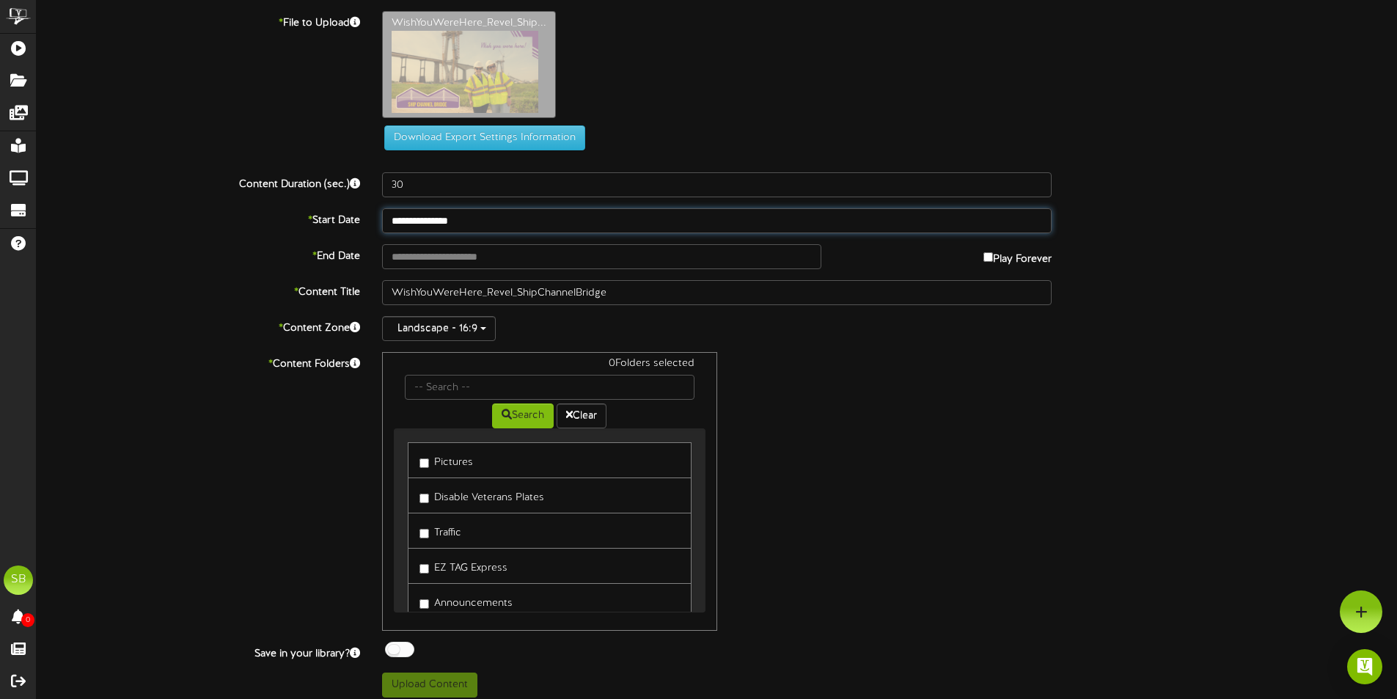
click at [468, 214] on input "**********" at bounding box center [716, 220] width 669 height 25
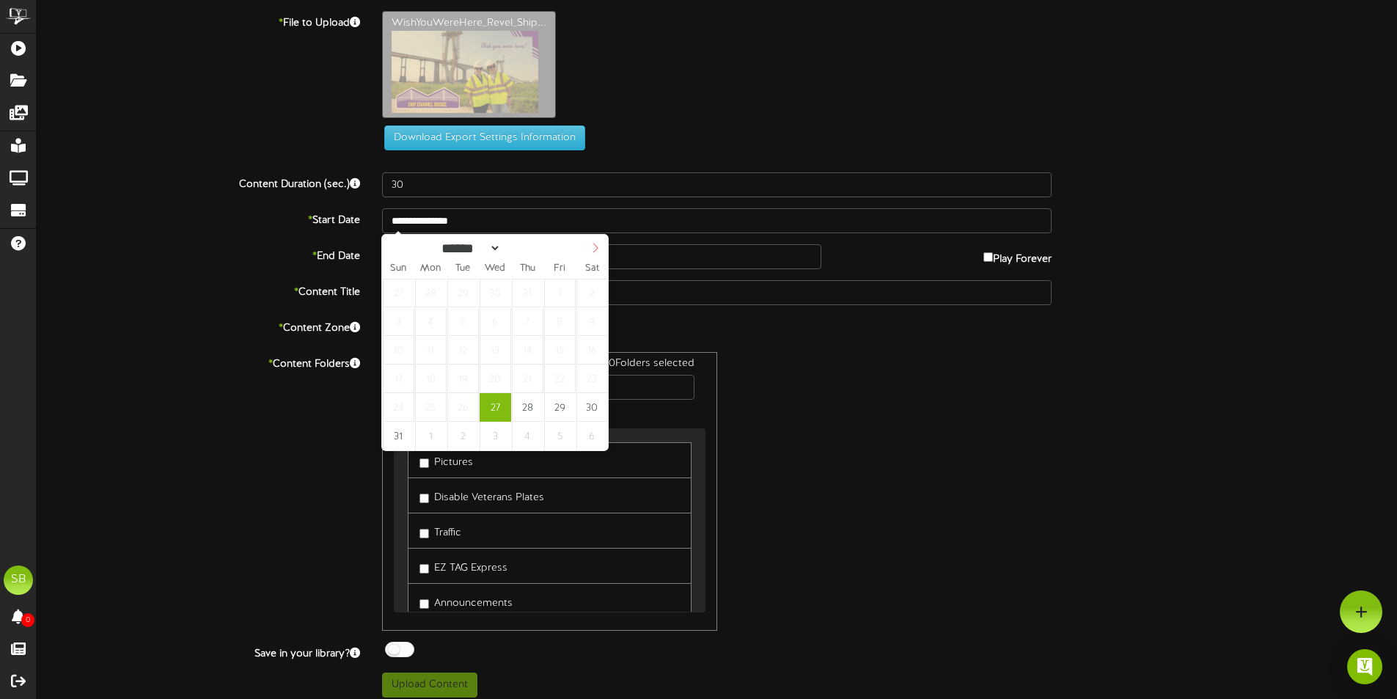
select select "*"
click at [595, 245] on icon at bounding box center [595, 248] width 10 height 10
select select "*"
type input "**********"
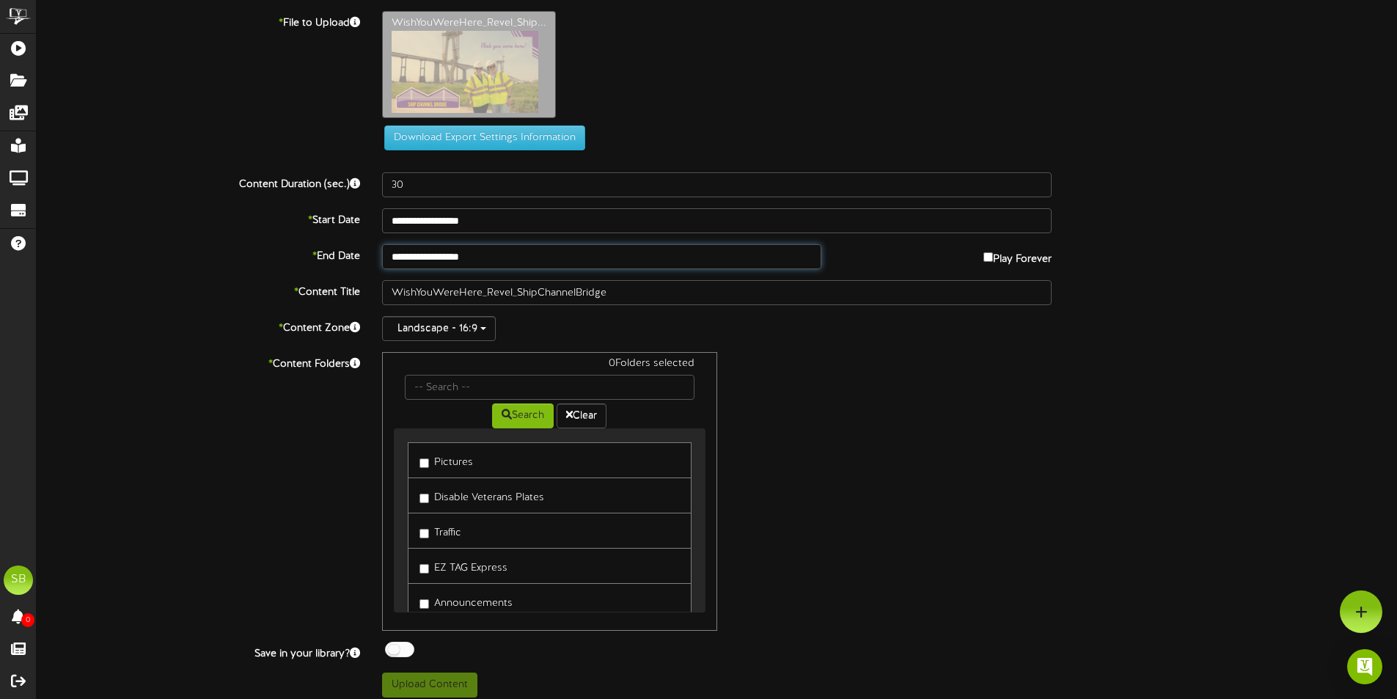
click at [595, 256] on input "**********" at bounding box center [601, 256] width 438 height 25
select select "*"
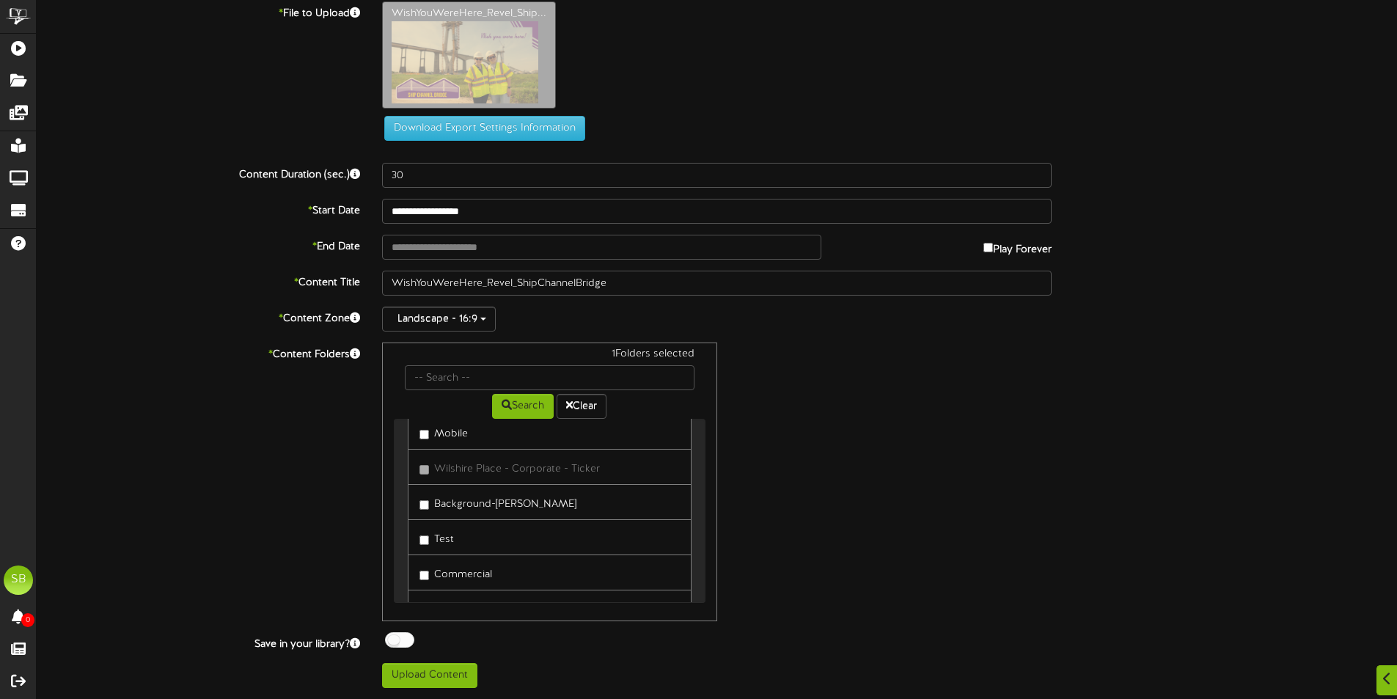
scroll to position [247, 0]
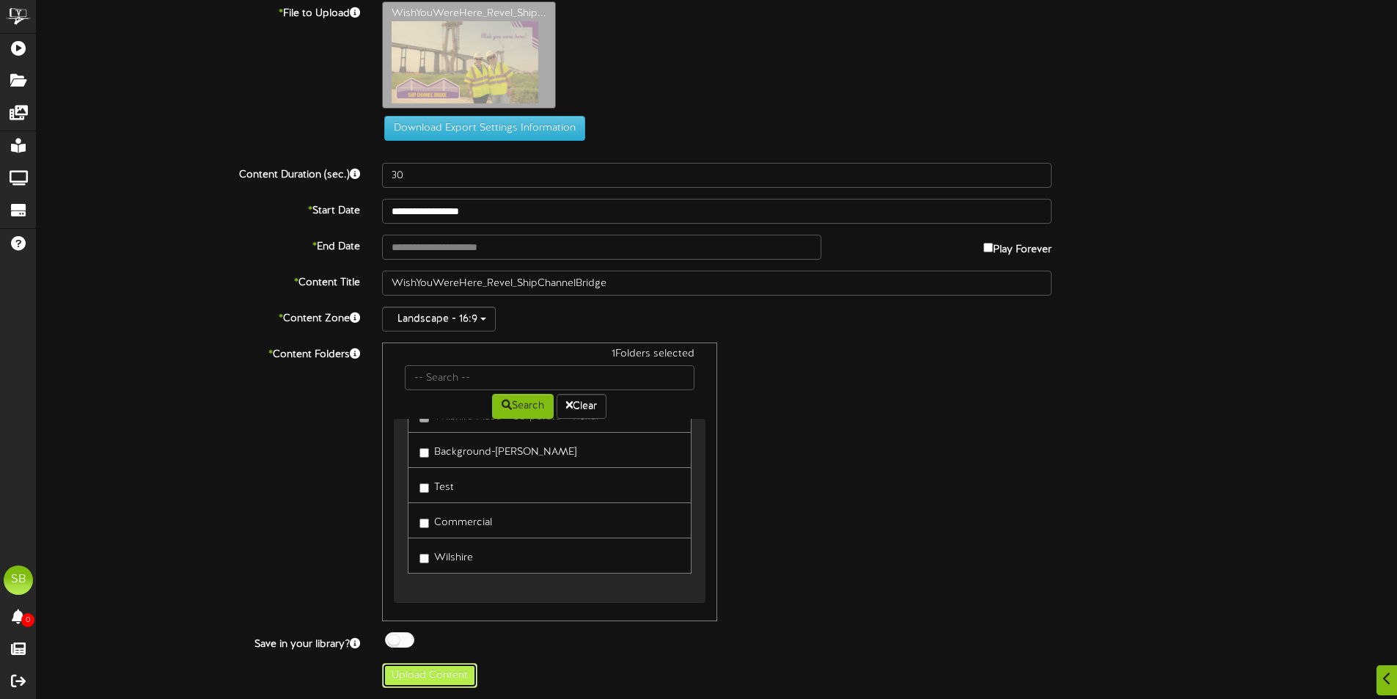
click at [433, 675] on button "Upload Content" at bounding box center [429, 675] width 95 height 25
type input "**********"
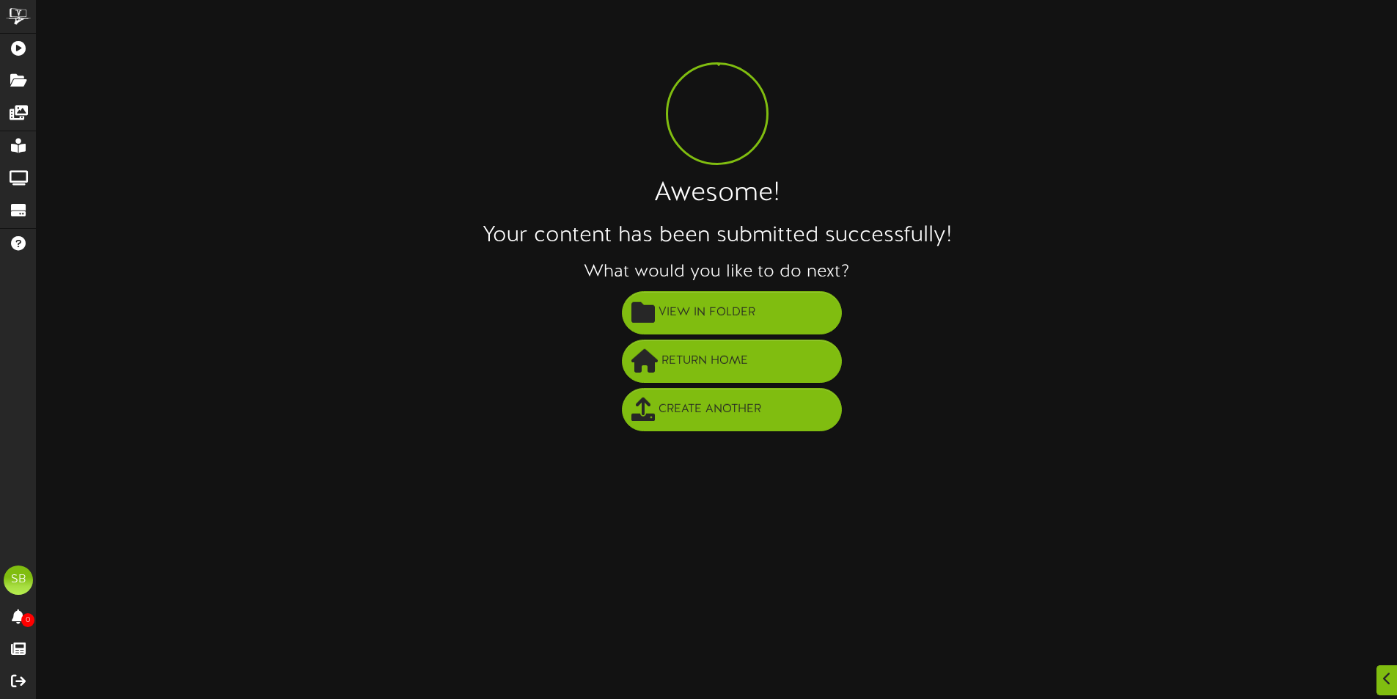
scroll to position [0, 0]
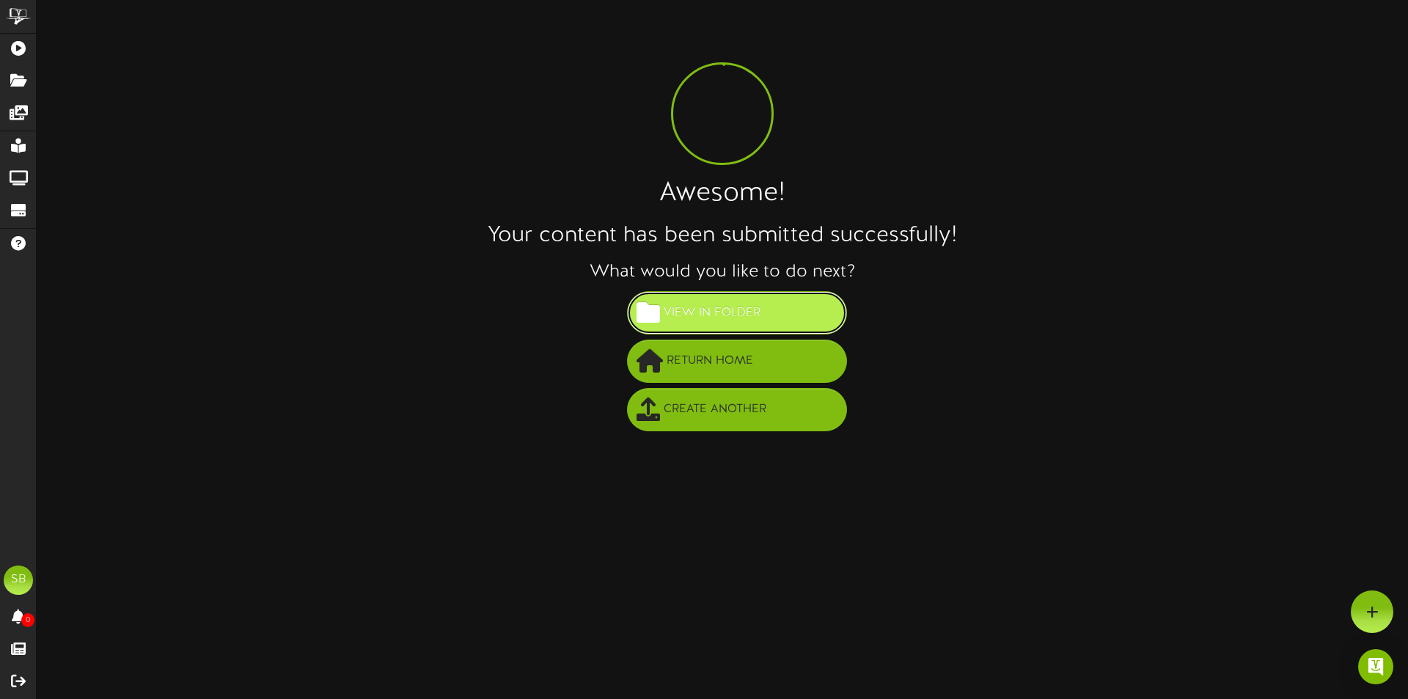
click at [776, 316] on button "View in Folder" at bounding box center [737, 312] width 220 height 43
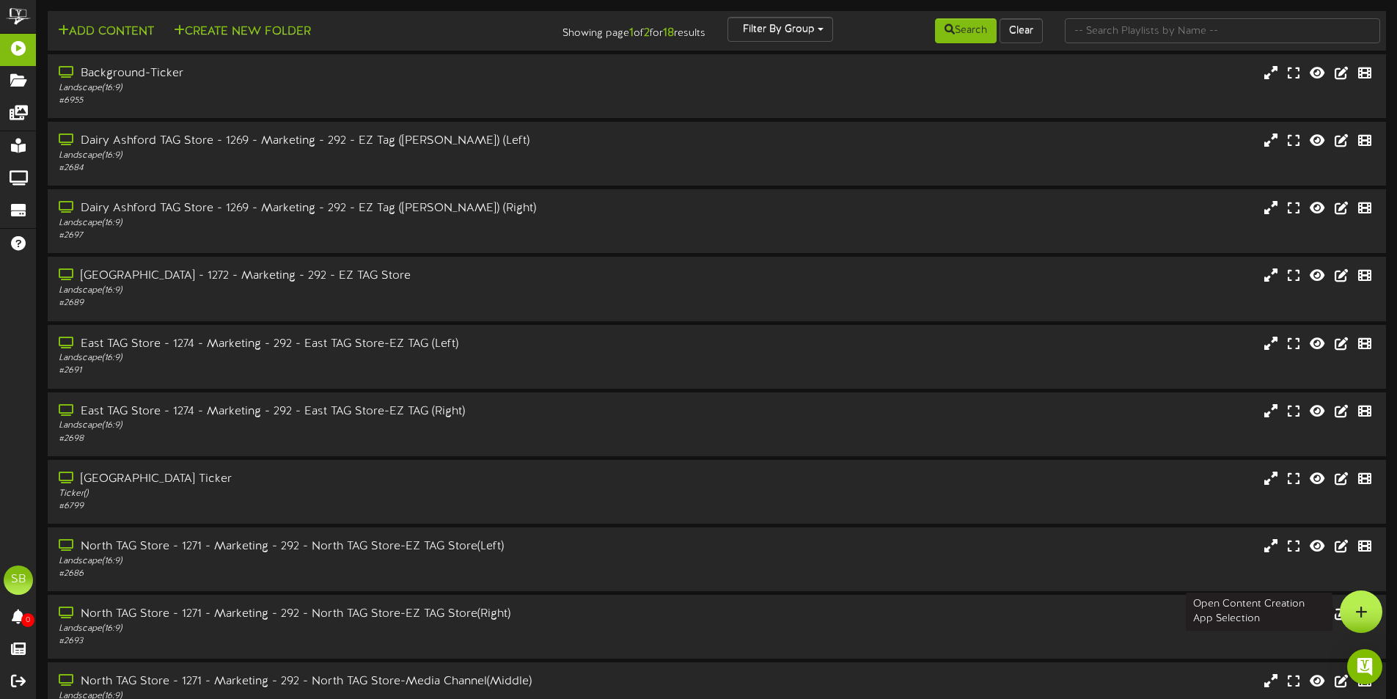
click at [1373, 609] on div at bounding box center [1360, 611] width 43 height 43
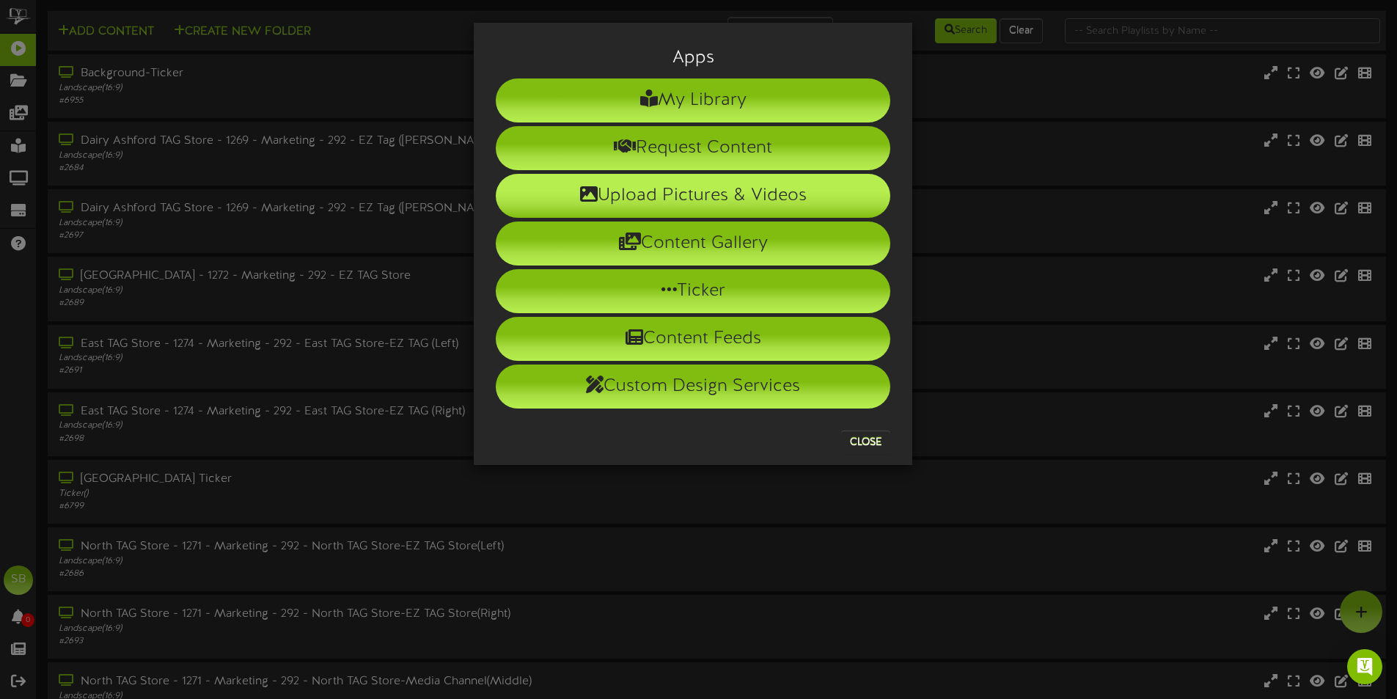
click at [723, 191] on li "Upload Pictures & Videos" at bounding box center [693, 196] width 394 height 44
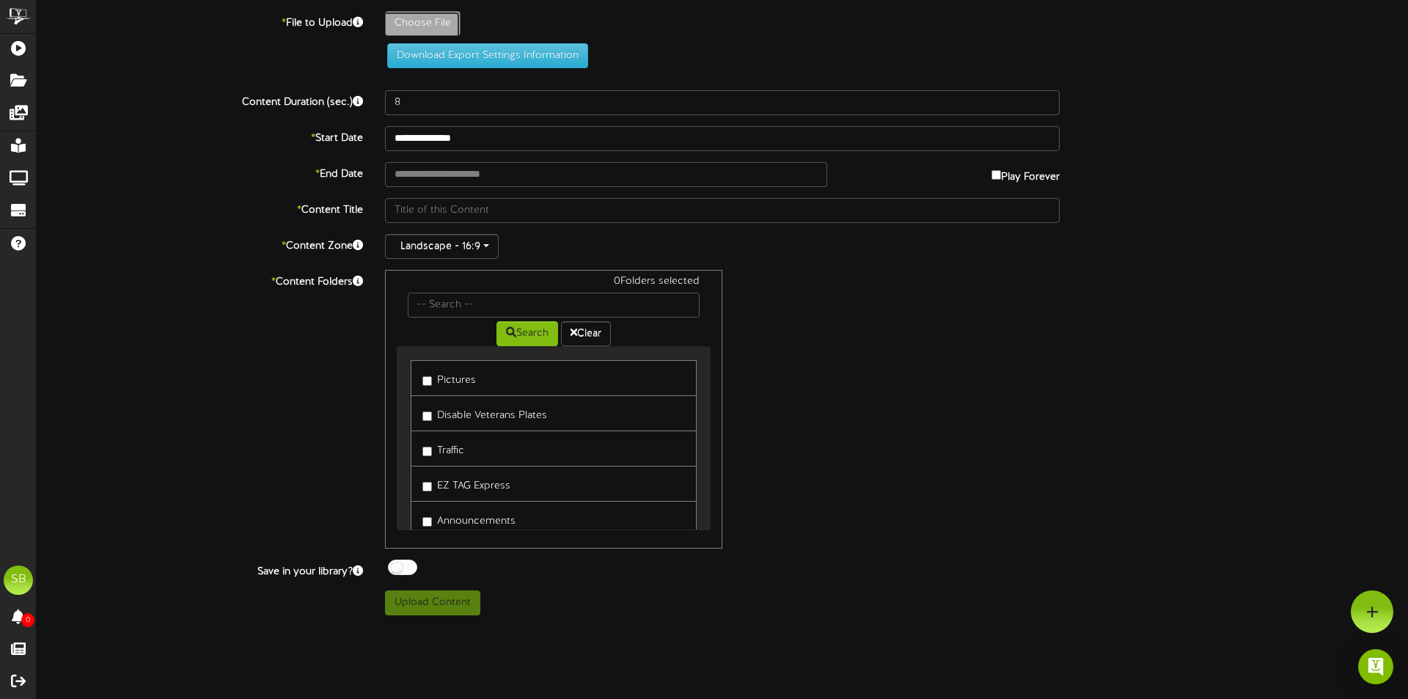
type input "**********"
type input "WishYouWereHere_Revel_WashburnTunnel"
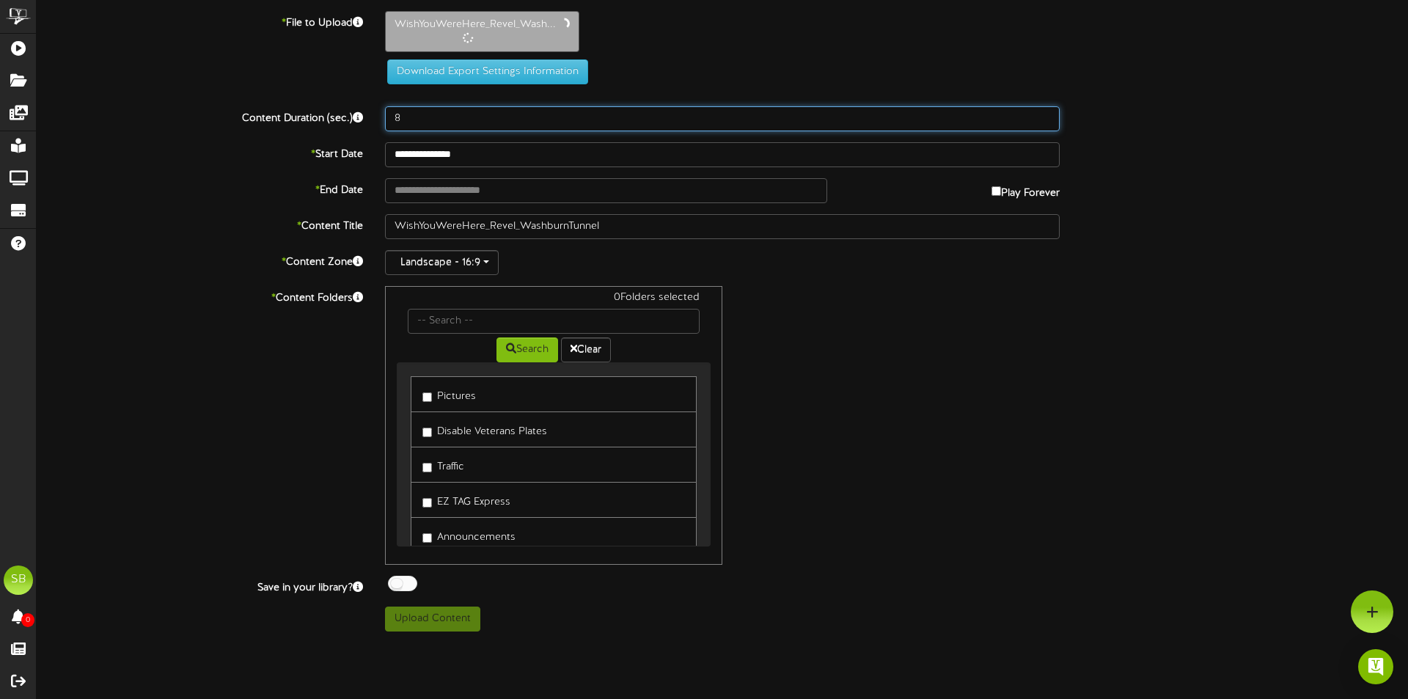
click at [419, 113] on input "8" at bounding box center [722, 118] width 674 height 25
drag, startPoint x: 412, startPoint y: 114, endPoint x: 367, endPoint y: 115, distance: 44.7
click at [367, 115] on div "Content Duration (sec.) 8" at bounding box center [722, 118] width 1393 height 25
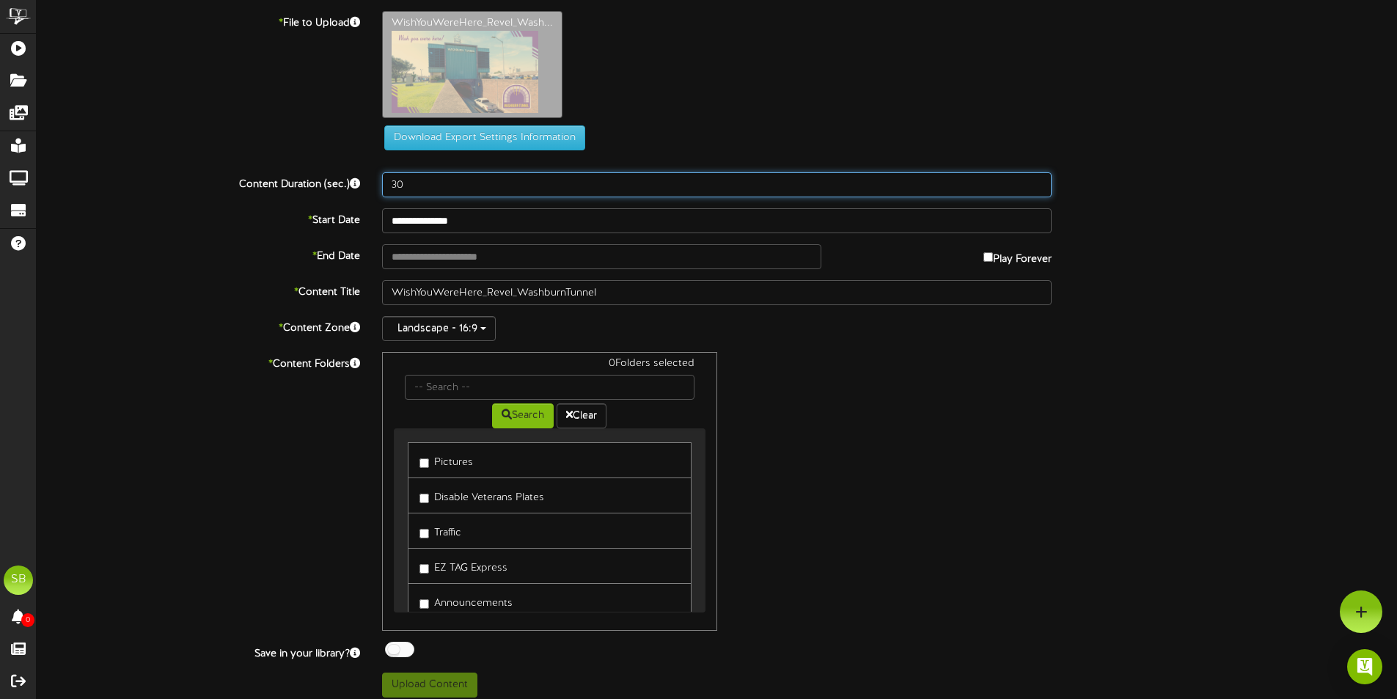
type input "30"
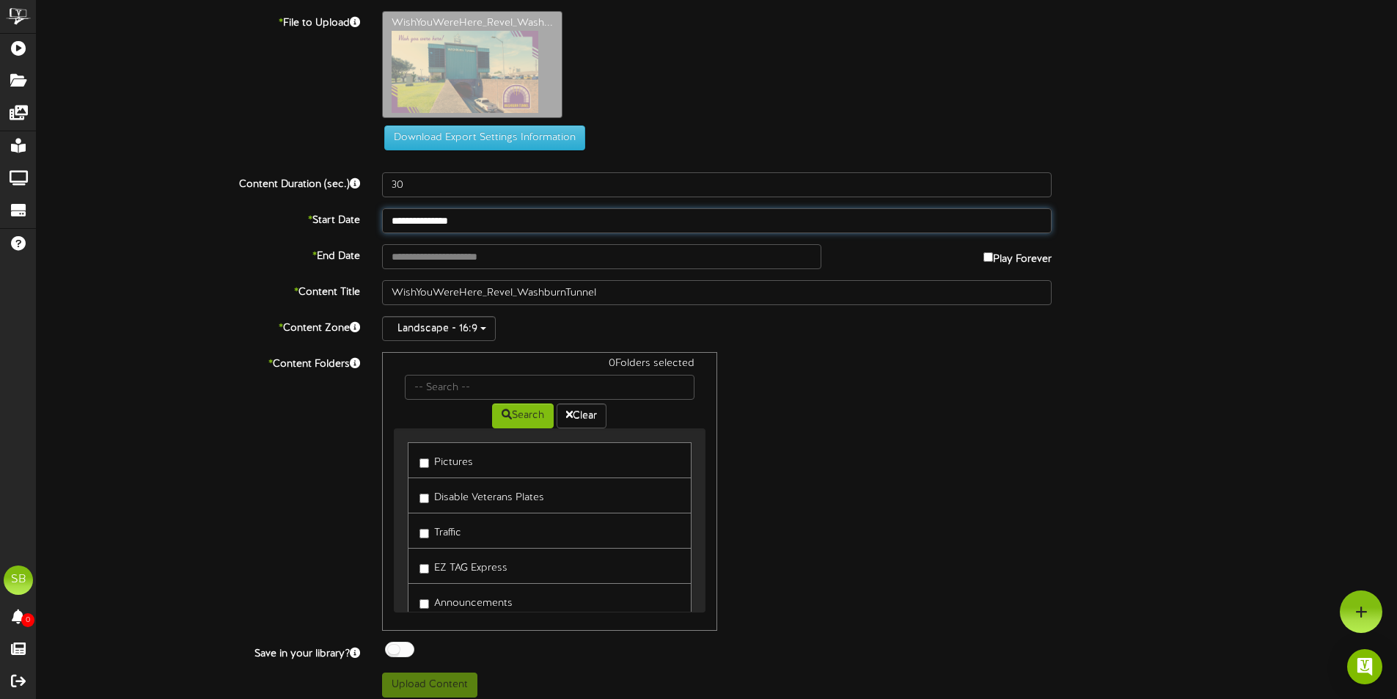
click at [496, 213] on input "**********" at bounding box center [716, 220] width 669 height 25
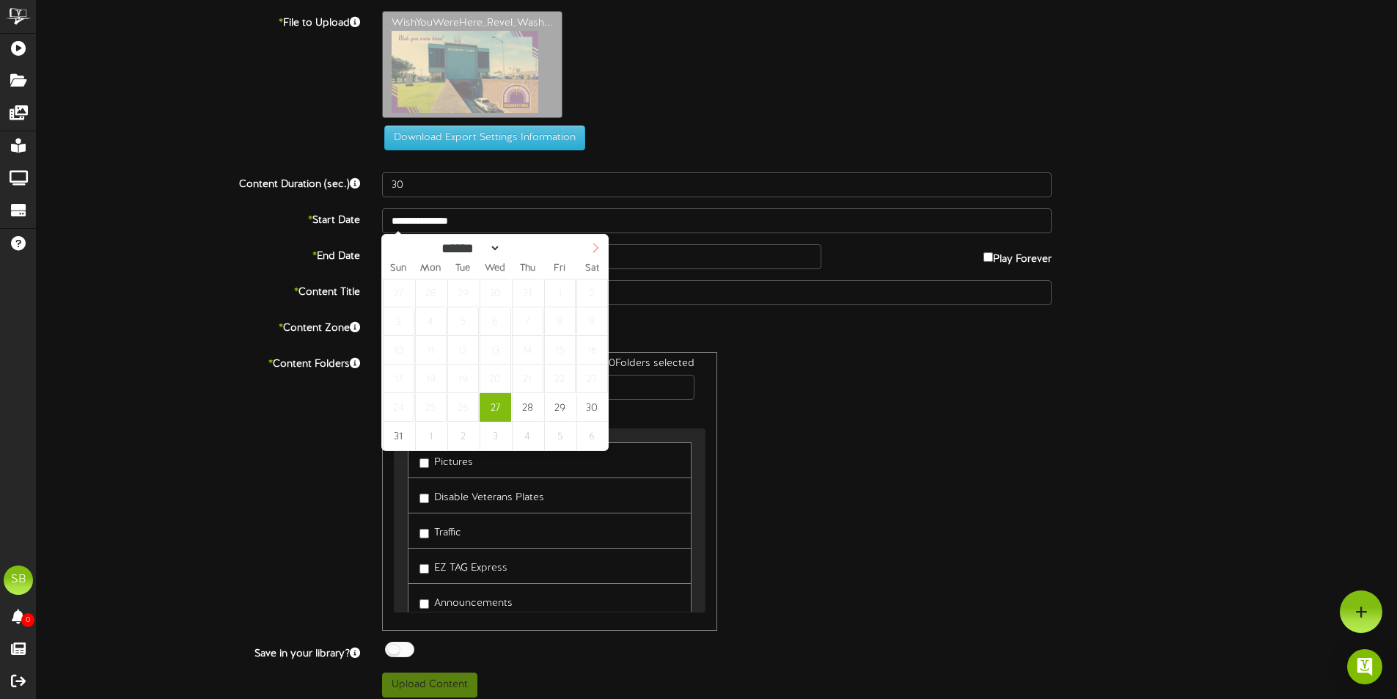
select select "*"
click at [592, 247] on icon at bounding box center [595, 248] width 10 height 10
type input "**********"
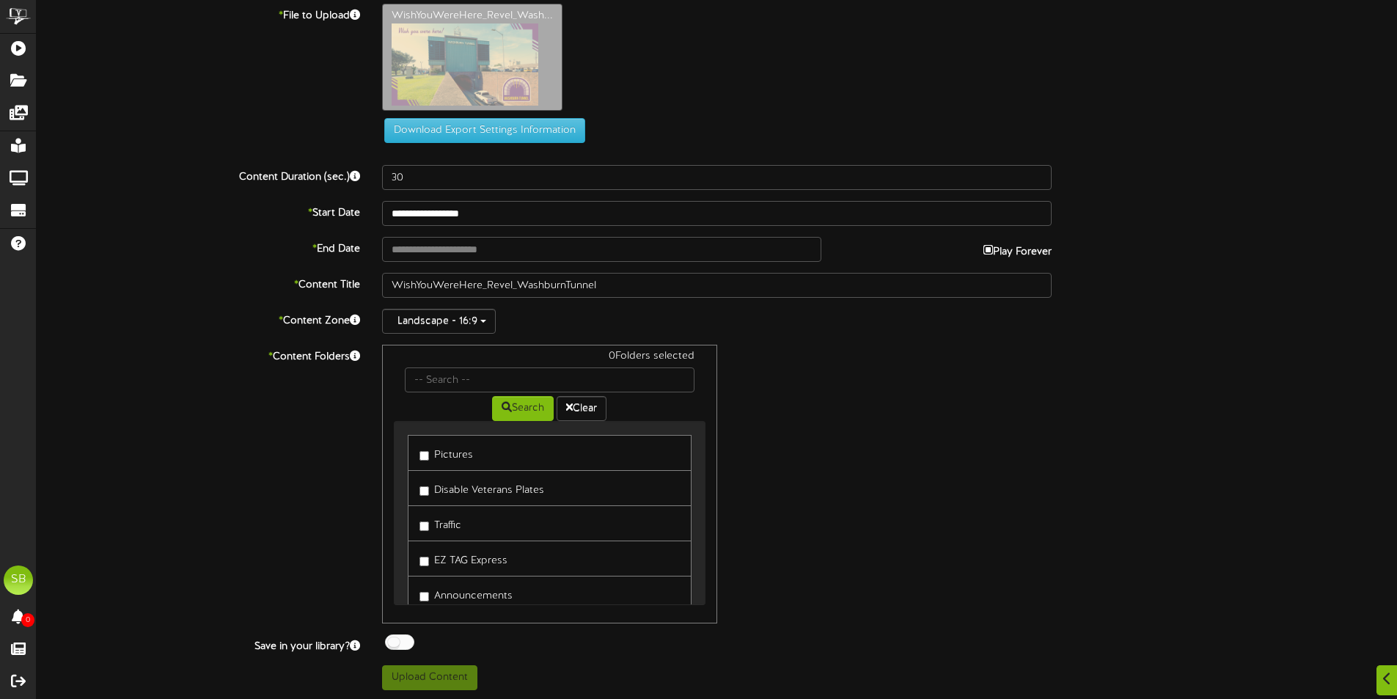
scroll to position [10, 0]
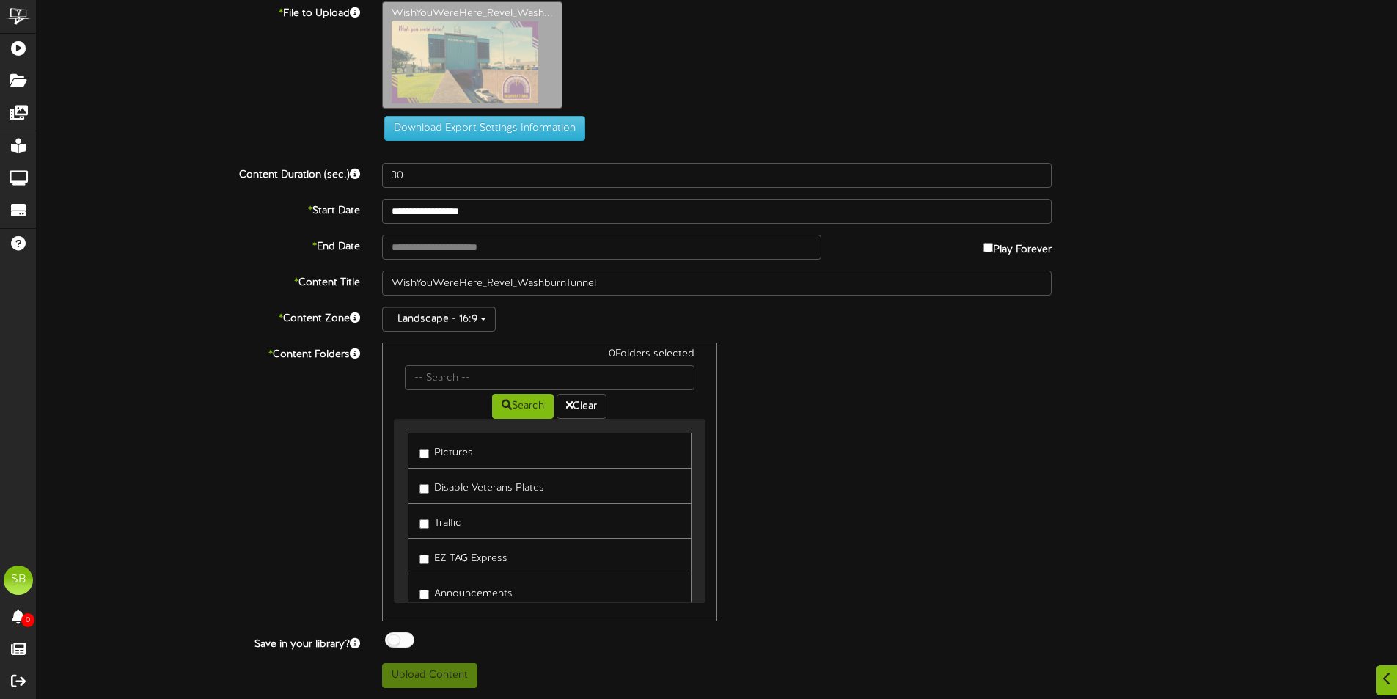
click at [493, 589] on label "Announcements" at bounding box center [465, 591] width 93 height 20
click at [460, 676] on button "Upload Content" at bounding box center [429, 675] width 95 height 25
type input "**********"
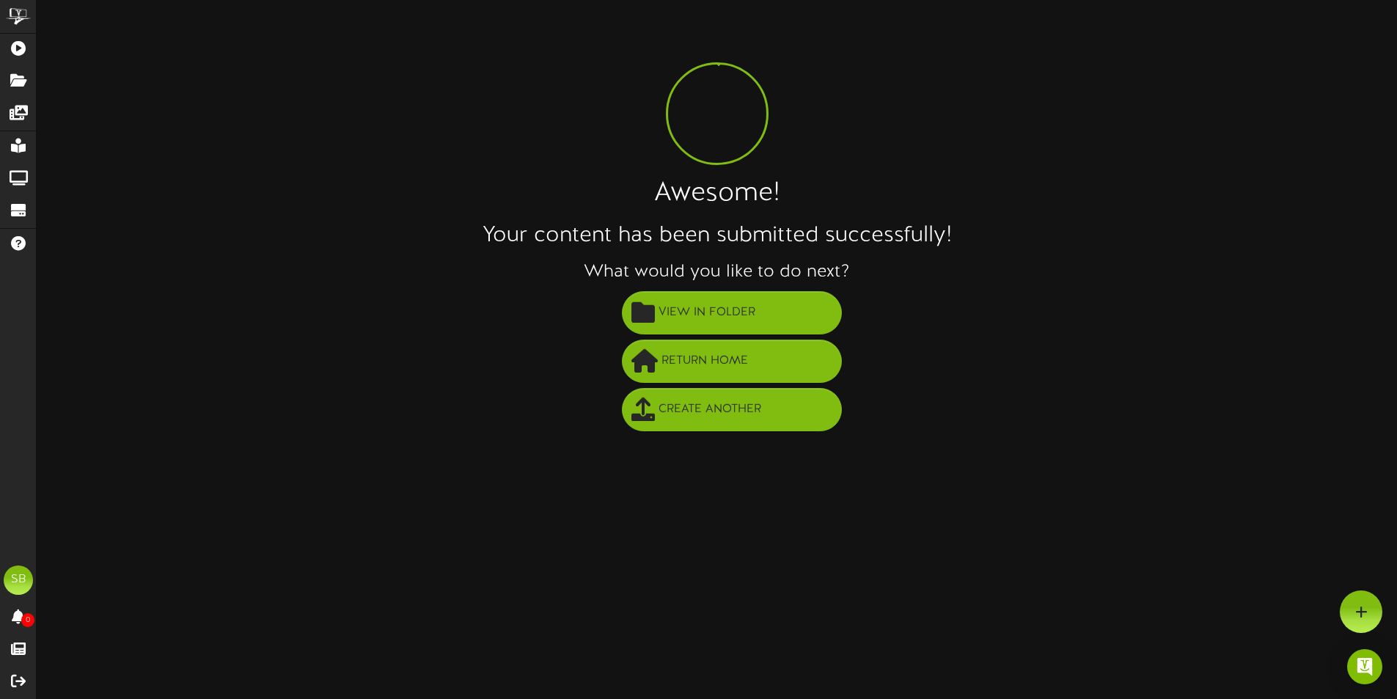
scroll to position [0, 0]
click at [766, 297] on button "View in Folder" at bounding box center [737, 312] width 220 height 43
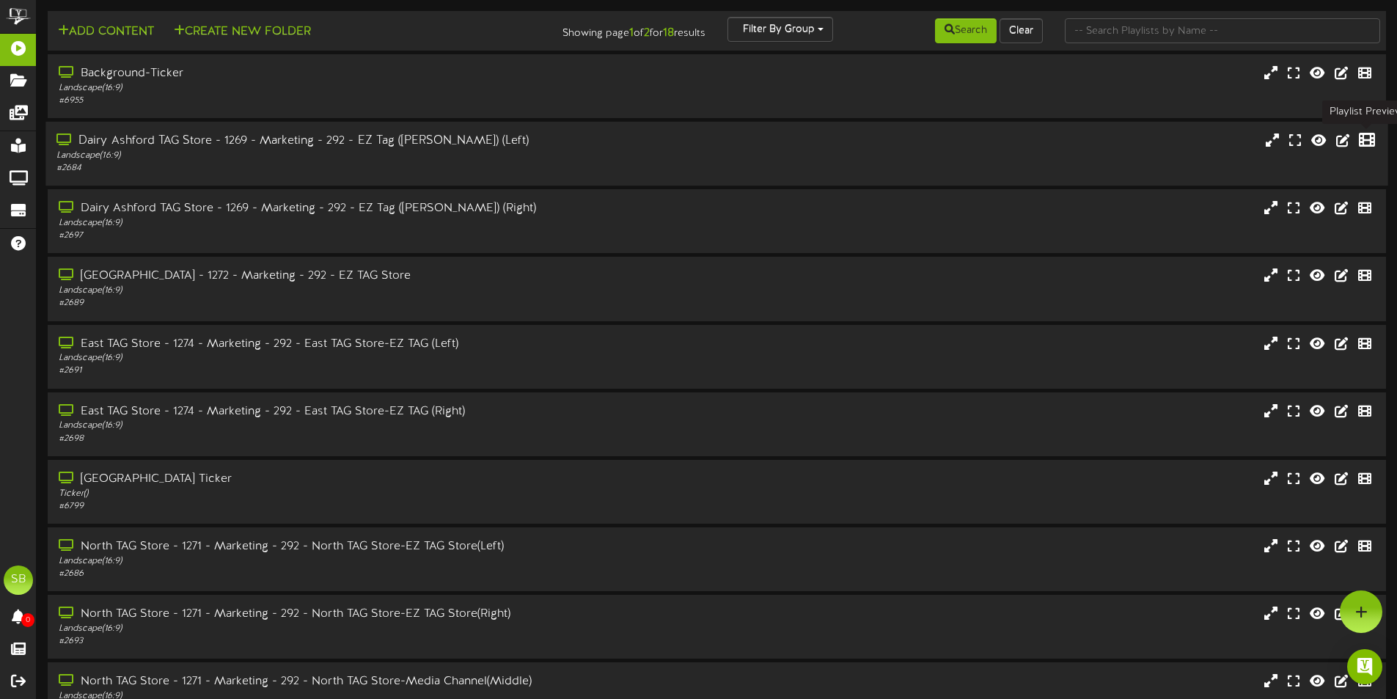
click at [1363, 147] on icon at bounding box center [1367, 140] width 16 height 16
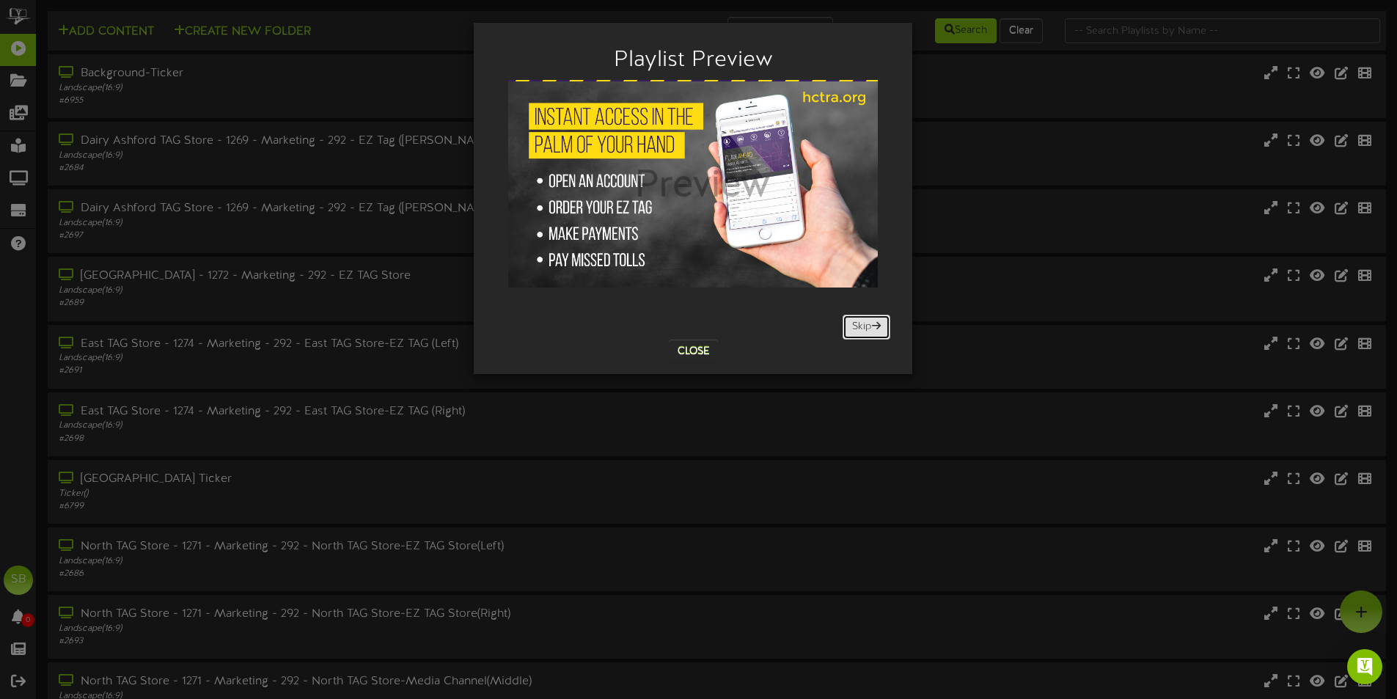
click at [859, 337] on button "Skip" at bounding box center [866, 327] width 48 height 25
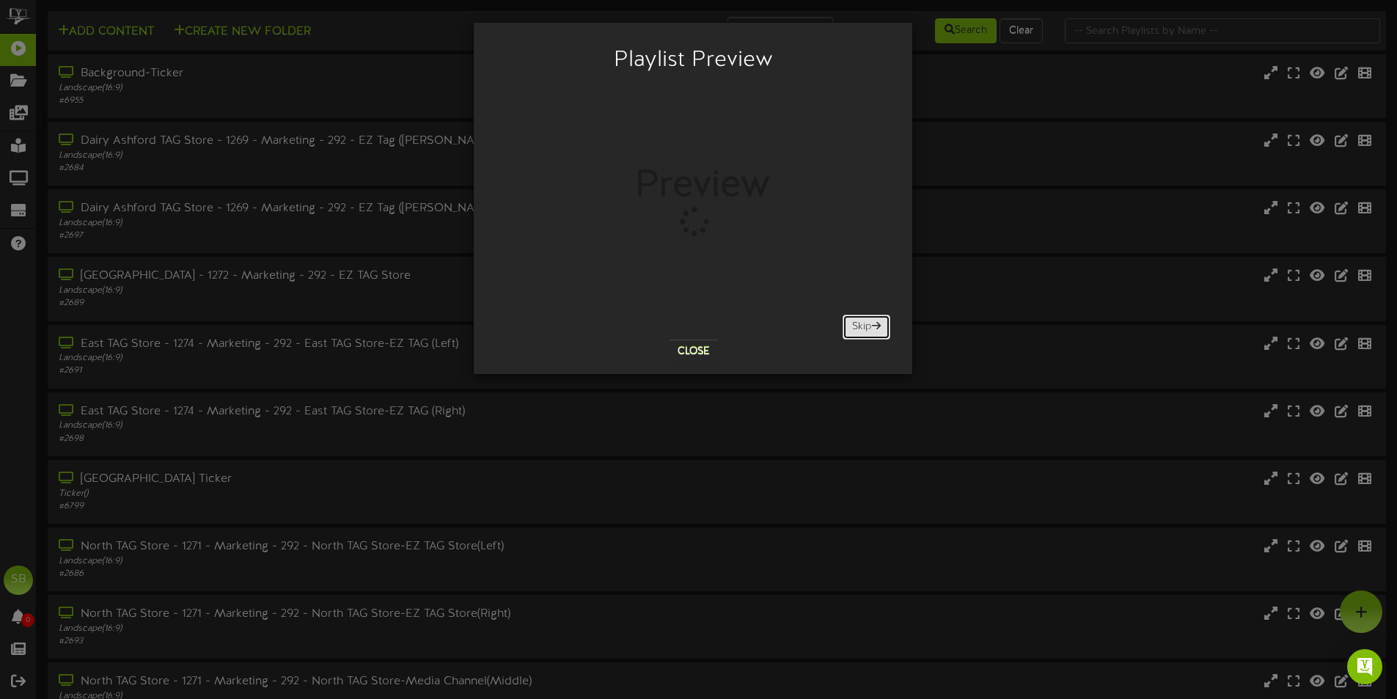
click at [859, 323] on button "Skip" at bounding box center [866, 327] width 48 height 25
click at [865, 327] on button "Skip" at bounding box center [866, 327] width 48 height 25
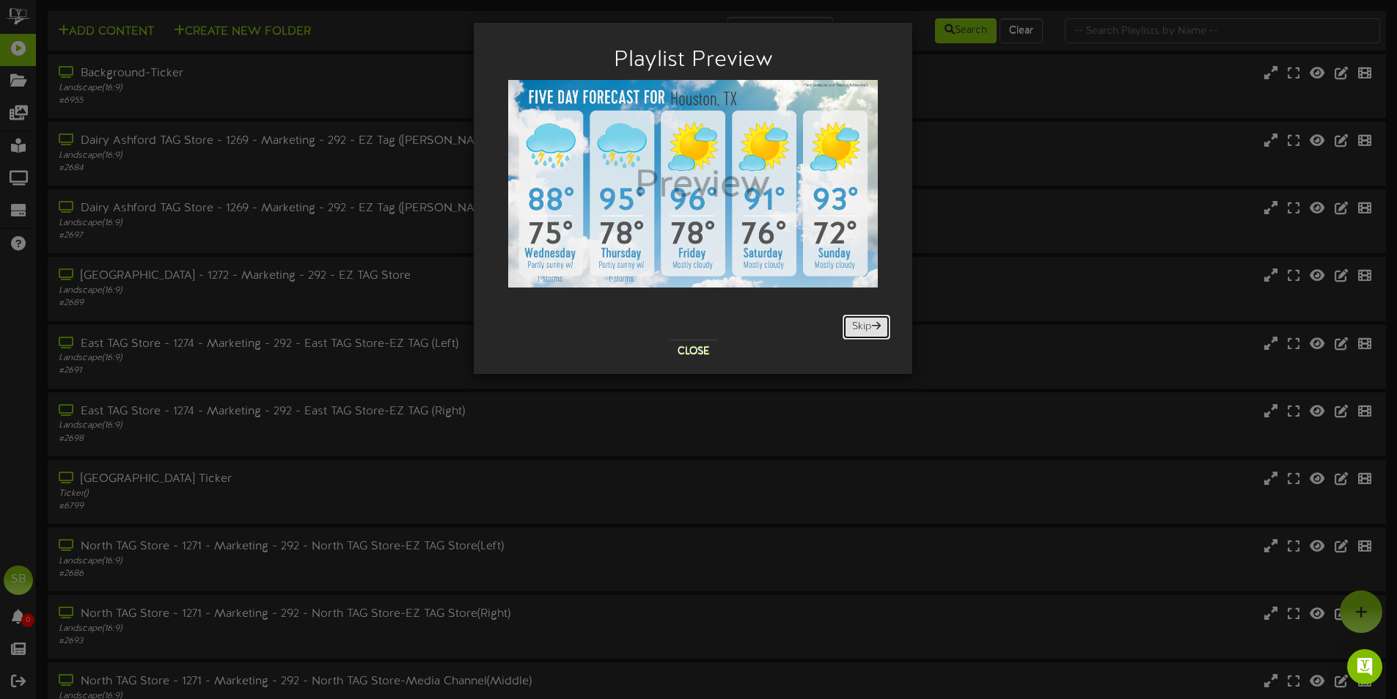
click at [853, 331] on button "Skip" at bounding box center [866, 327] width 48 height 25
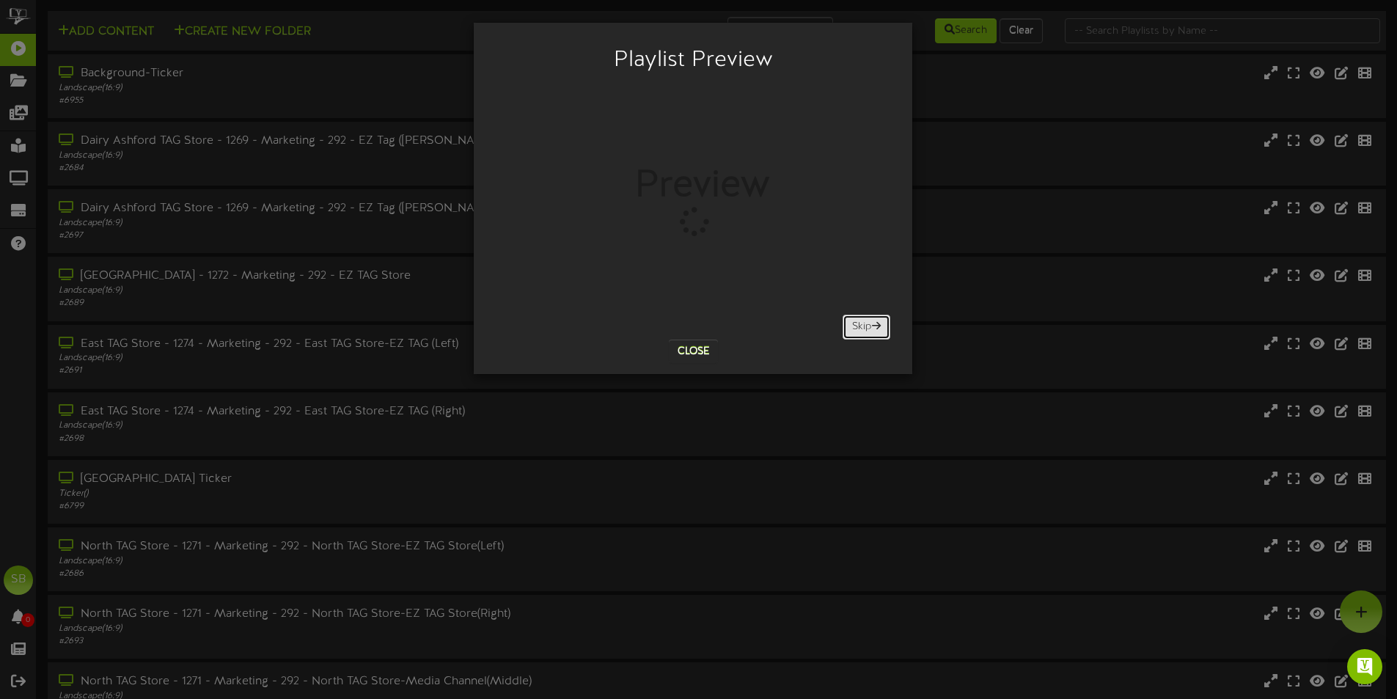
click at [870, 332] on button "Skip" at bounding box center [866, 327] width 48 height 25
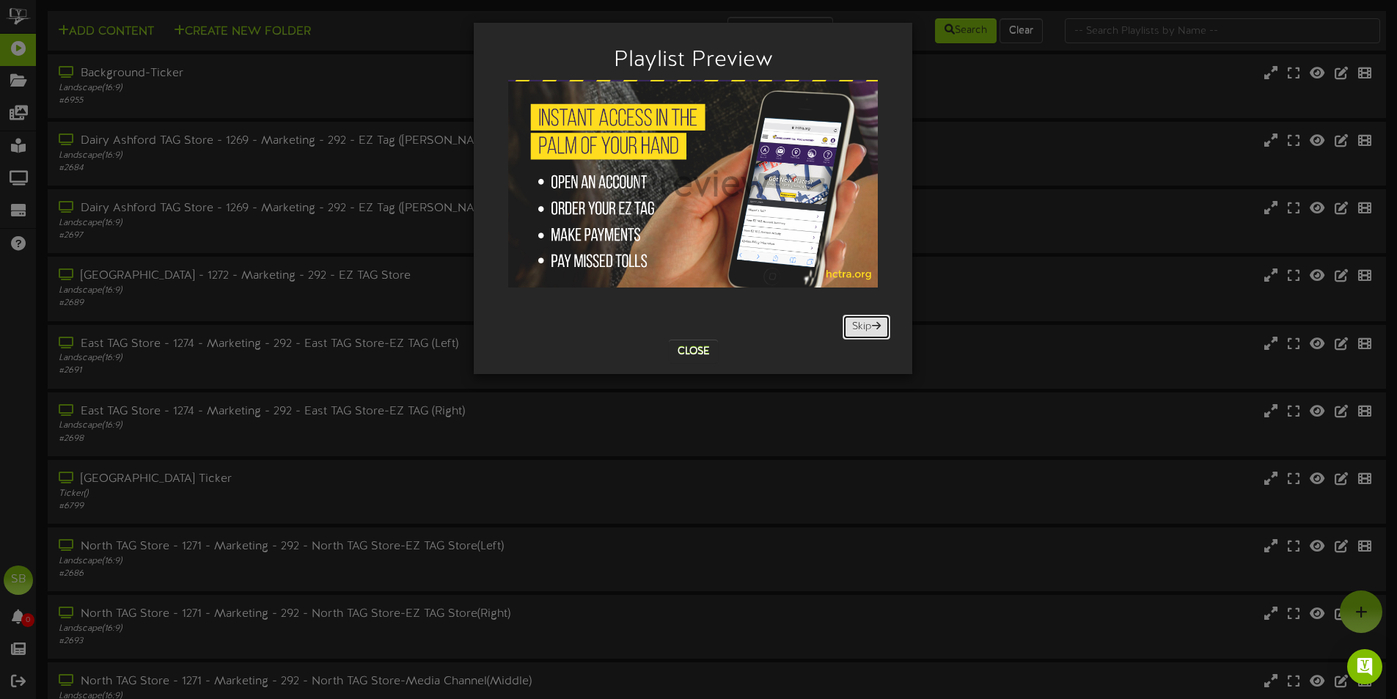
click at [856, 334] on button "Skip" at bounding box center [866, 327] width 48 height 25
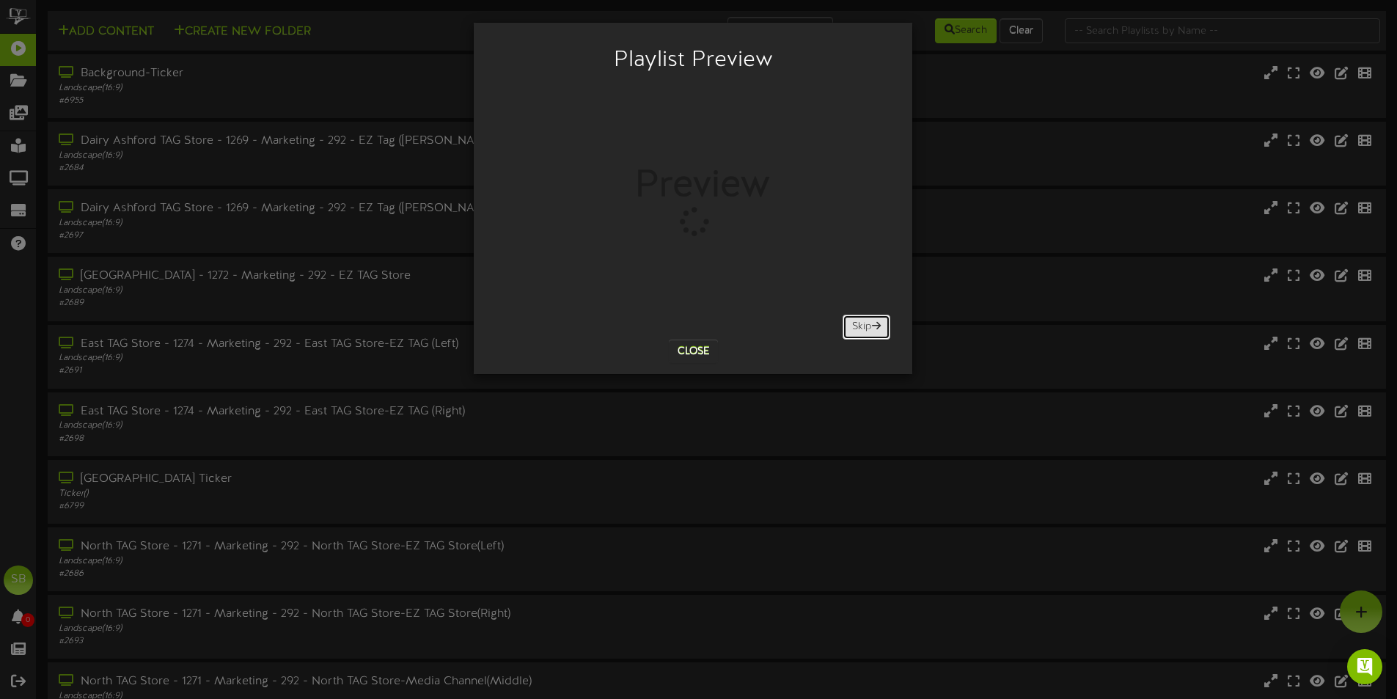
click at [857, 331] on button "Skip" at bounding box center [866, 327] width 48 height 25
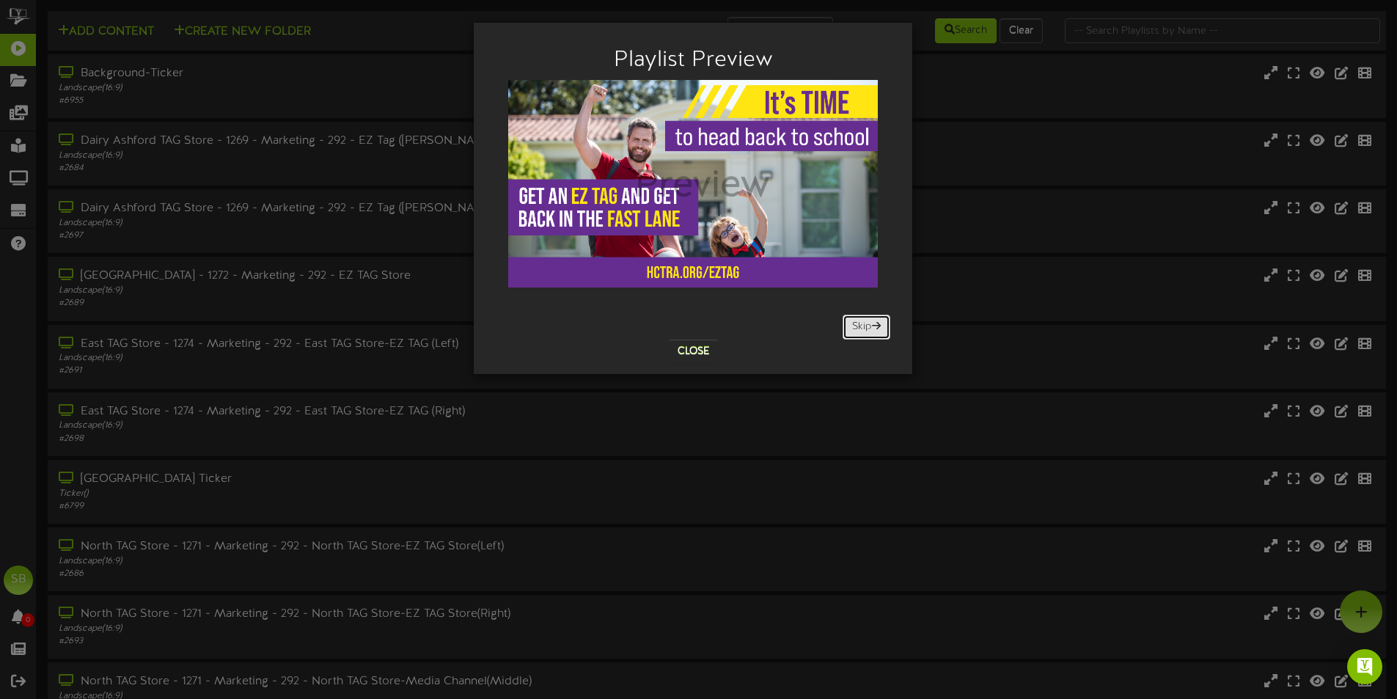
click at [849, 328] on button "Skip" at bounding box center [866, 327] width 48 height 25
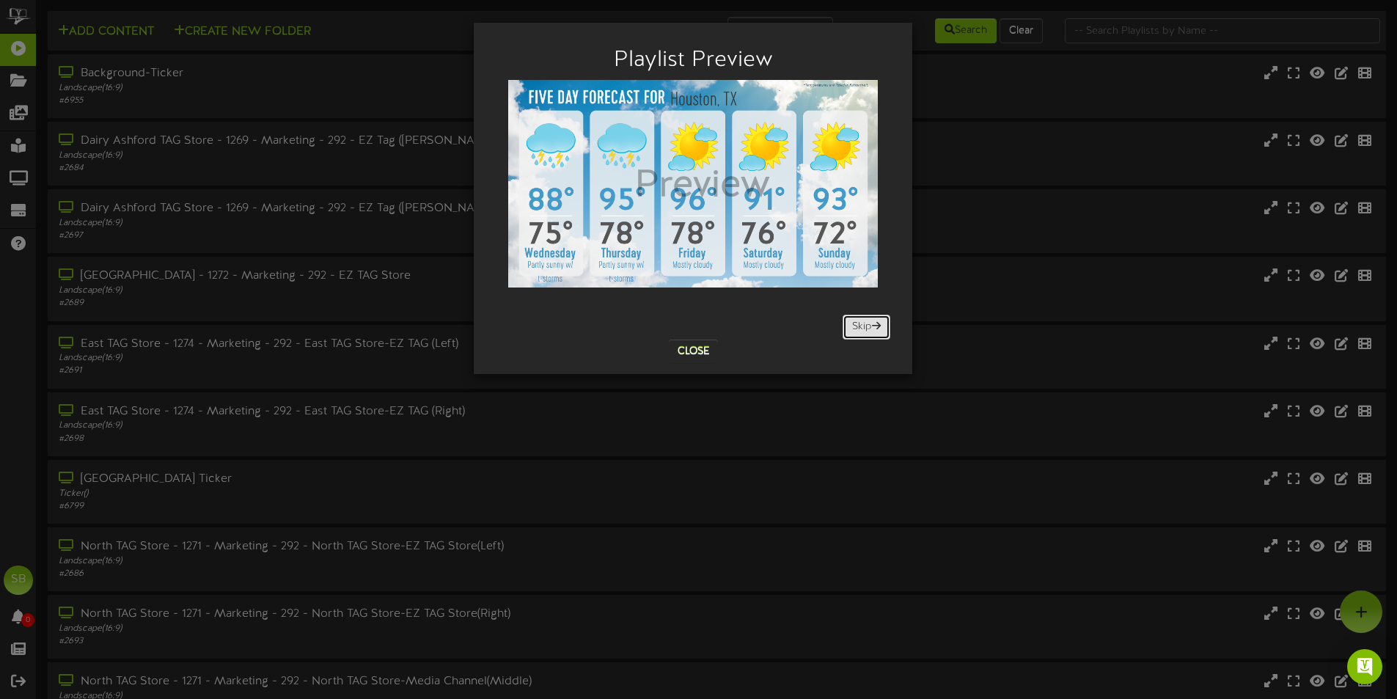
click at [849, 327] on button "Skip" at bounding box center [866, 327] width 48 height 25
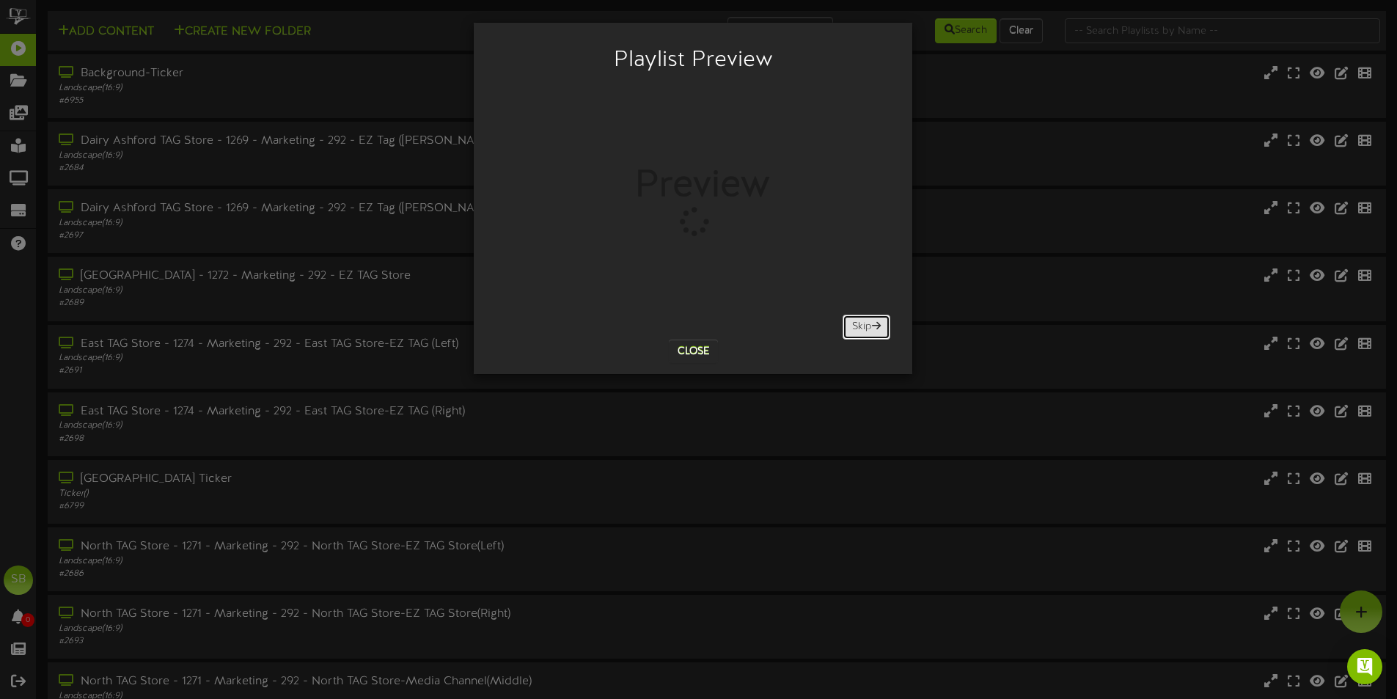
click at [848, 327] on button "Skip" at bounding box center [866, 327] width 48 height 25
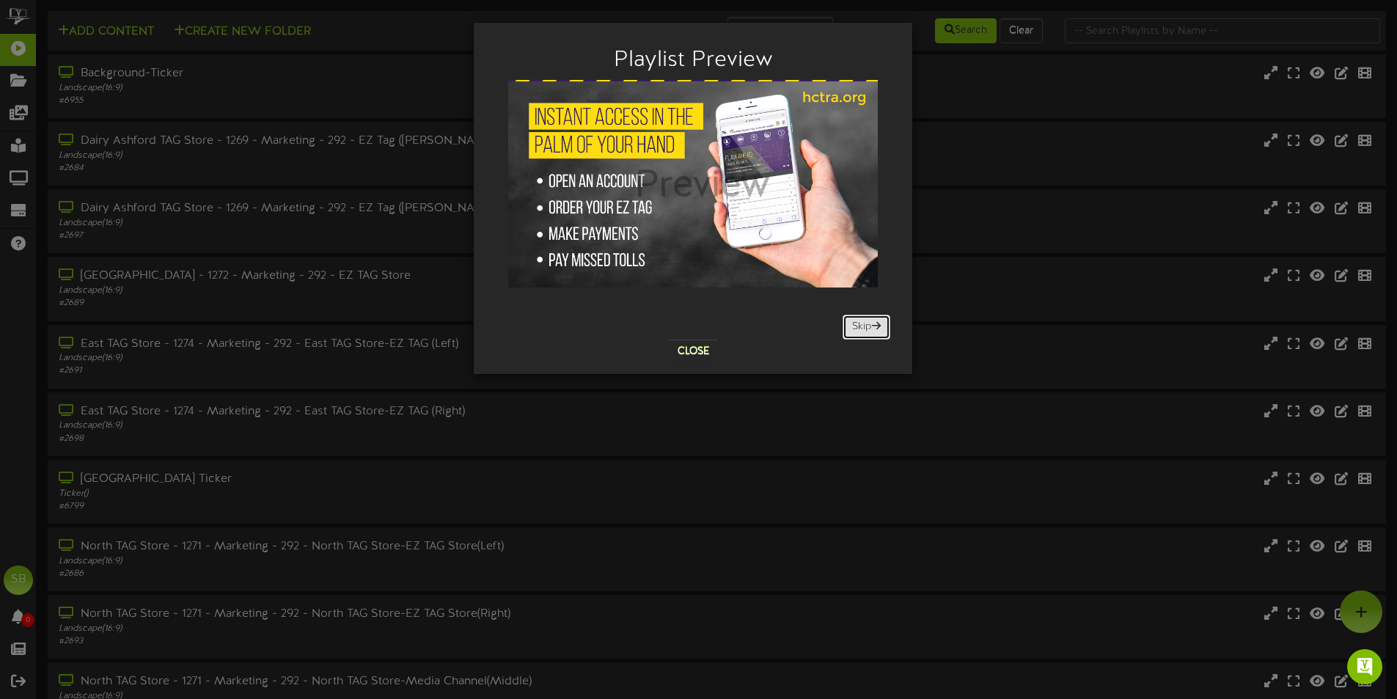
click at [848, 327] on button "Skip" at bounding box center [866, 327] width 48 height 25
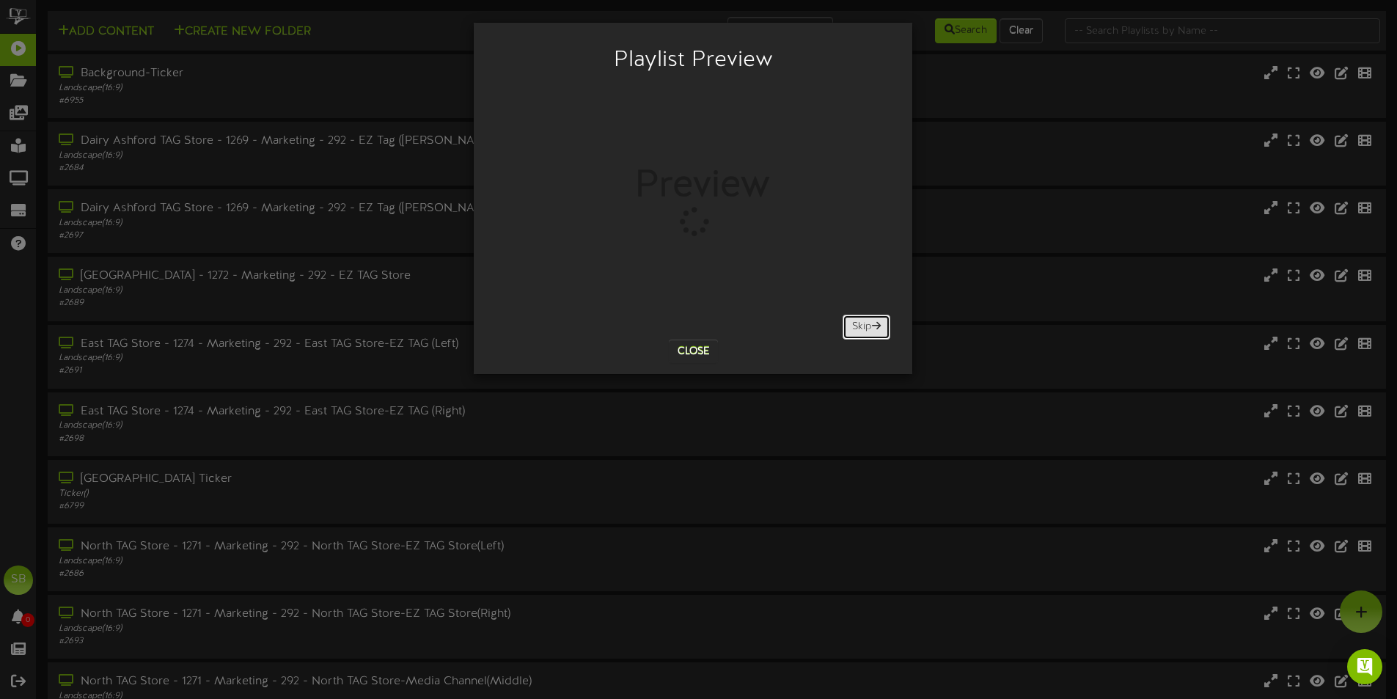
click at [848, 327] on button "Skip" at bounding box center [866, 327] width 48 height 25
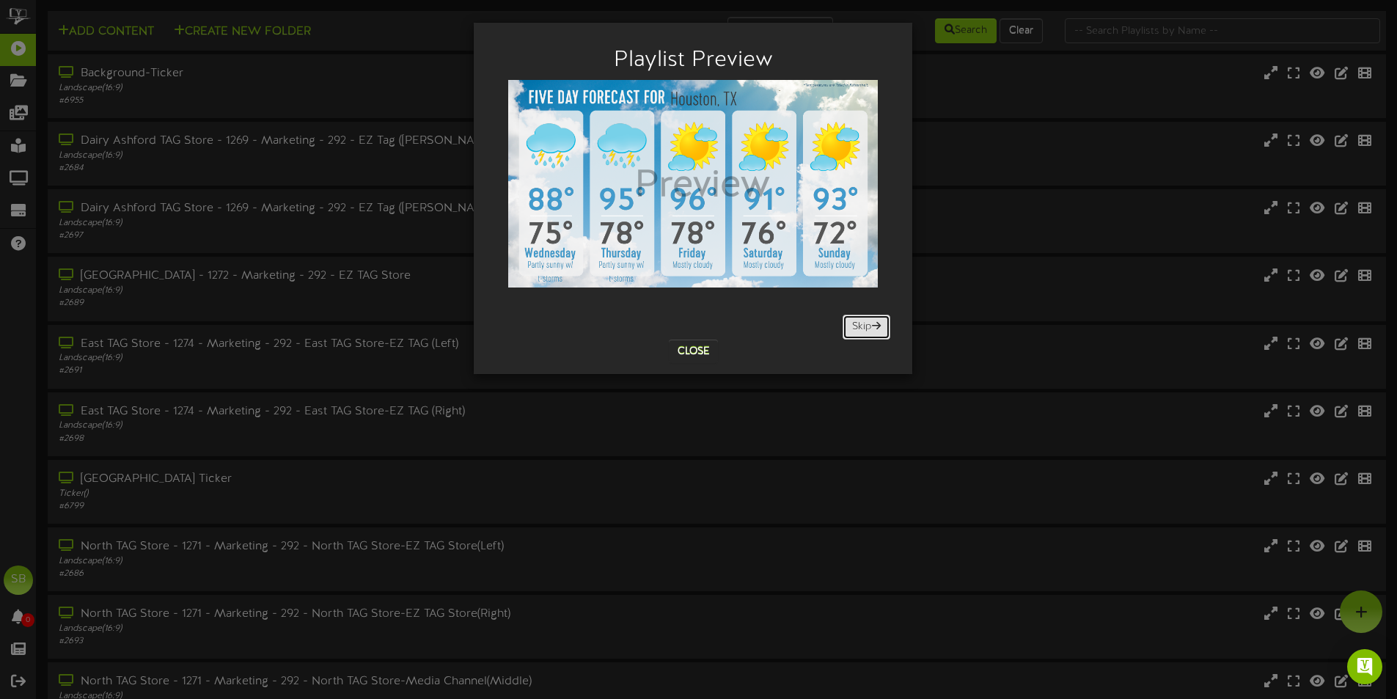
click at [848, 327] on button "Skip" at bounding box center [866, 327] width 48 height 25
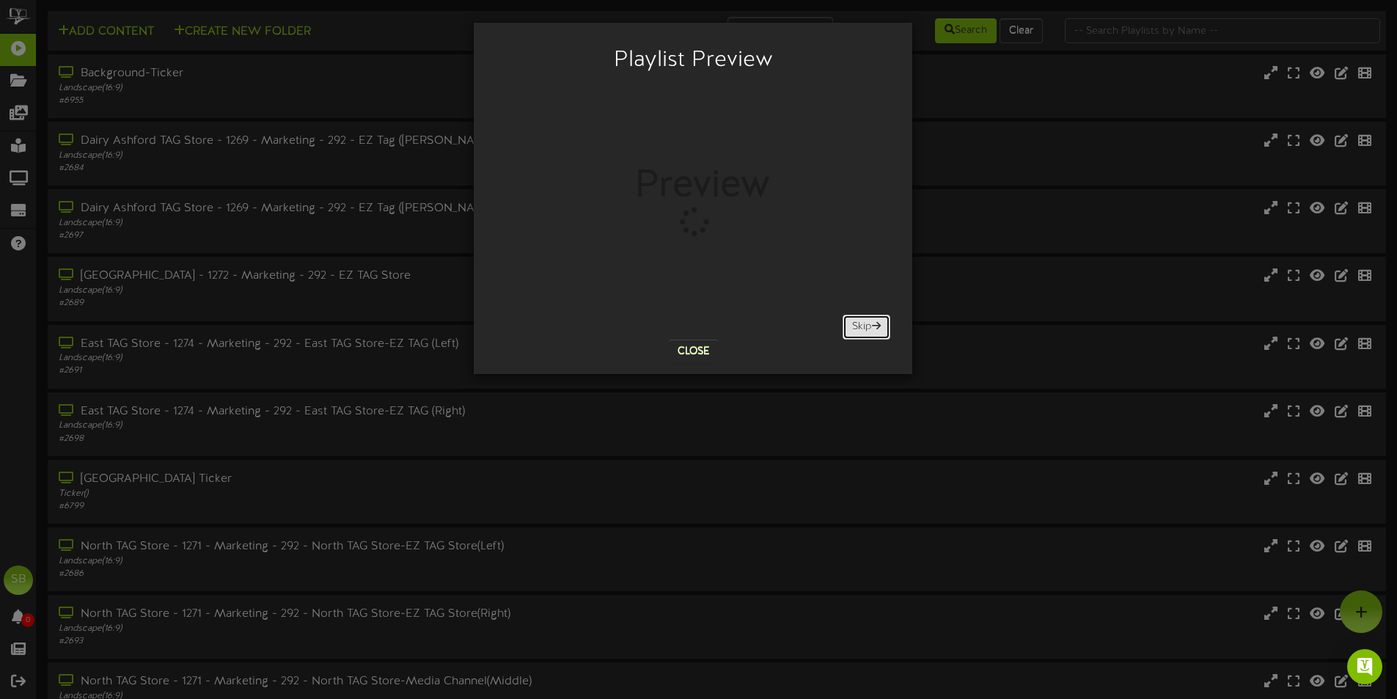
click at [848, 326] on button "Skip" at bounding box center [866, 327] width 48 height 25
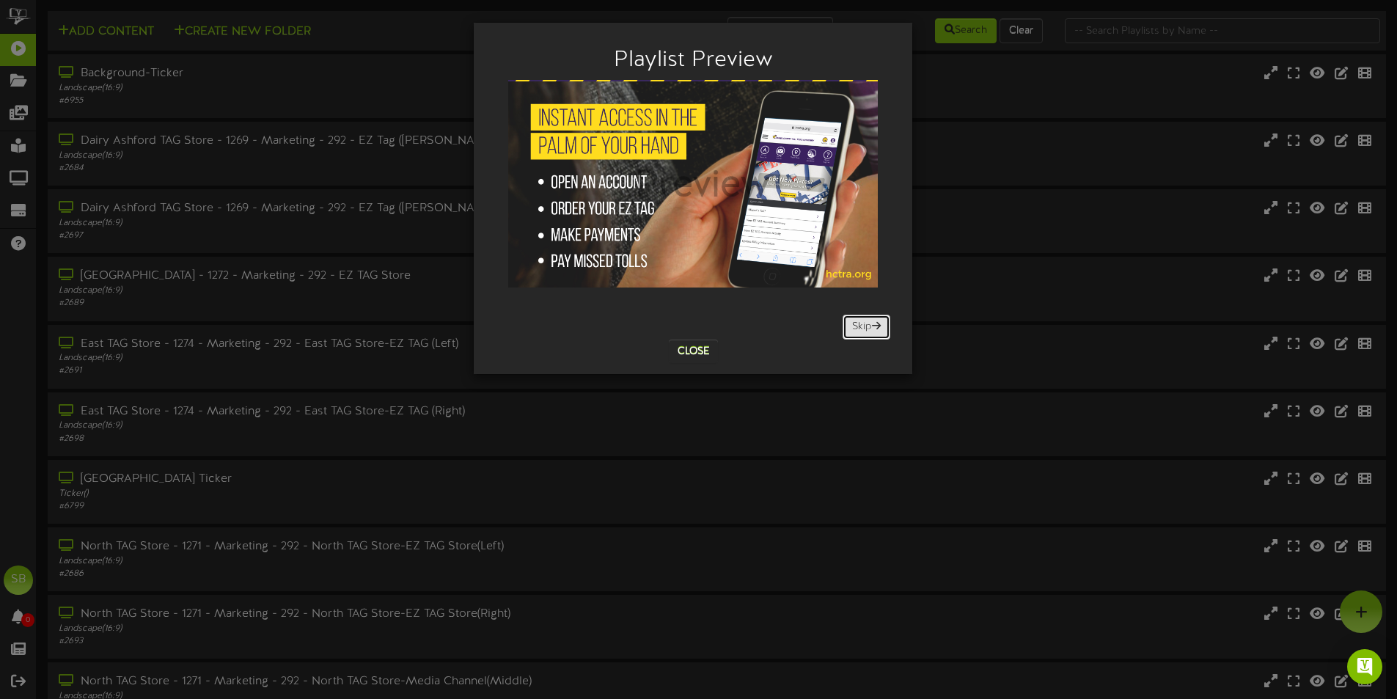
click at [848, 326] on button "Skip" at bounding box center [866, 327] width 48 height 25
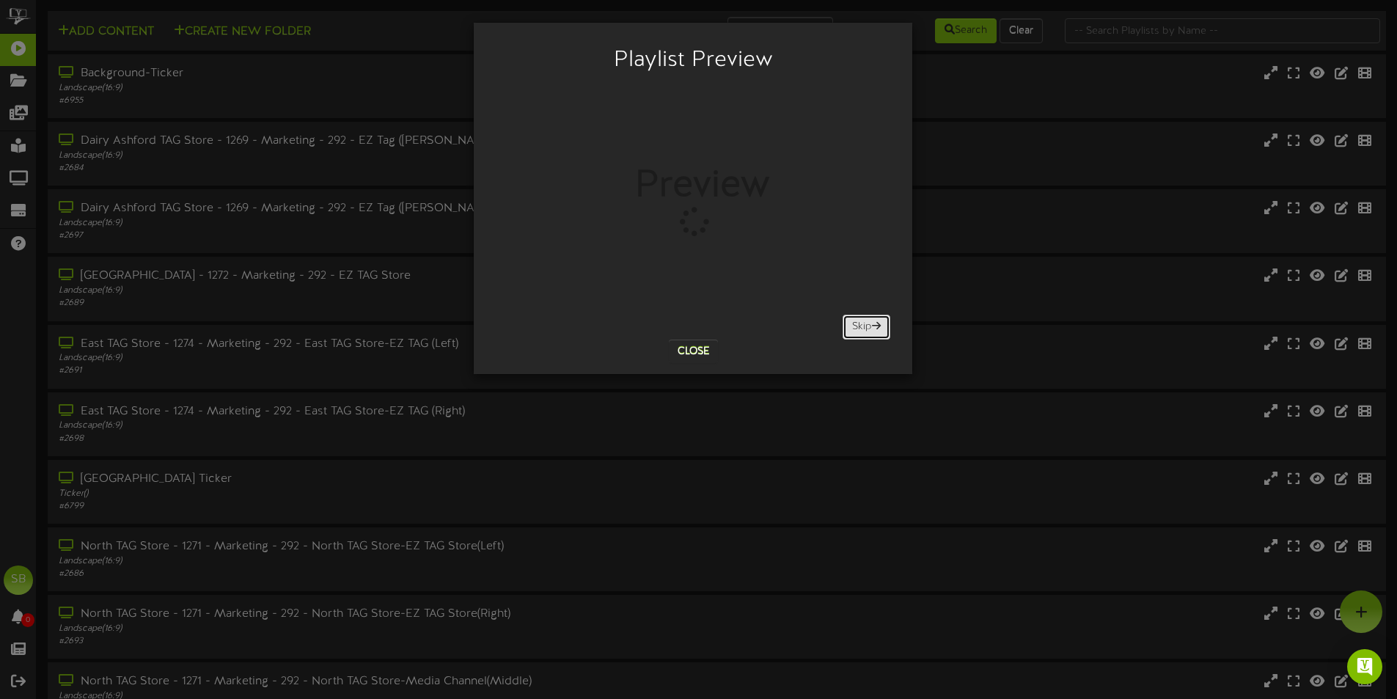
click at [848, 326] on button "Skip" at bounding box center [866, 327] width 48 height 25
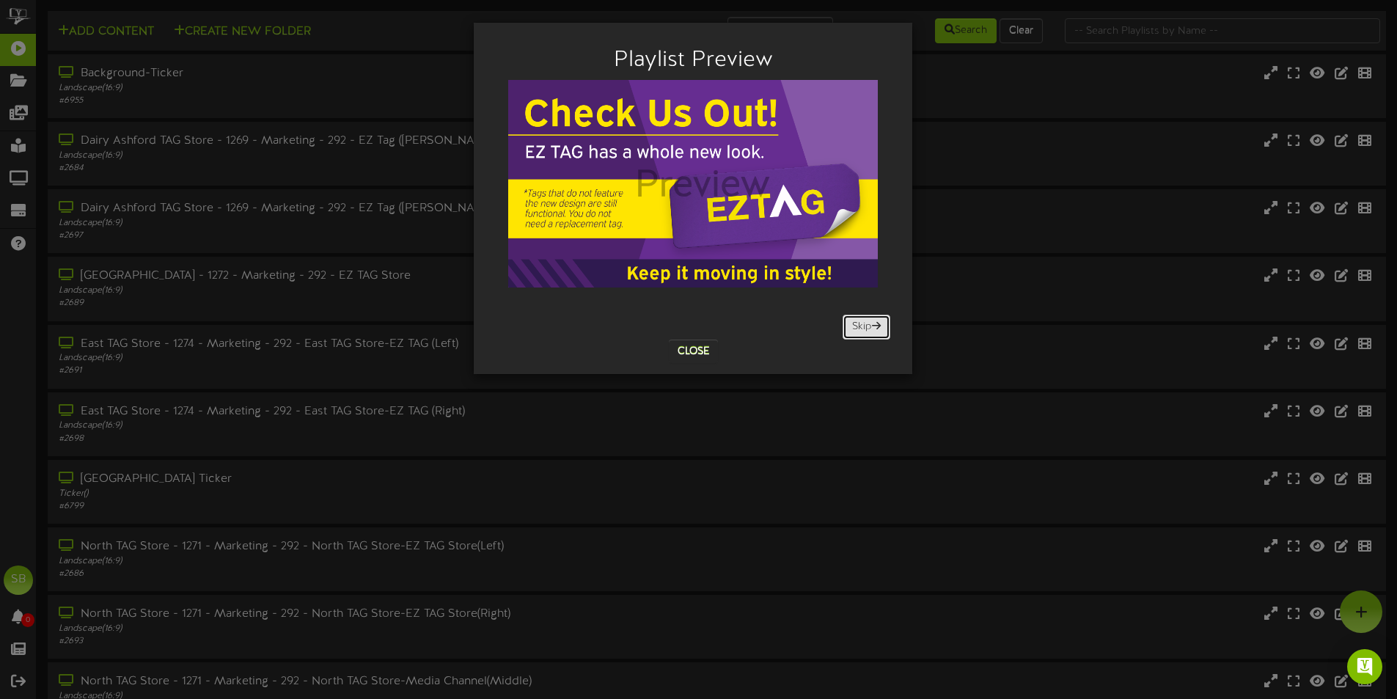
click at [848, 326] on button "Skip" at bounding box center [866, 327] width 48 height 25
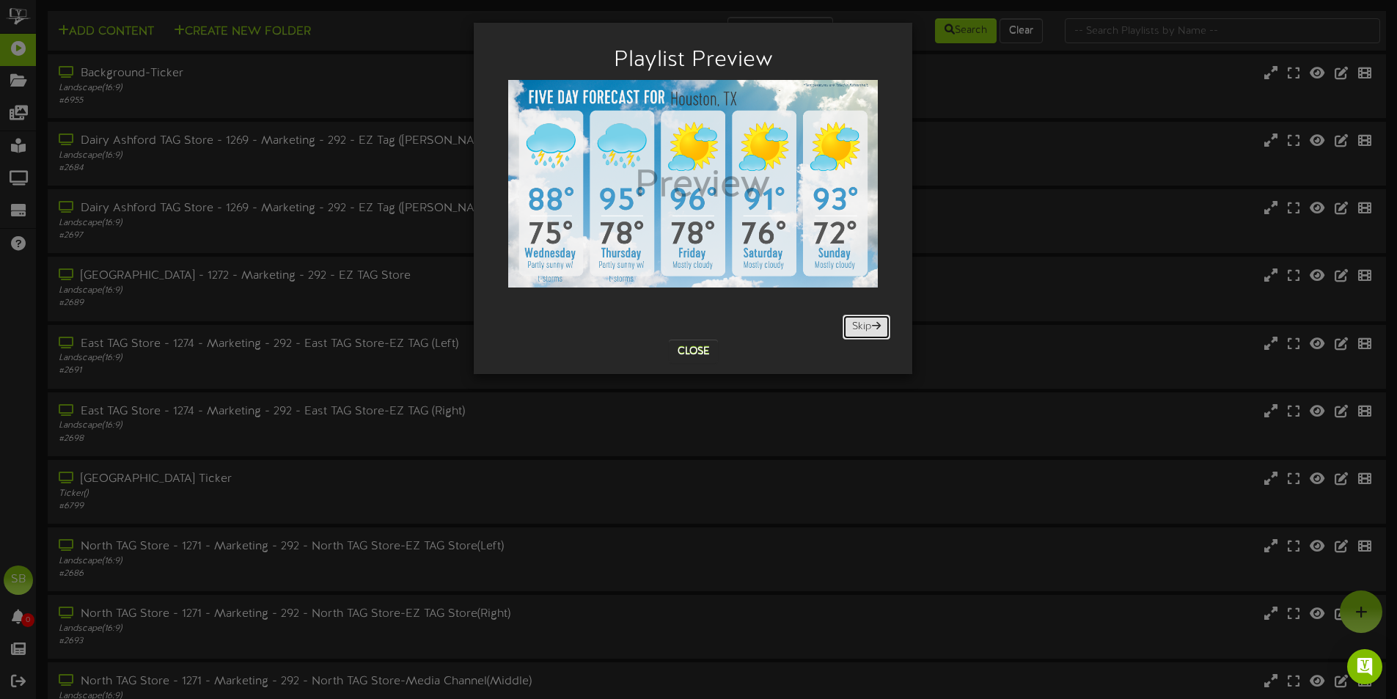
click at [848, 326] on button "Skip" at bounding box center [866, 327] width 48 height 25
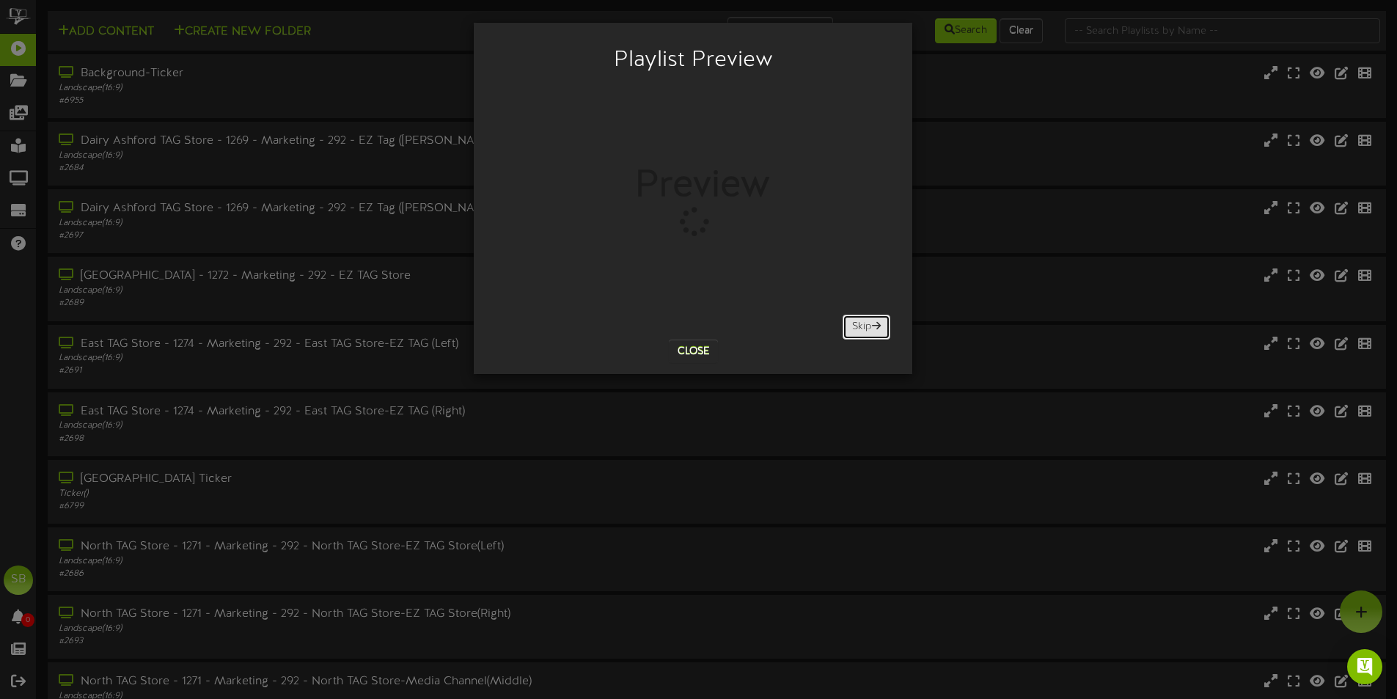
click at [874, 324] on span at bounding box center [876, 325] width 9 height 10
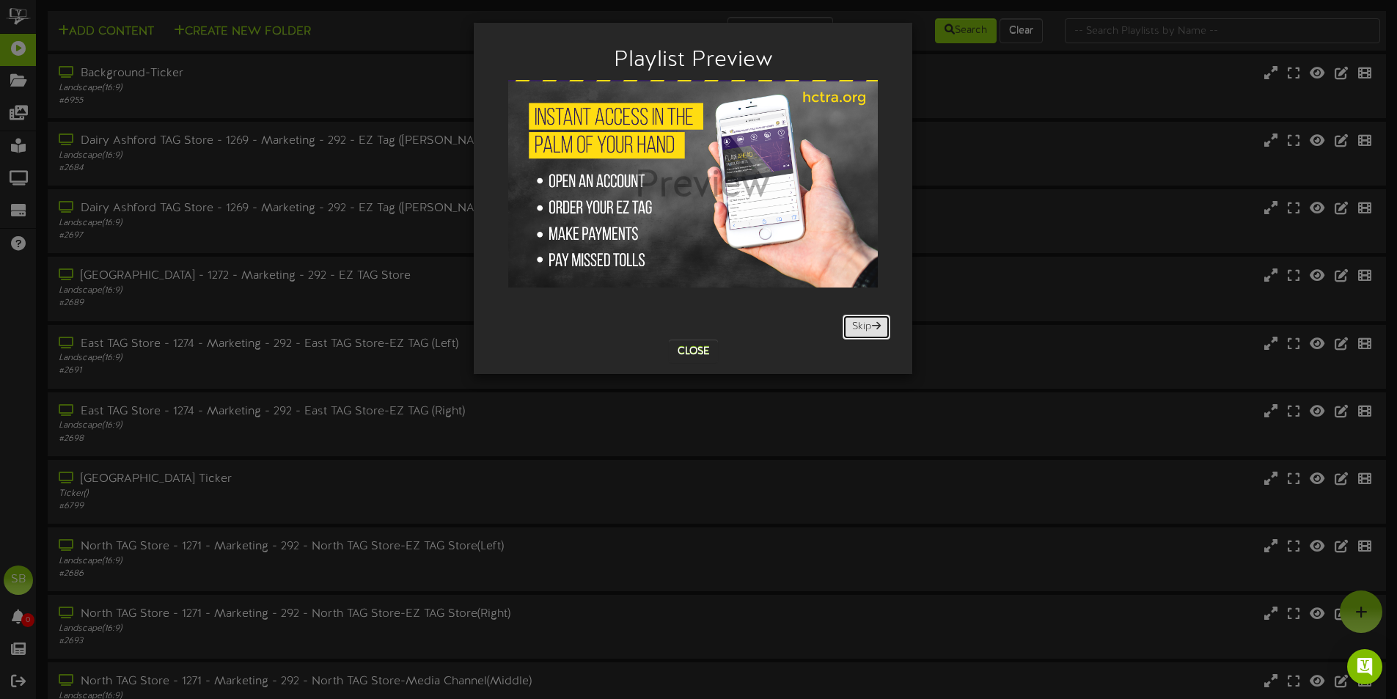
click at [874, 324] on span at bounding box center [876, 325] width 9 height 10
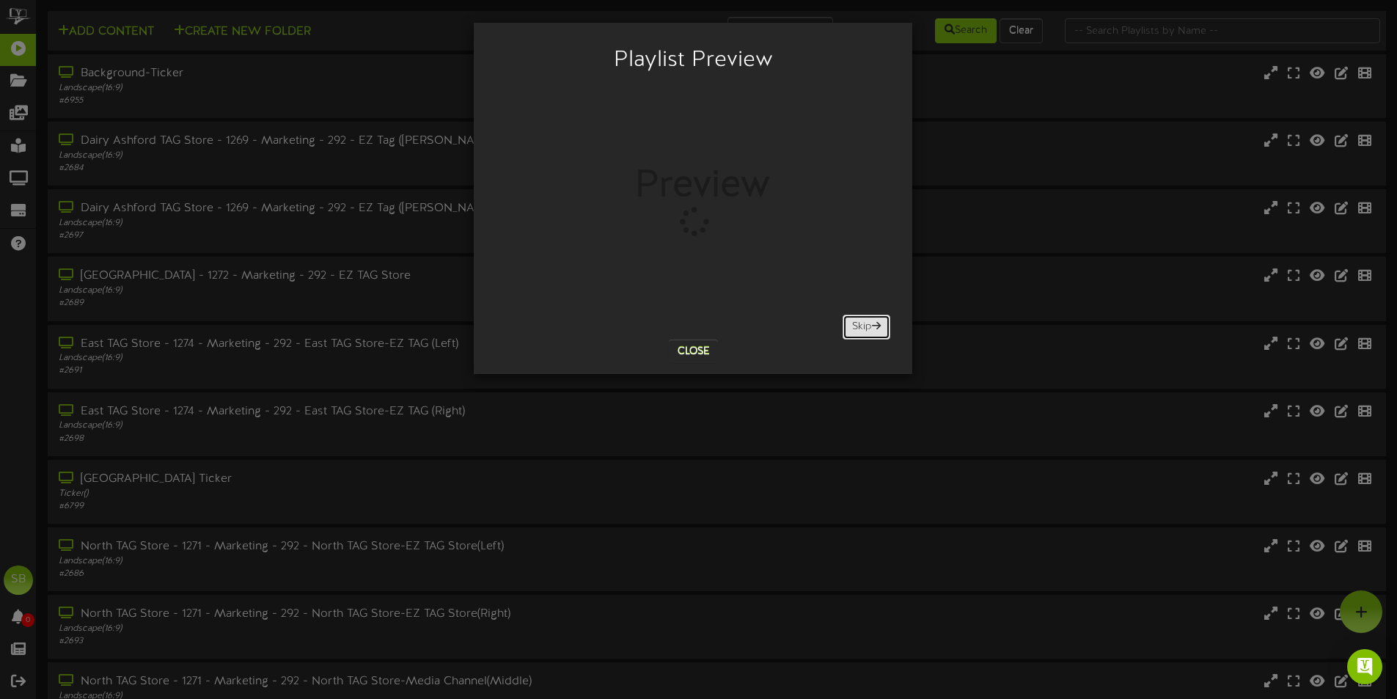
click at [874, 324] on span at bounding box center [876, 325] width 9 height 10
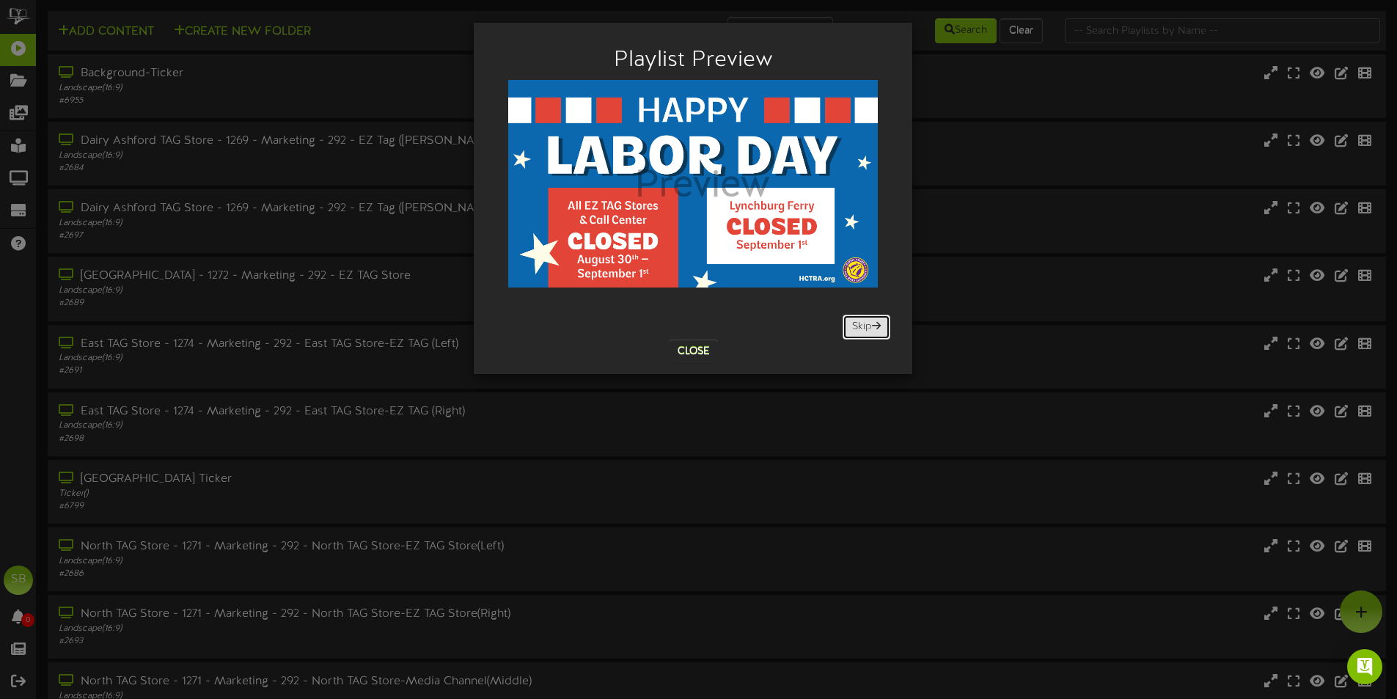
click at [874, 324] on span at bounding box center [876, 325] width 9 height 10
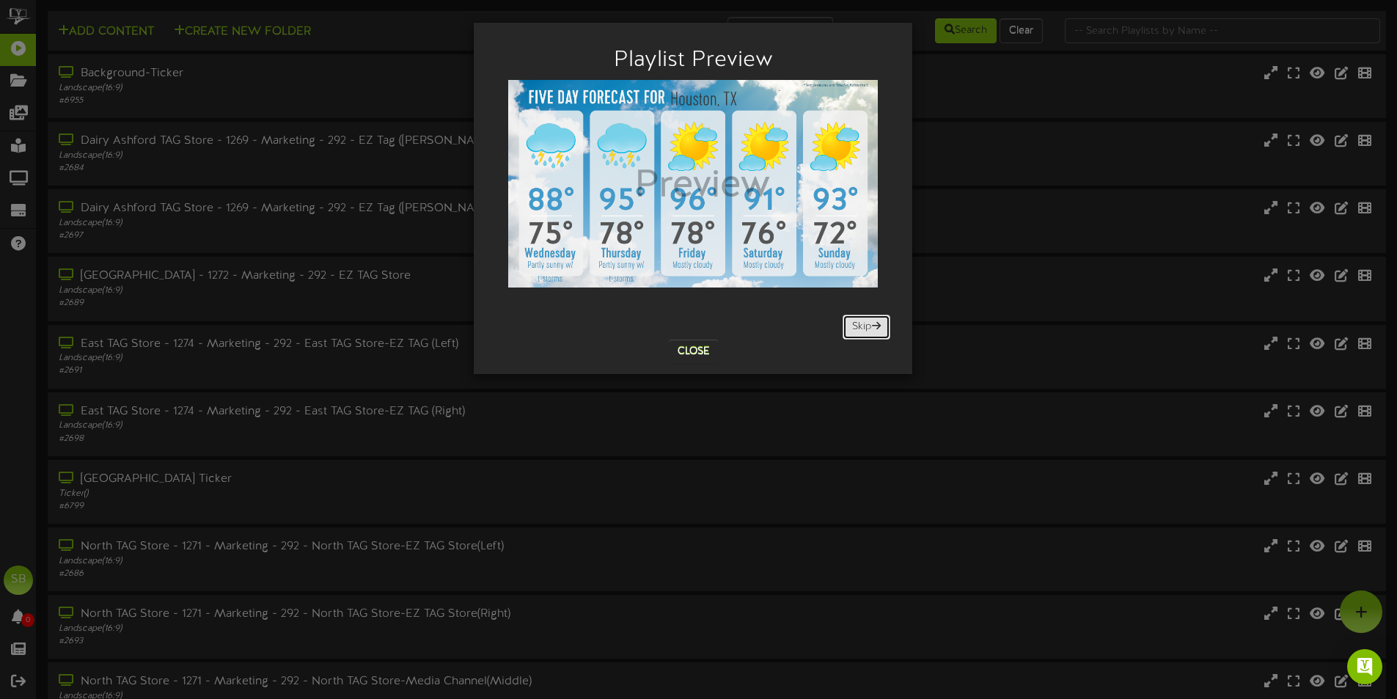
click at [874, 324] on span at bounding box center [876, 325] width 9 height 10
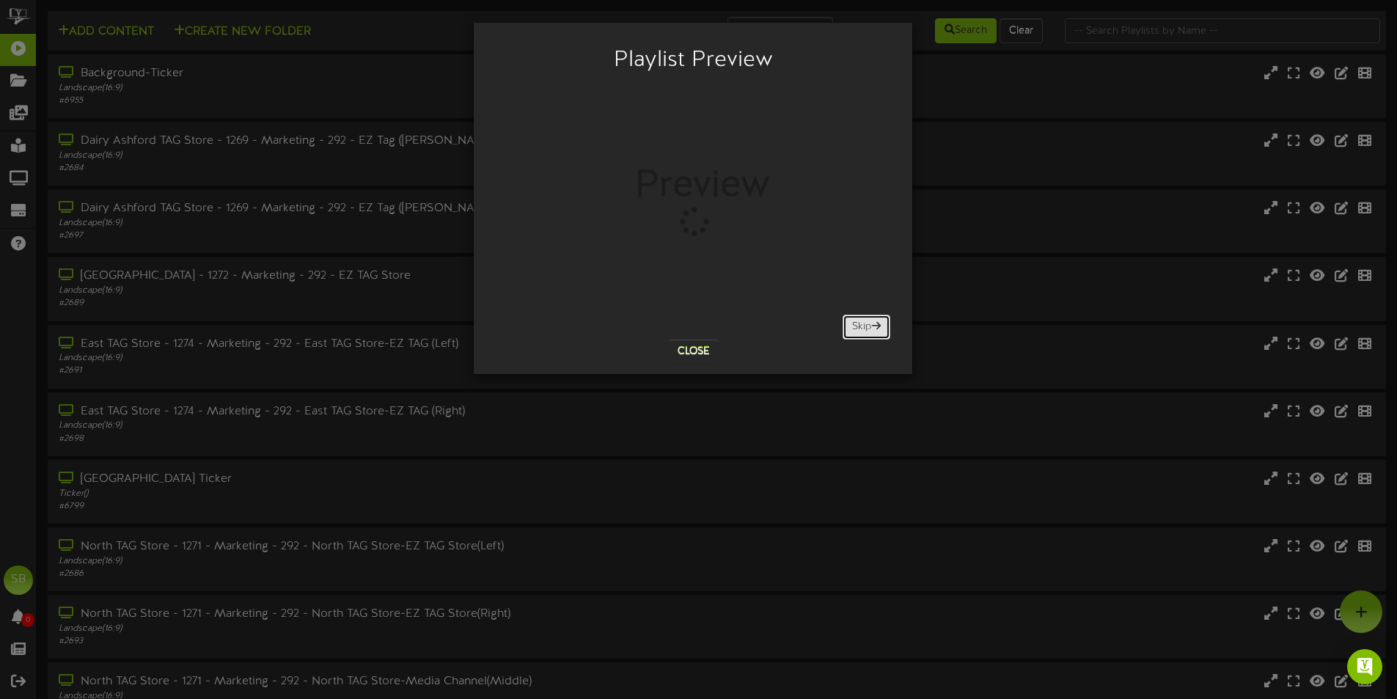
click at [874, 324] on span at bounding box center [876, 325] width 9 height 10
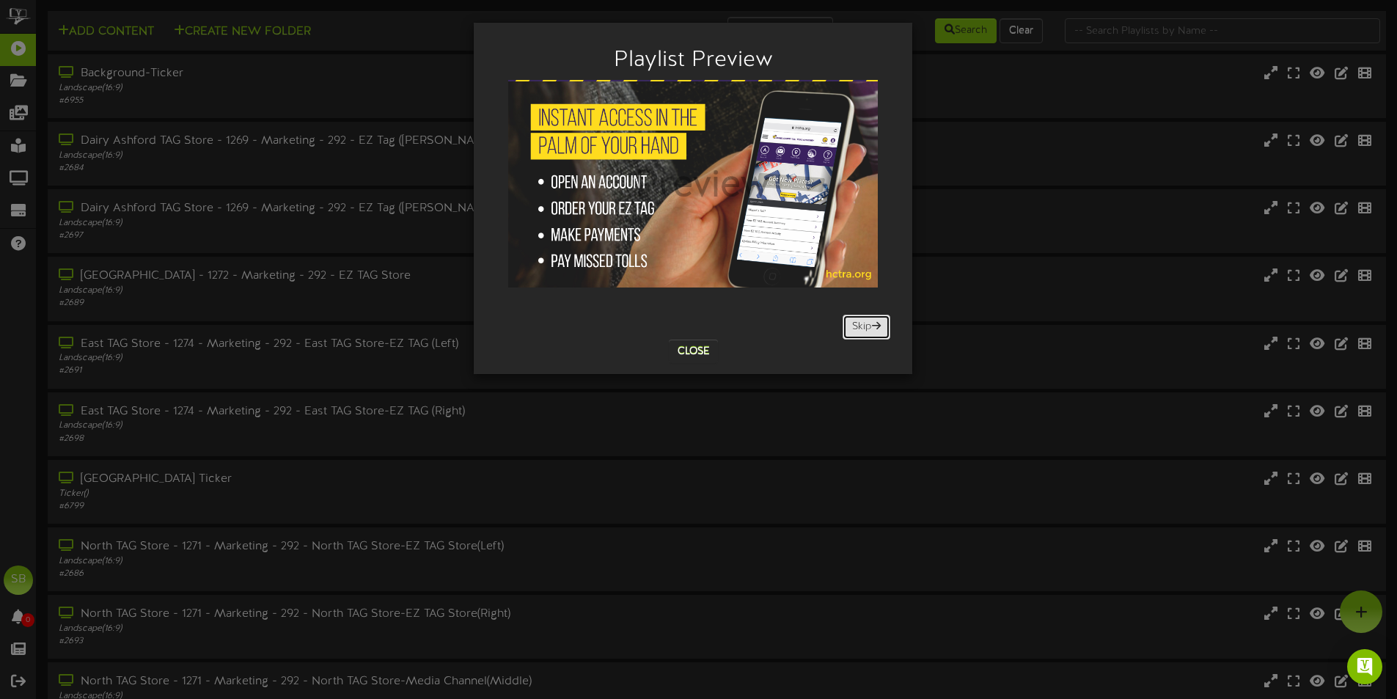
click at [874, 324] on span at bounding box center [876, 325] width 9 height 10
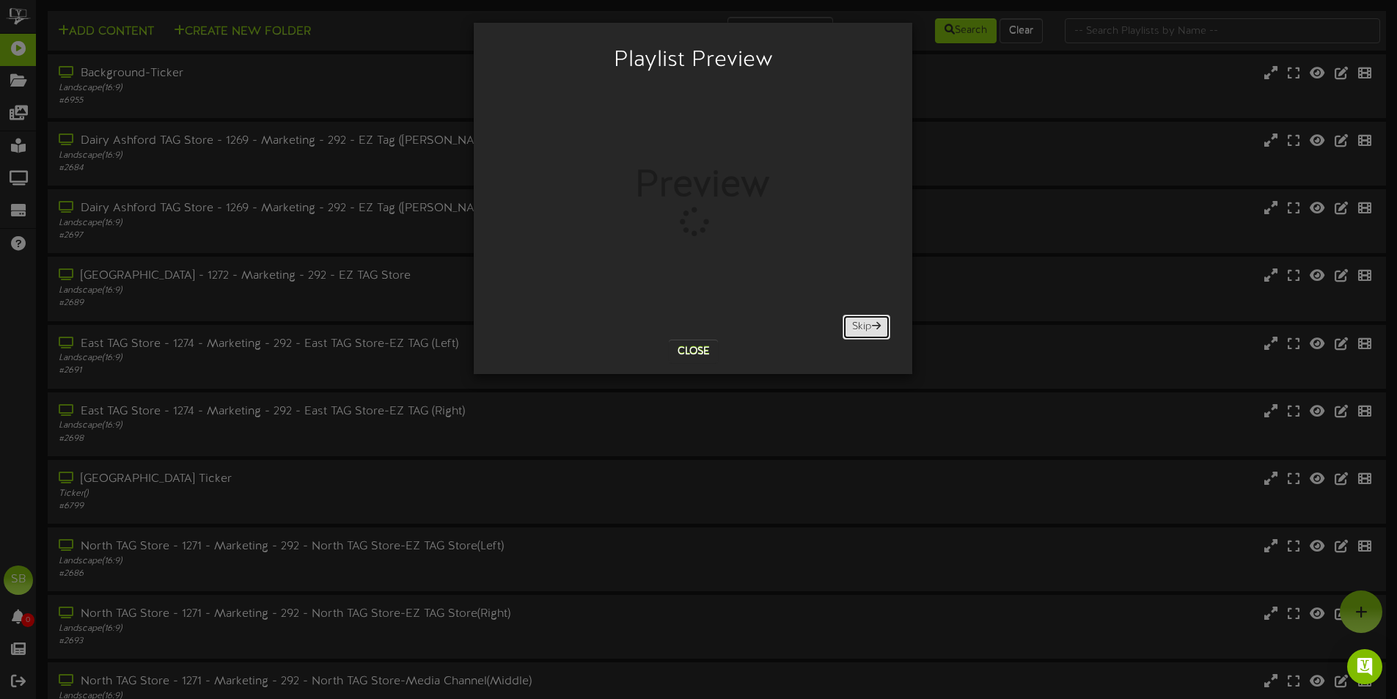
click at [874, 324] on span at bounding box center [876, 325] width 9 height 10
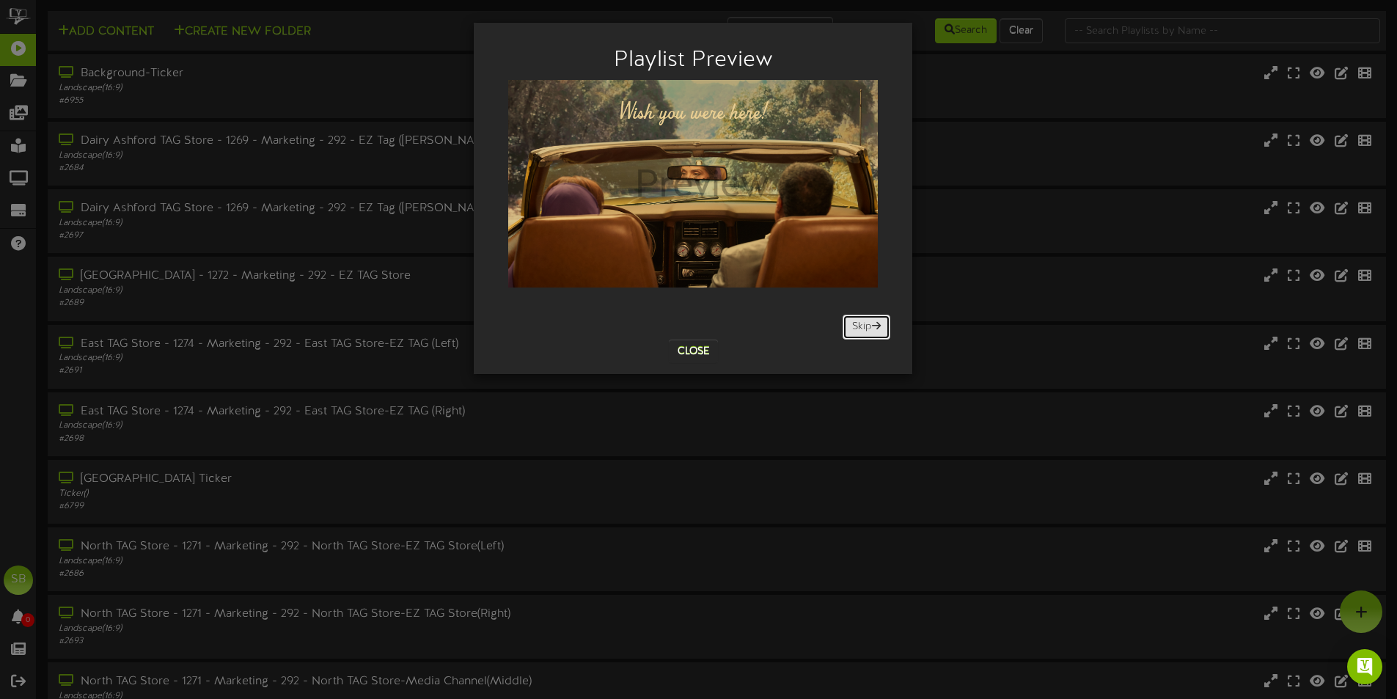
click at [872, 321] on button "Skip" at bounding box center [866, 327] width 48 height 25
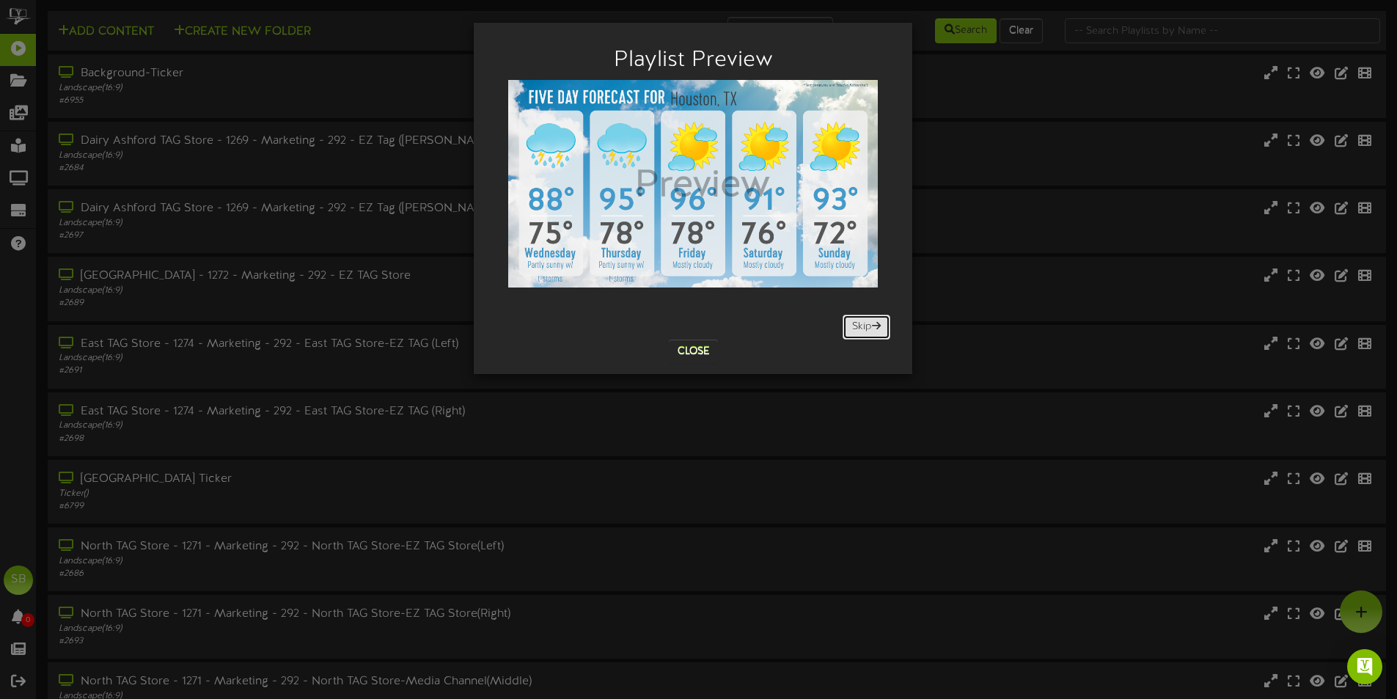
click at [872, 321] on button "Skip" at bounding box center [866, 327] width 48 height 25
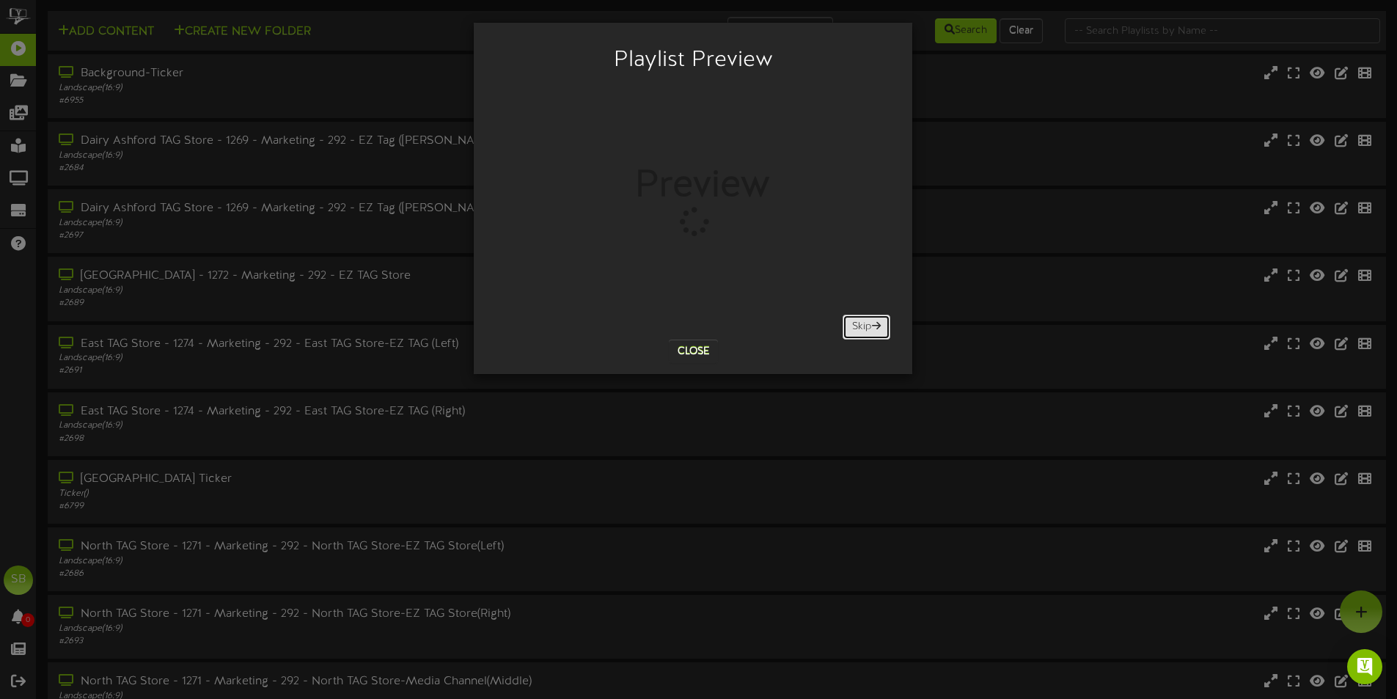
click at [872, 321] on button "Skip" at bounding box center [866, 327] width 48 height 25
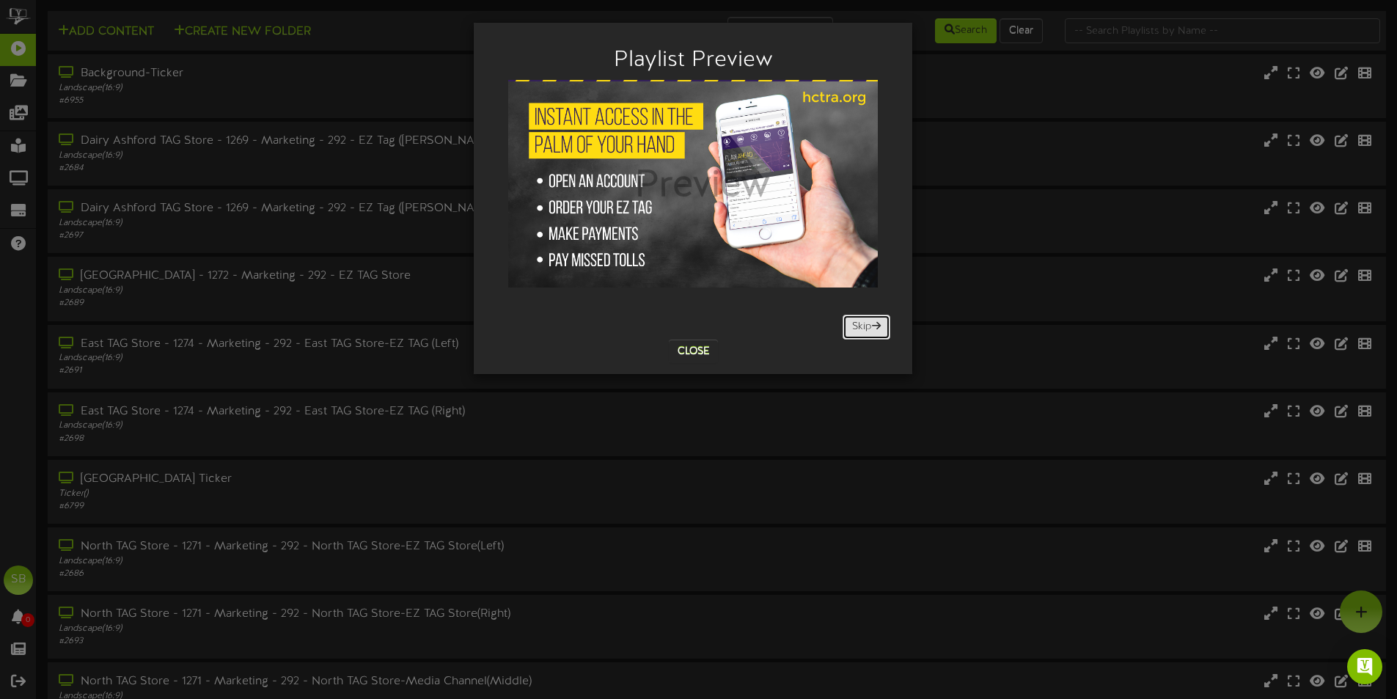
click at [872, 321] on button "Skip" at bounding box center [866, 327] width 48 height 25
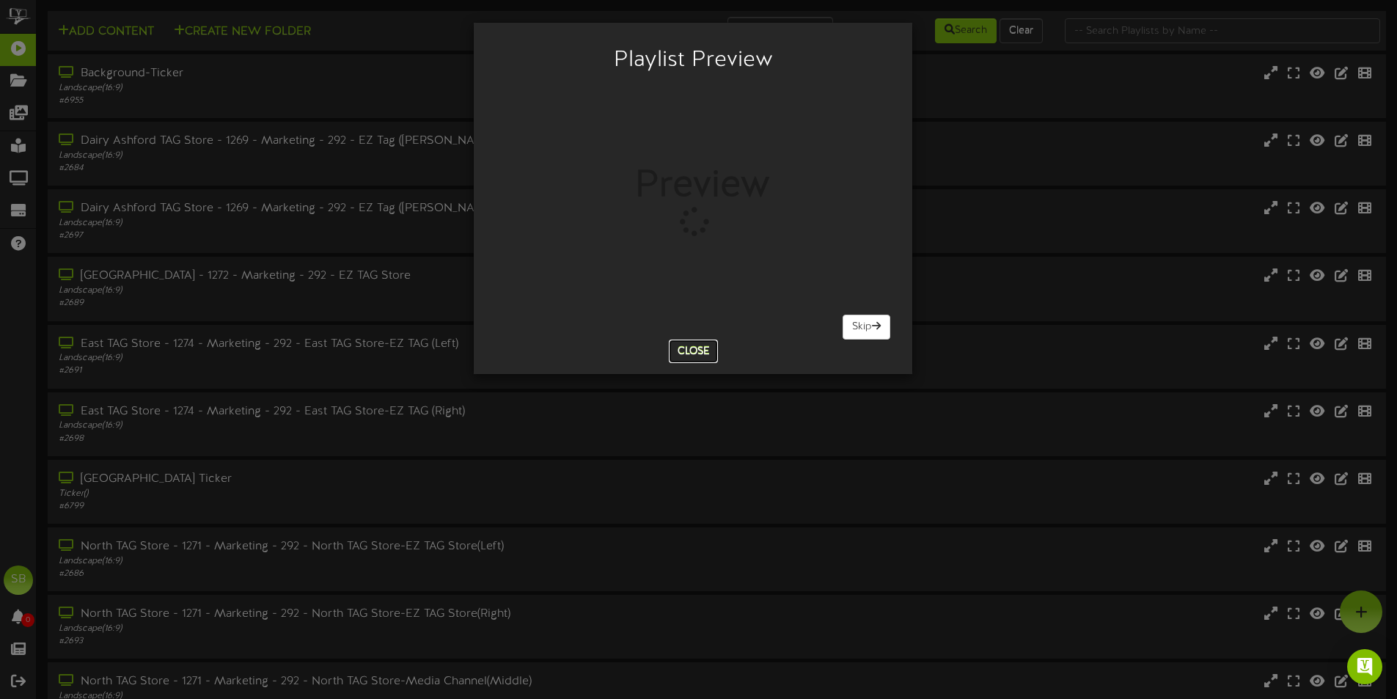
click at [694, 347] on button "Close" at bounding box center [693, 350] width 49 height 23
